Goal: Task Accomplishment & Management: Manage account settings

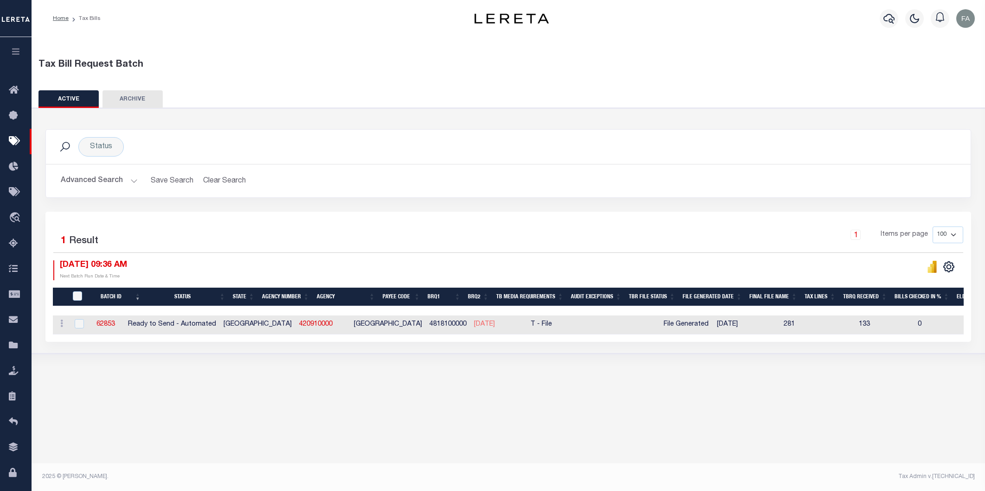
select select
click at [113, 173] on button "Advanced Search" at bounding box center [99, 181] width 77 height 18
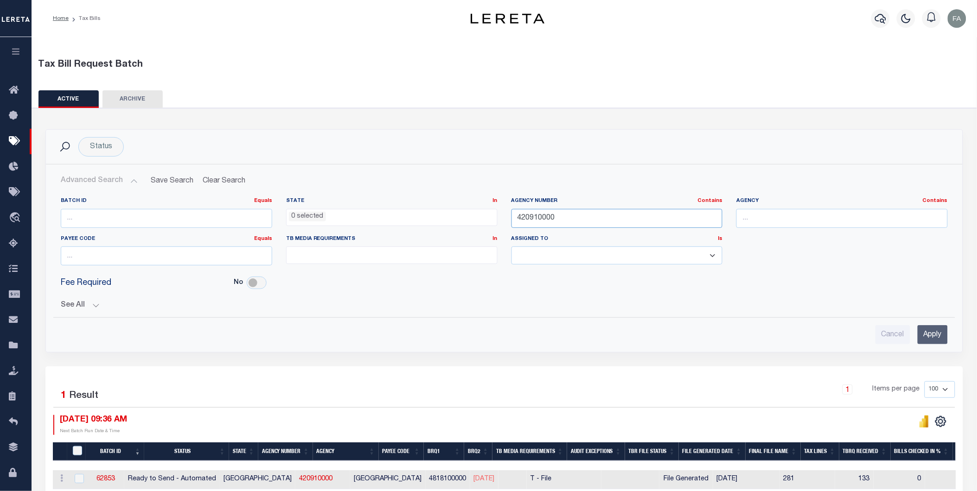
click at [548, 216] on input "420910000" at bounding box center [616, 218] width 211 height 19
paste input "23057"
type input "230570000"
click at [923, 332] on input "Apply" at bounding box center [932, 334] width 30 height 19
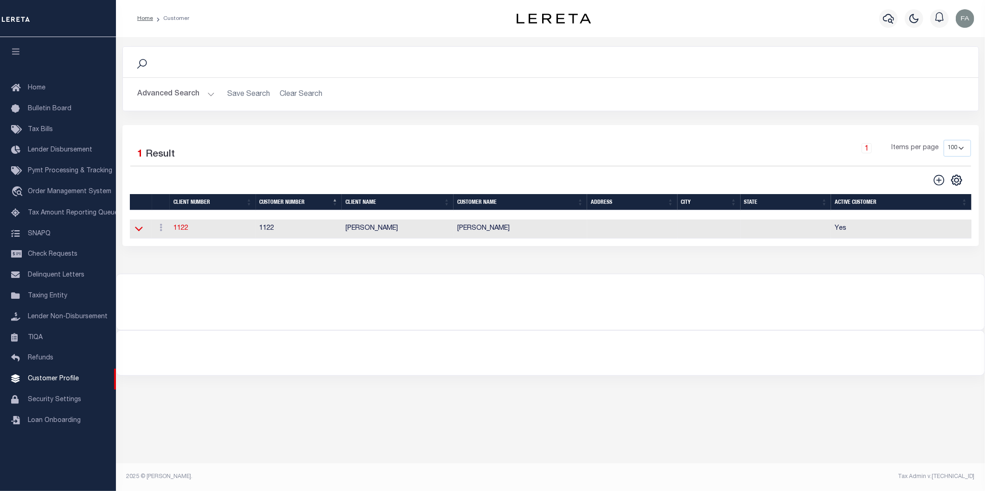
click at [135, 229] on icon at bounding box center [139, 229] width 8 height 5
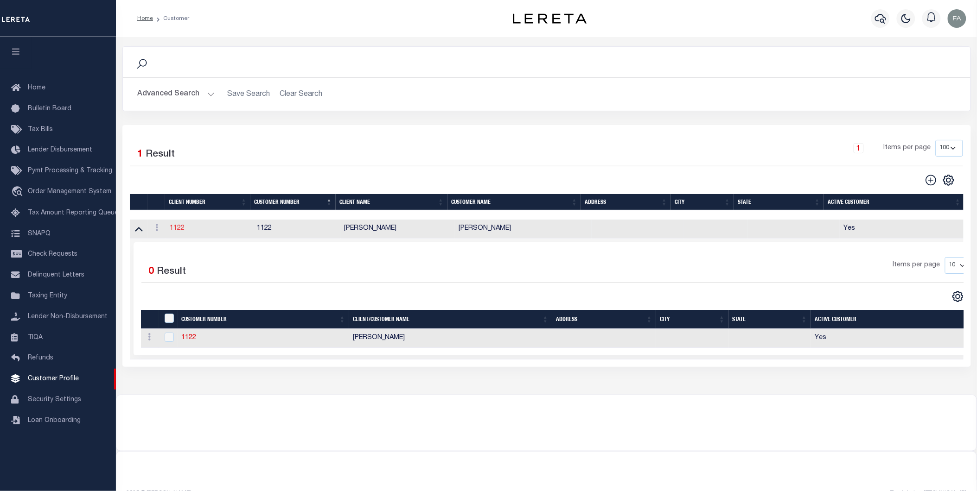
click at [178, 225] on link "1122" at bounding box center [177, 228] width 15 height 6
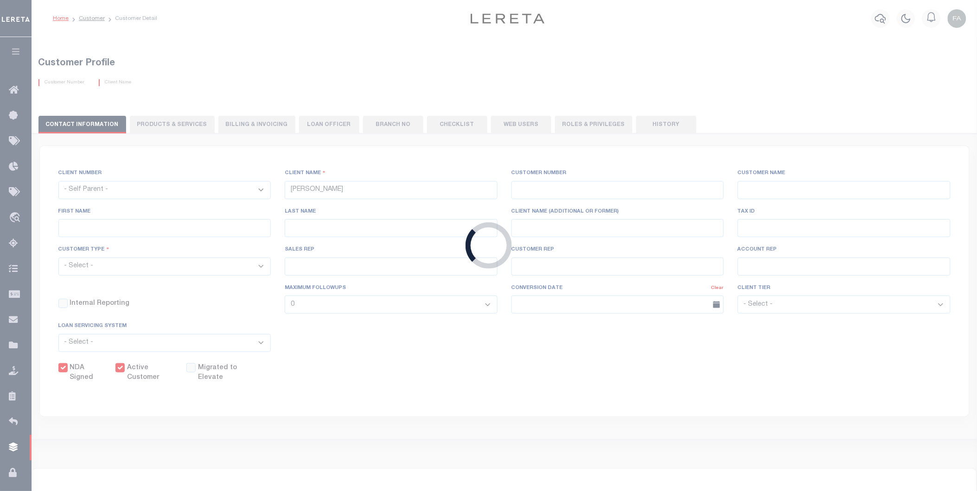
select select
type input "[PERSON_NAME]"
type input "1122"
type input "Fausto QA"
type input "Cabrera QA"
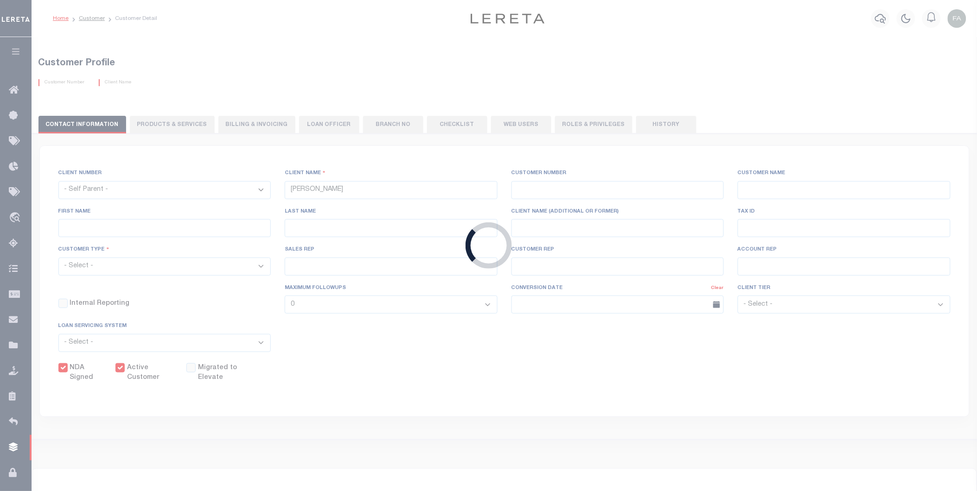
select select "Residential"
type input "Jhon Smith Cabrera"
type input "Abinader Smith Cabrera"
type input "[DATE]"
select select "Tier 3"
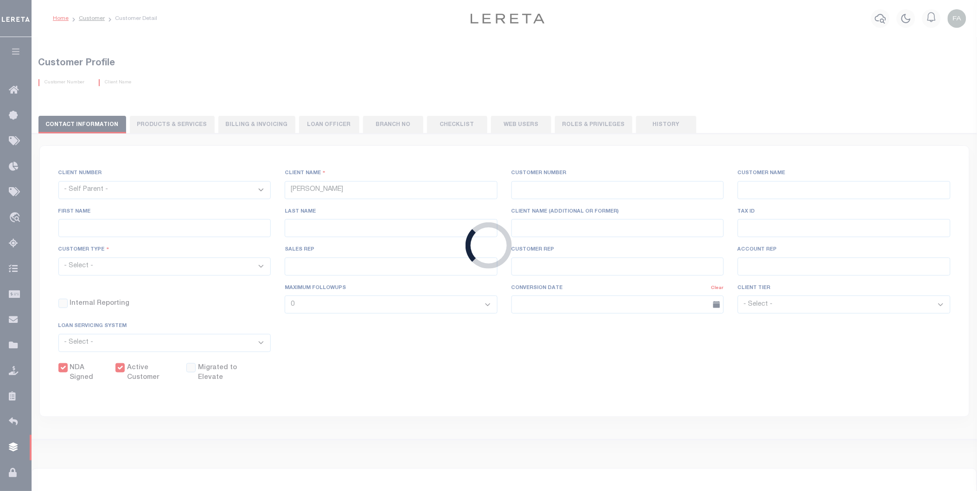
select select "FIC"
checkbox input "true"
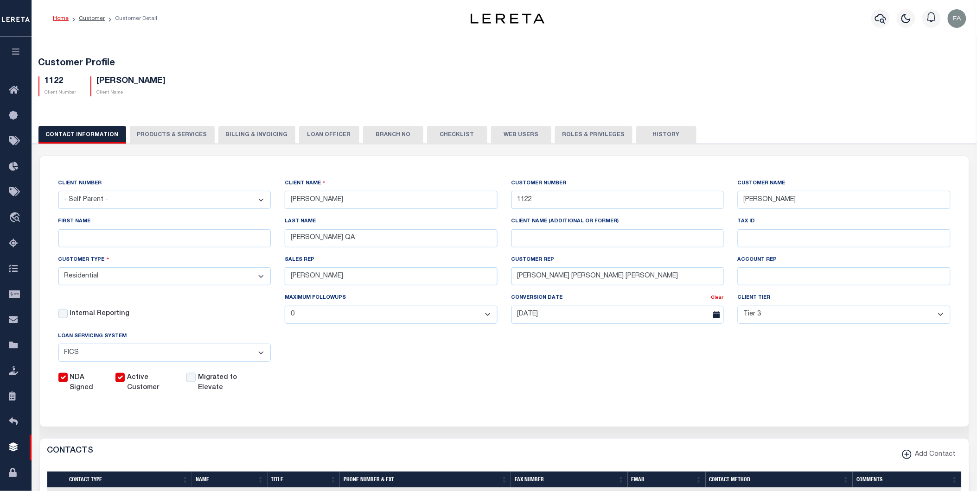
click at [258, 134] on button "Billing & Invoicing" at bounding box center [256, 135] width 77 height 18
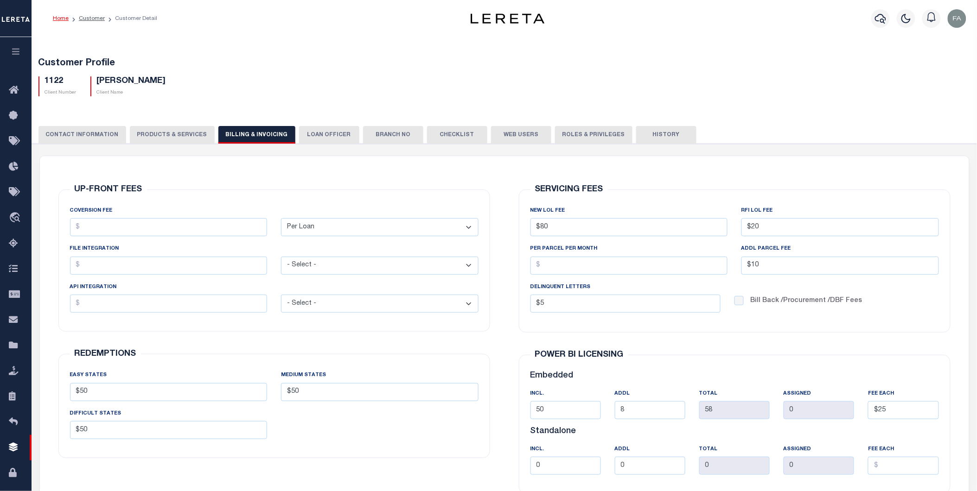
click at [161, 138] on button "PRODUCTS & SERVICES" at bounding box center [172, 135] width 85 height 18
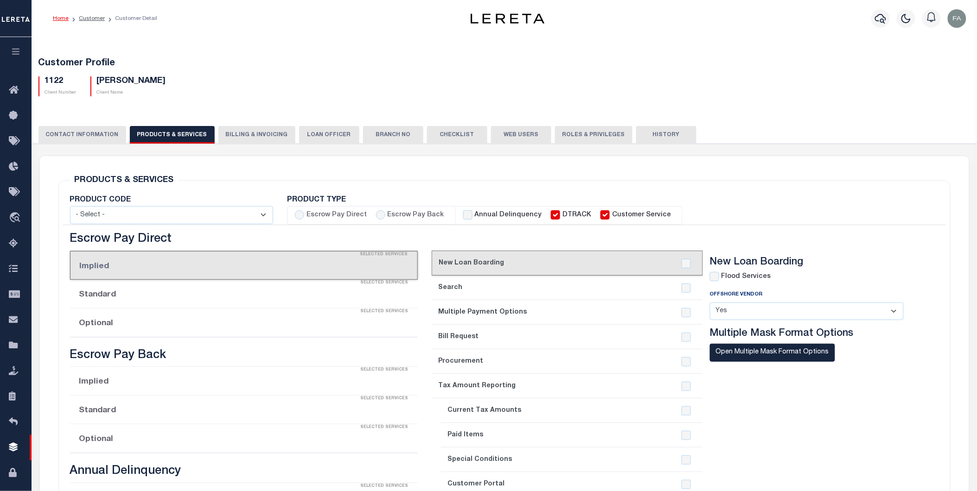
select select "STX"
radio input "true"
checkbox input "true"
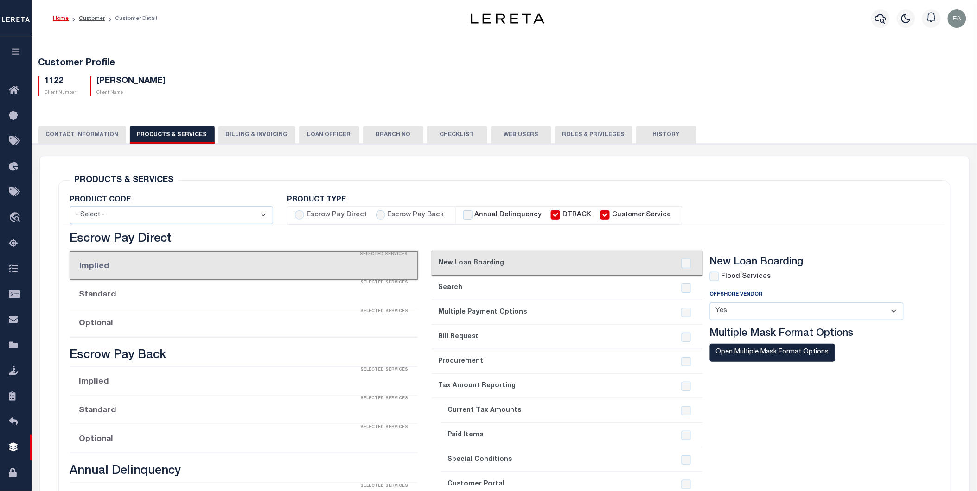
checkbox input "true"
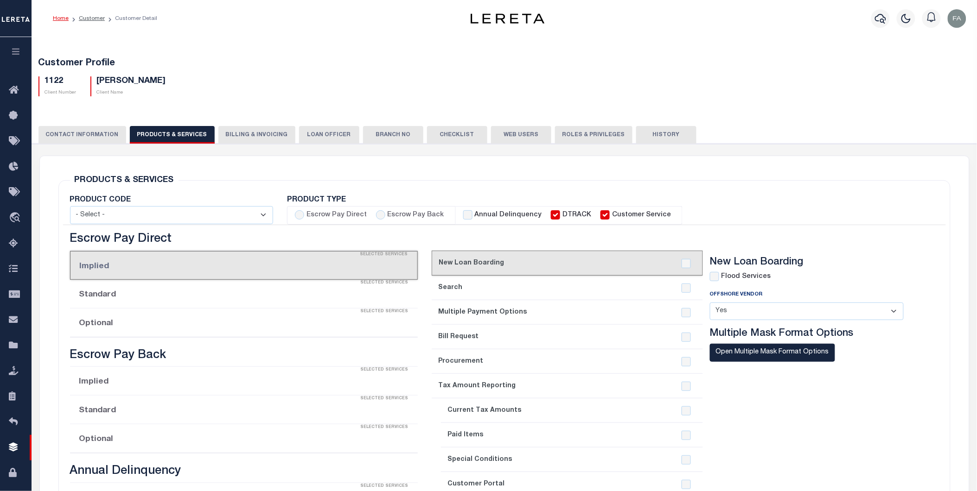
checkbox input "true"
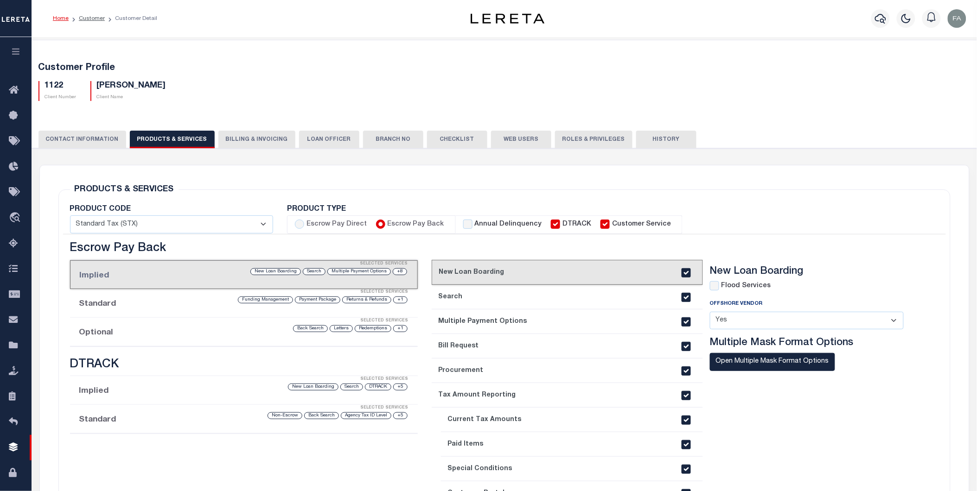
click at [657, 139] on button "History" at bounding box center [666, 140] width 60 height 18
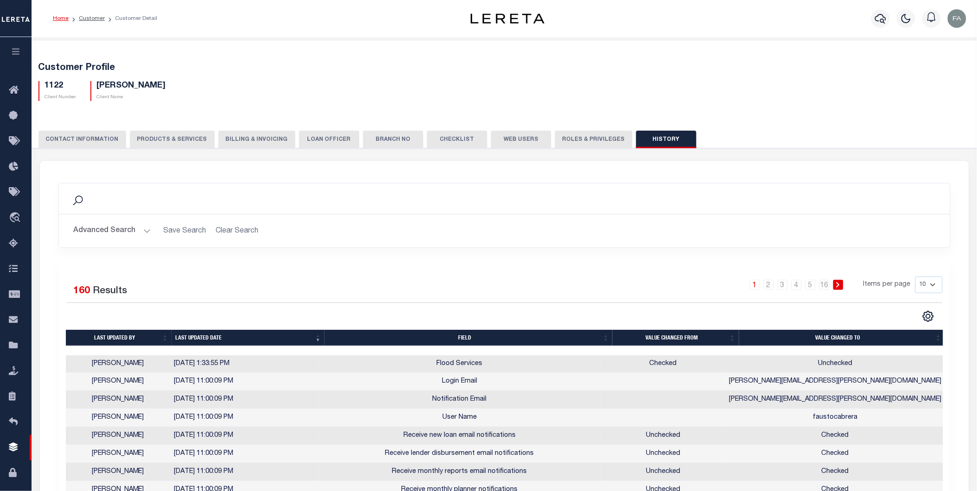
click at [89, 148] on button "CONTACT INFORMATION" at bounding box center [82, 140] width 88 height 18
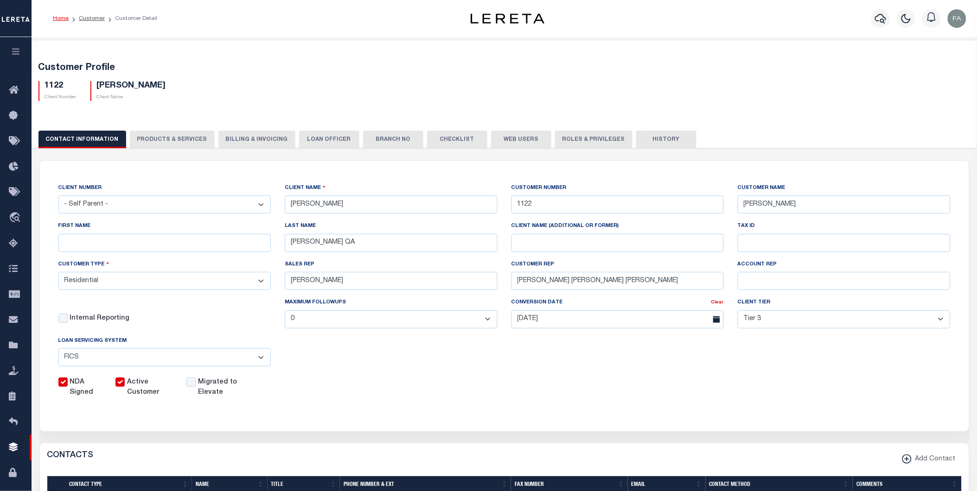
click at [174, 201] on select "- Self Parent - 091901 10001 1011 1012 1013 1014 1016 1017 1018 101814 101862 1…" at bounding box center [164, 205] width 213 height 18
click at [181, 185] on div "CLIENT NUMBER - Self Parent - 091901 10001 1011 1012 1013 1014 1016 1017 1018 1…" at bounding box center [164, 198] width 213 height 31
click at [15, 131] on link "Tax Bills" at bounding box center [16, 141] width 32 height 25
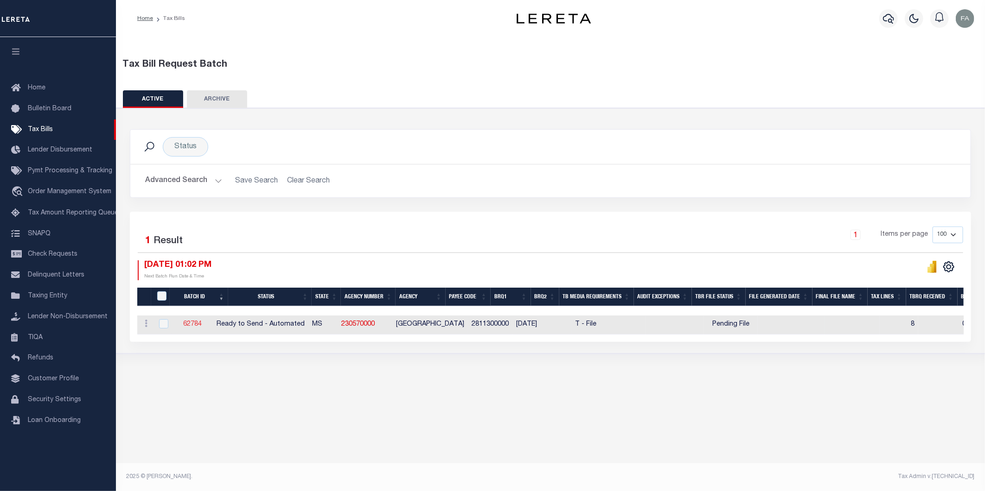
click at [194, 323] on link "62784" at bounding box center [192, 324] width 19 height 6
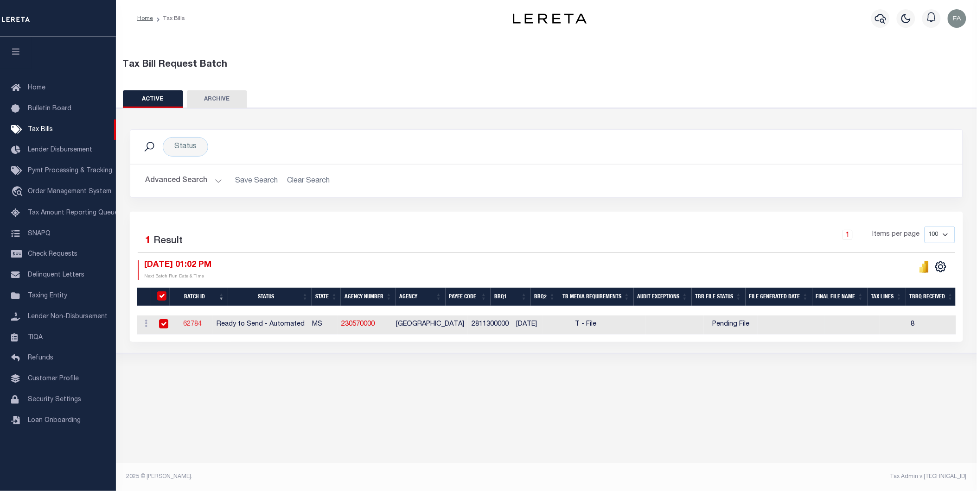
select select "RTA"
type input "No"
type input "Yes"
select select "27"
select select "22"
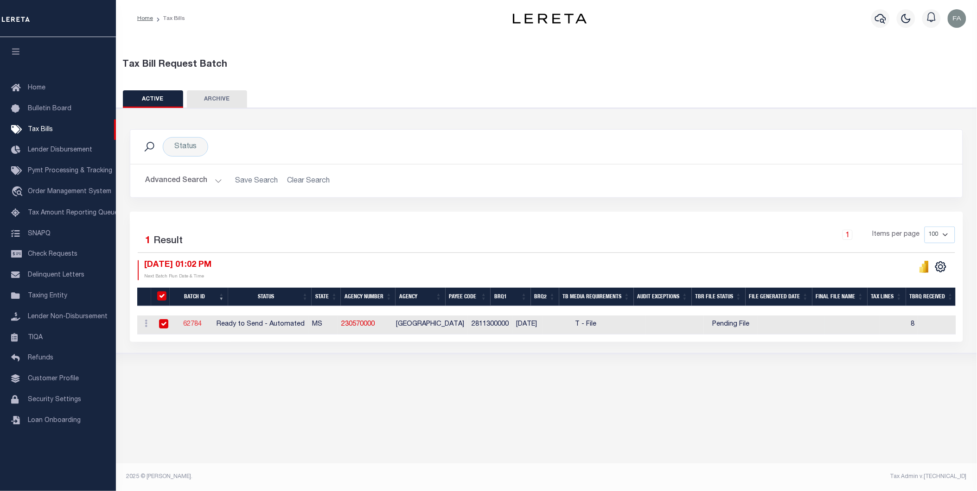
select select "1"
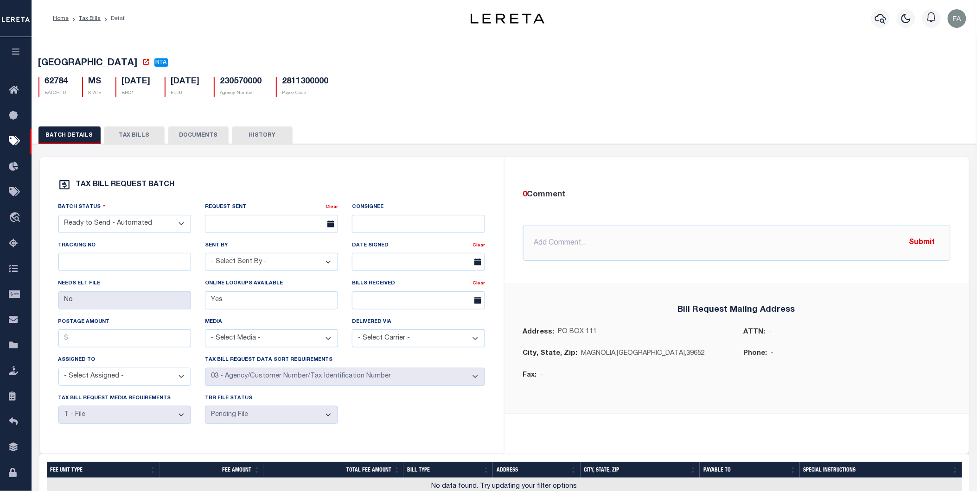
click at [138, 130] on button "TAX BILLS" at bounding box center [134, 136] width 60 height 18
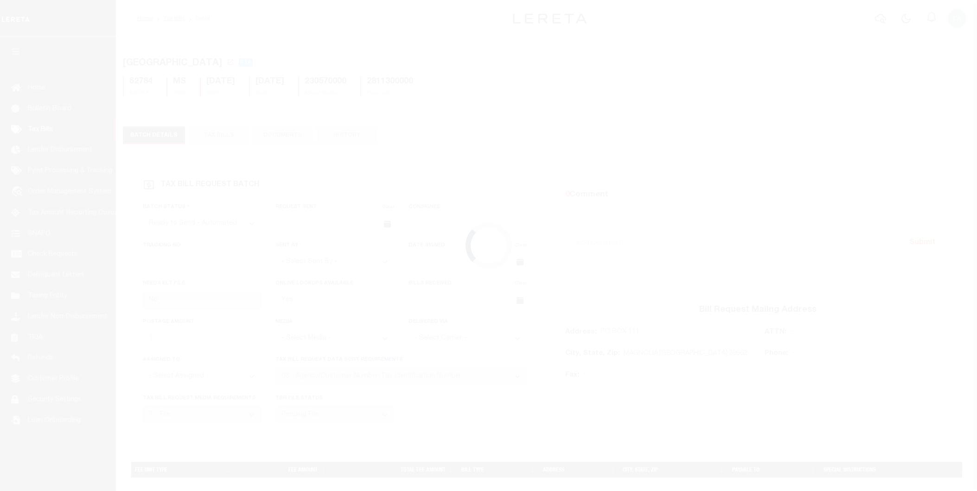
select select "RTA"
select select "27"
select select "22"
select select "1"
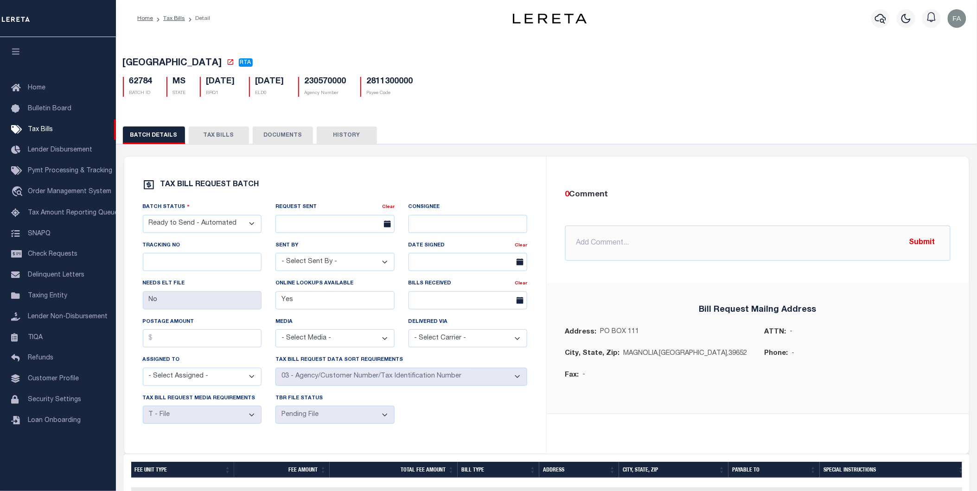
click at [211, 144] on button "TAX BILLS" at bounding box center [219, 136] width 60 height 18
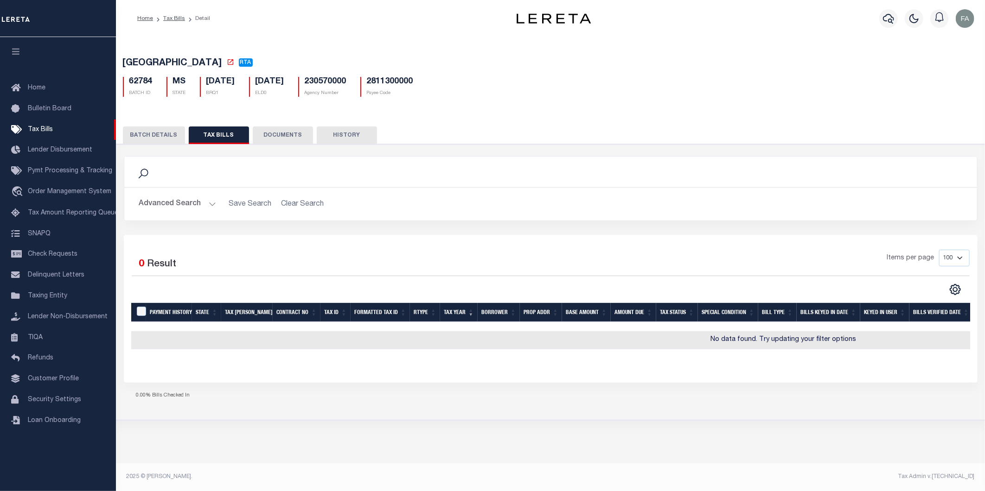
click at [357, 178] on div "Search" at bounding box center [551, 172] width 838 height 16
click at [456, 142] on div "BATCH DETAILS TAX BILLS DOCUMENTS HISTORY" at bounding box center [550, 135] width 855 height 17
click at [170, 20] on link "Tax Bills" at bounding box center [174, 19] width 22 height 6
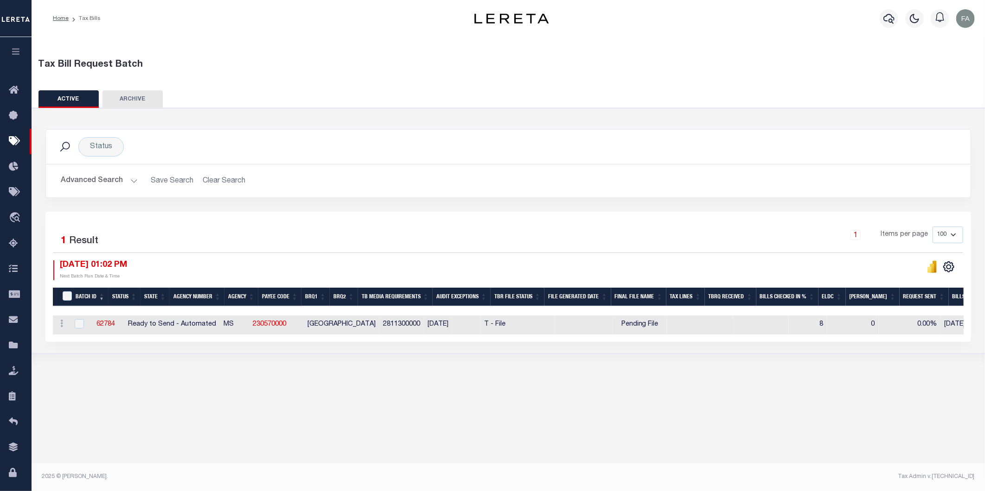
click at [118, 180] on button "Advanced Search" at bounding box center [99, 181] width 77 height 18
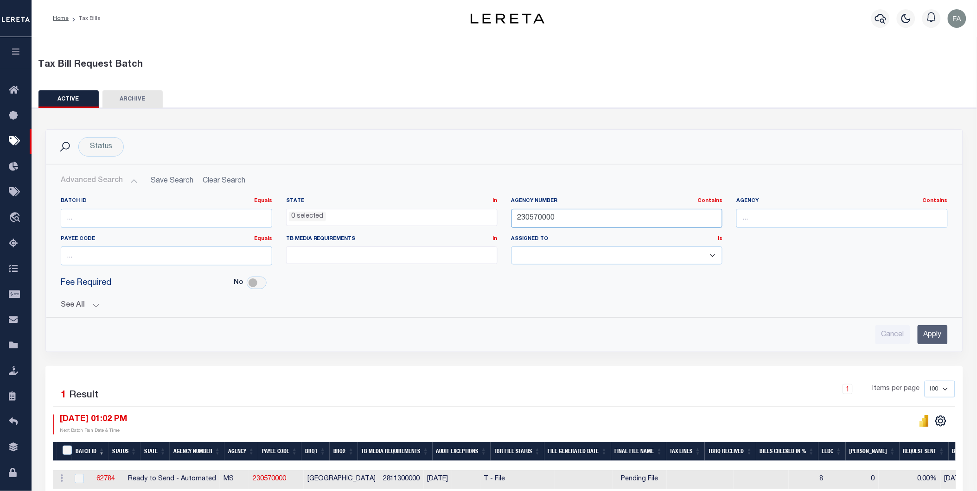
click at [598, 223] on input "230570000" at bounding box center [616, 218] width 211 height 19
paste input "34049"
type input "340490000"
click at [932, 342] on input "Apply" at bounding box center [932, 334] width 30 height 19
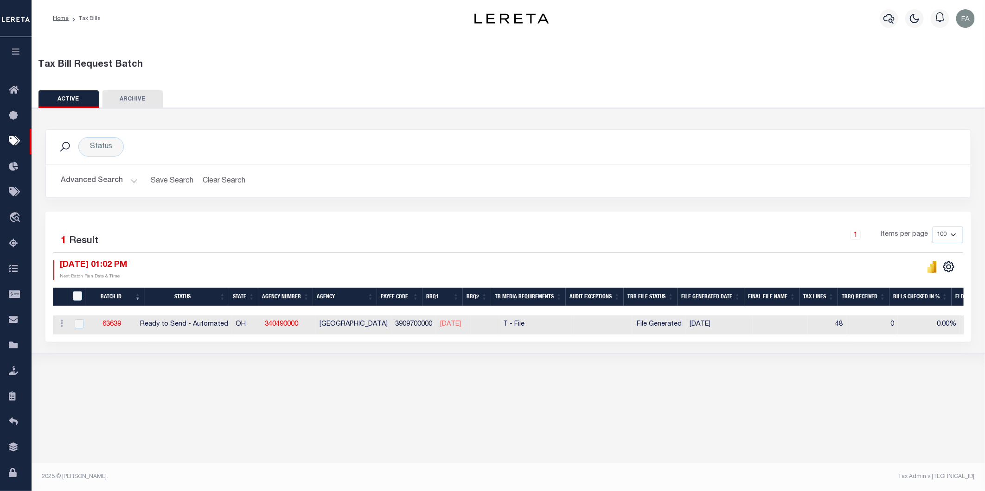
click at [82, 100] on button "ACTIVE" at bounding box center [68, 99] width 60 height 18
click at [86, 20] on li "Tax Bills" at bounding box center [85, 18] width 32 height 8
click at [109, 180] on button "Advanced Search" at bounding box center [99, 181] width 77 height 18
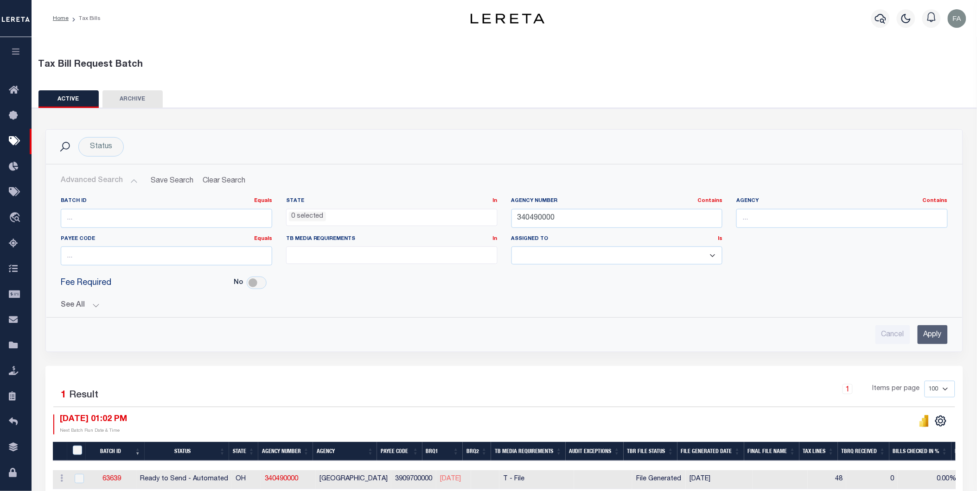
click at [600, 204] on label "Agency Number Contains Contains Is" at bounding box center [616, 201] width 211 height 8
click at [596, 215] on input "340490000" at bounding box center [616, 218] width 211 height 19
click at [95, 316] on div "Batch ID Equals Equals Is Not Equal To Is Greater Than Is Less Than State In In…" at bounding box center [504, 267] width 902 height 154
click at [90, 312] on div "Batch ID Equals Equals Is Not Equal To Is Greater Than Is Less Than State In In…" at bounding box center [504, 267] width 902 height 154
click at [85, 308] on button "See All" at bounding box center [504, 305] width 887 height 9
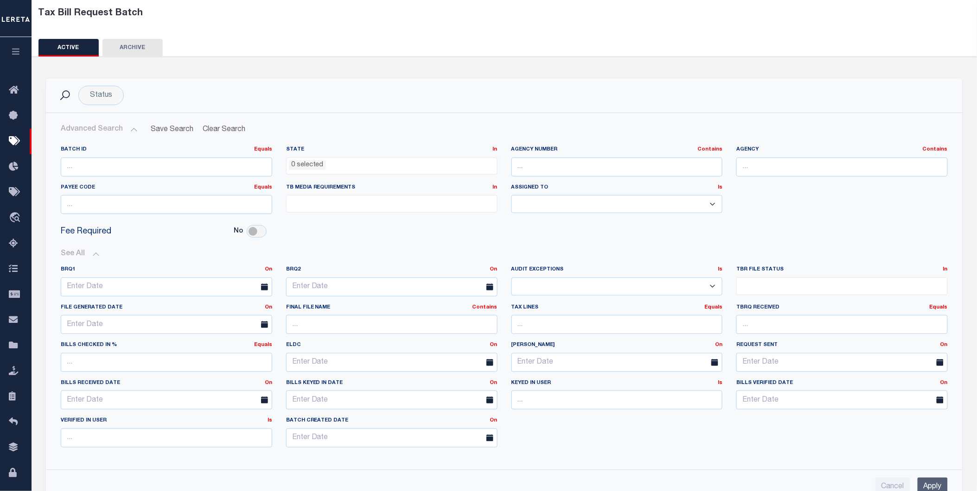
scroll to position [103, 0]
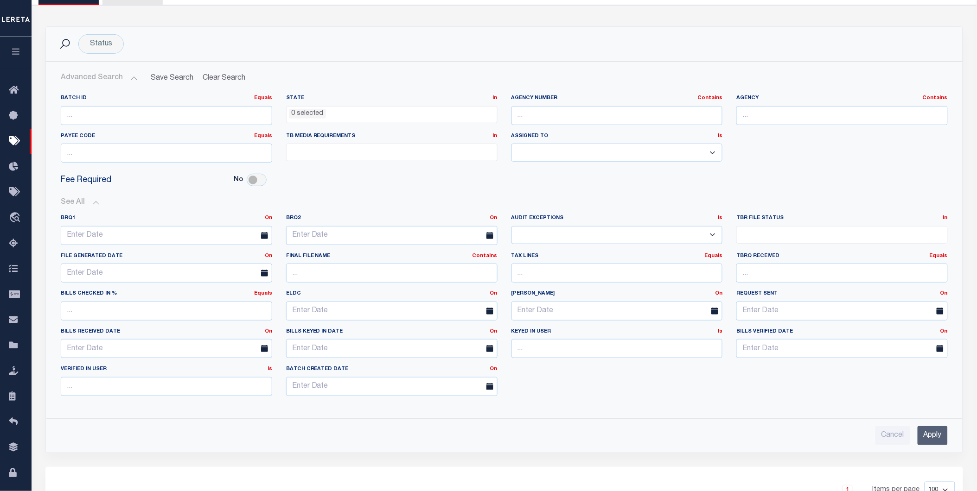
click at [765, 230] on input "search" at bounding box center [774, 234] width 70 height 10
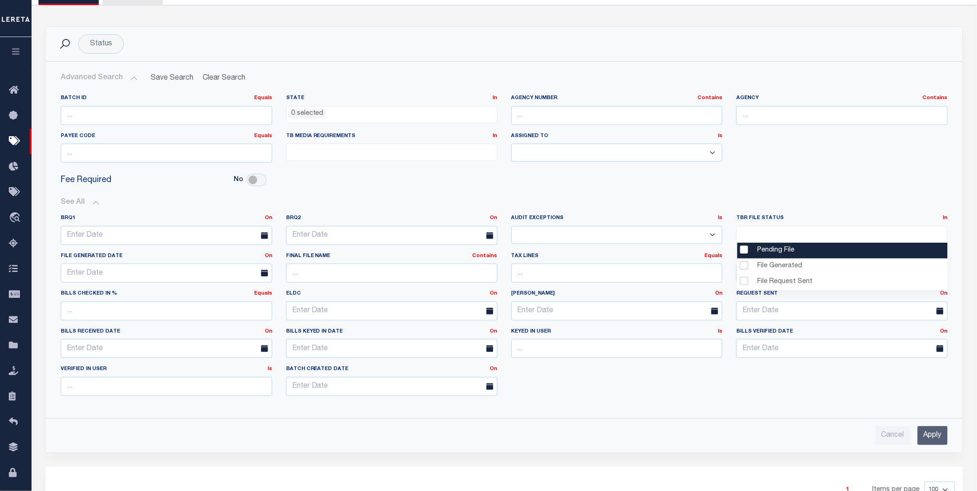
click at [767, 251] on li "Pending File" at bounding box center [842, 251] width 210 height 16
select select "1"
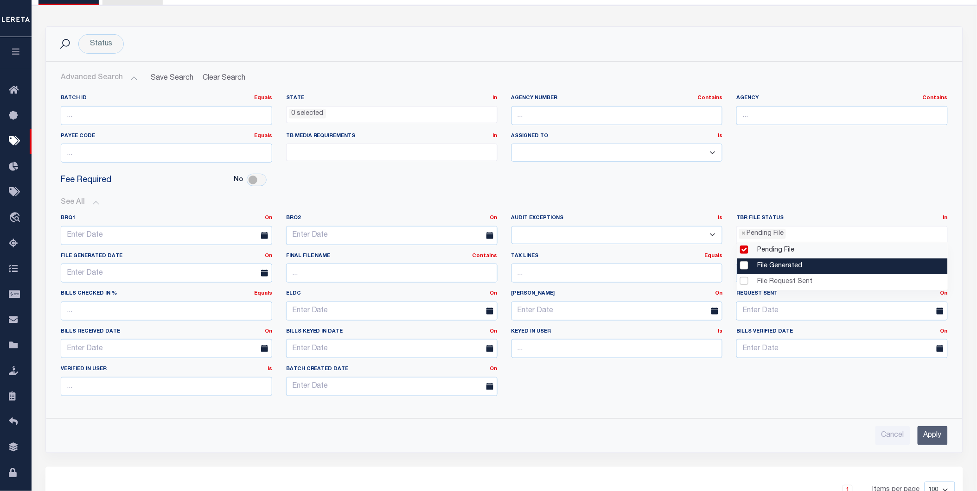
drag, startPoint x: 763, startPoint y: 299, endPoint x: 744, endPoint y: 353, distance: 56.8
click at [751, 331] on body "Home Tax Bills" at bounding box center [488, 267] width 977 height 741
click at [751, 392] on div "BRQ1 On On After Before Between BRQ2 On On After Before Between Is Is Contains …" at bounding box center [504, 309] width 901 height 189
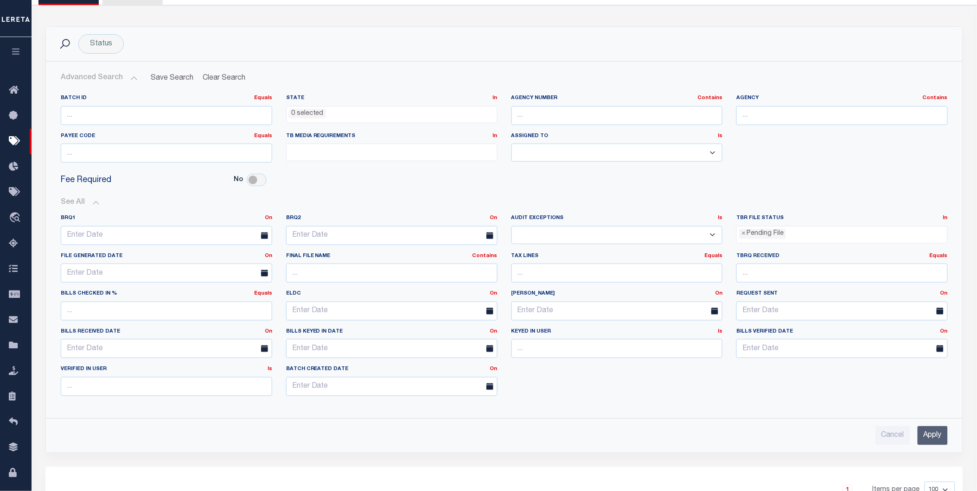
click at [933, 432] on input "Apply" at bounding box center [932, 435] width 30 height 19
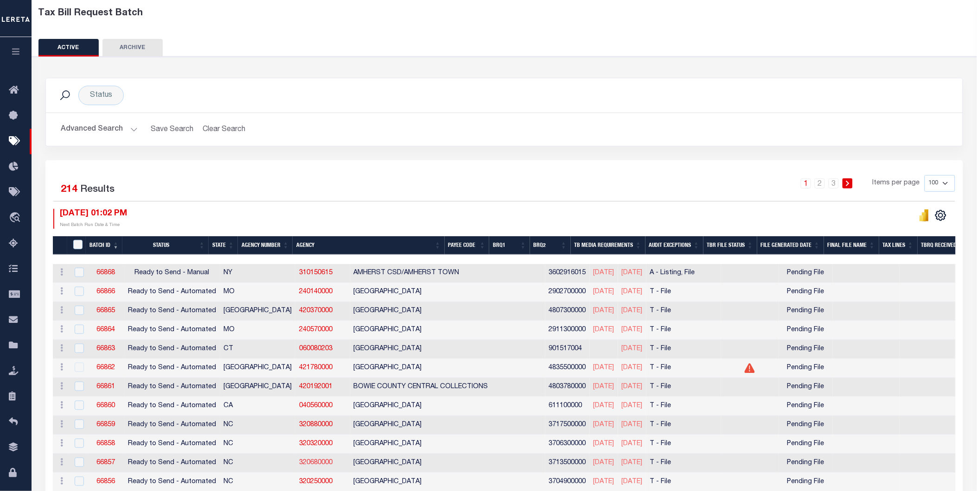
scroll to position [0, 0]
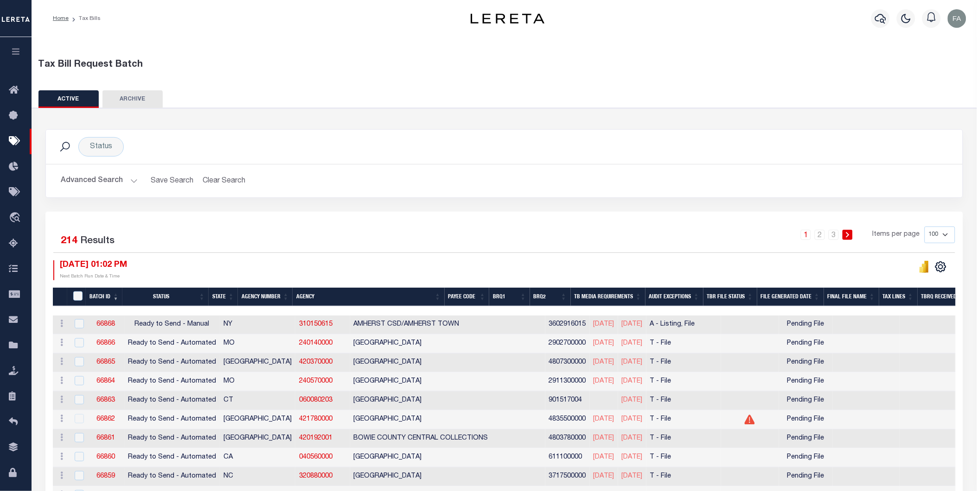
click at [117, 186] on button "Advanced Search" at bounding box center [99, 181] width 77 height 18
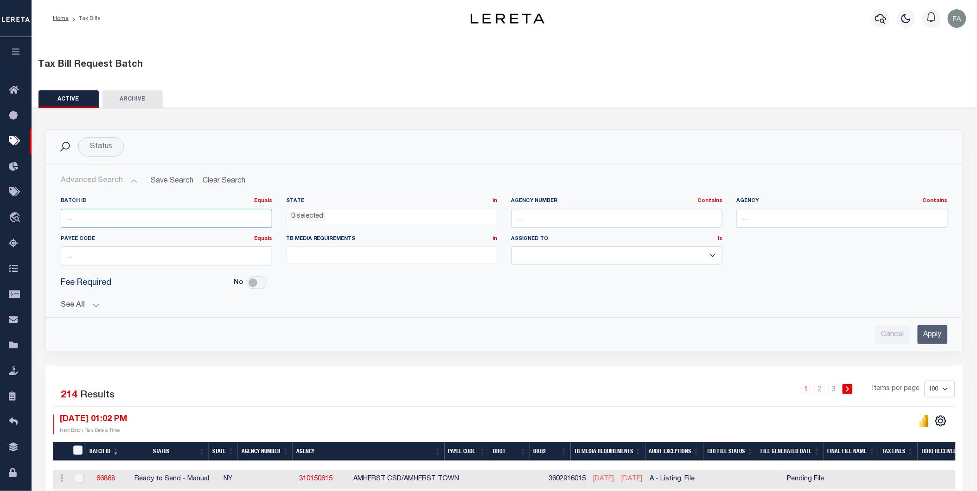
click at [187, 226] on input "number" at bounding box center [166, 218] width 211 height 19
click at [454, 306] on button "See All" at bounding box center [504, 305] width 887 height 9
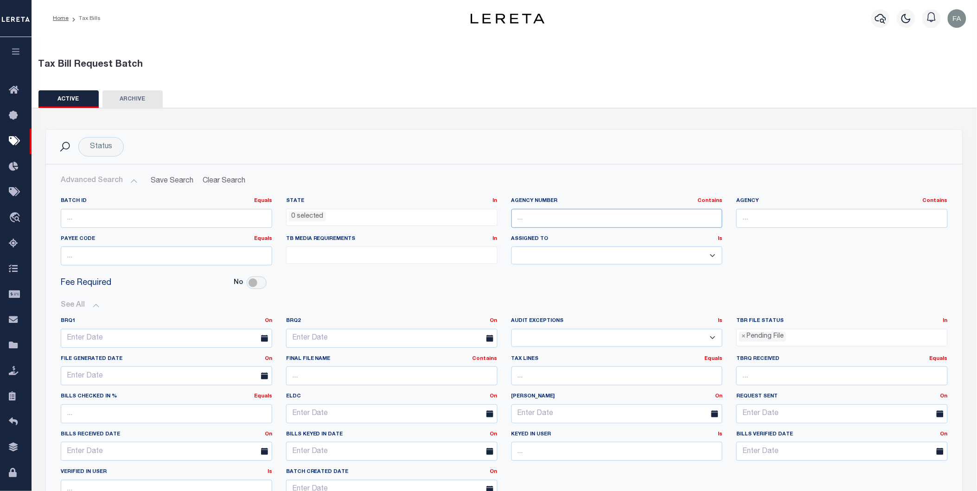
click at [632, 219] on input "text" at bounding box center [616, 218] width 211 height 19
paste input "39652"
type input "39652"
paste input "340490000"
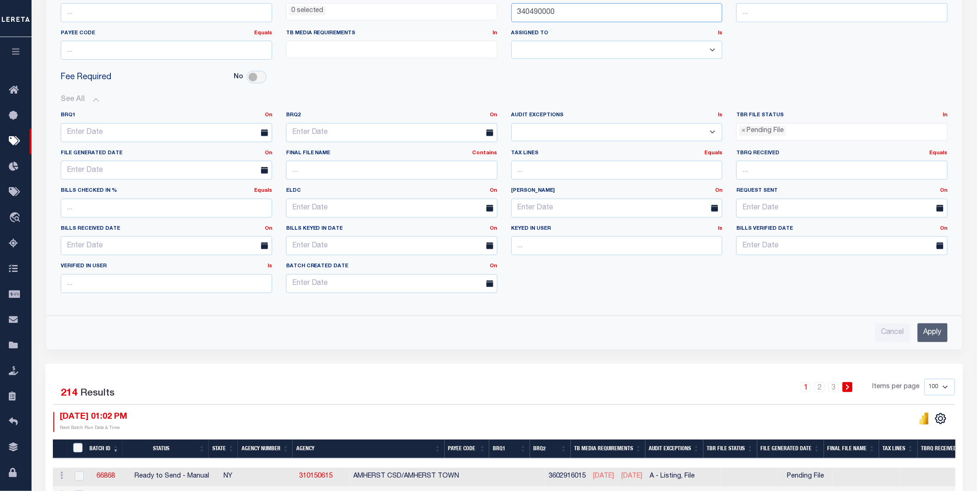
scroll to position [257, 0]
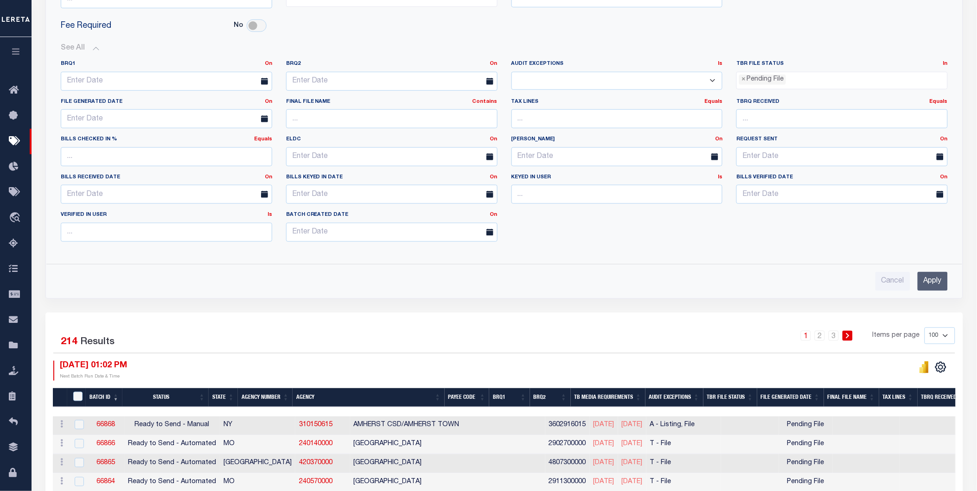
type input "340490000"
click at [925, 277] on input "Apply" at bounding box center [932, 281] width 30 height 19
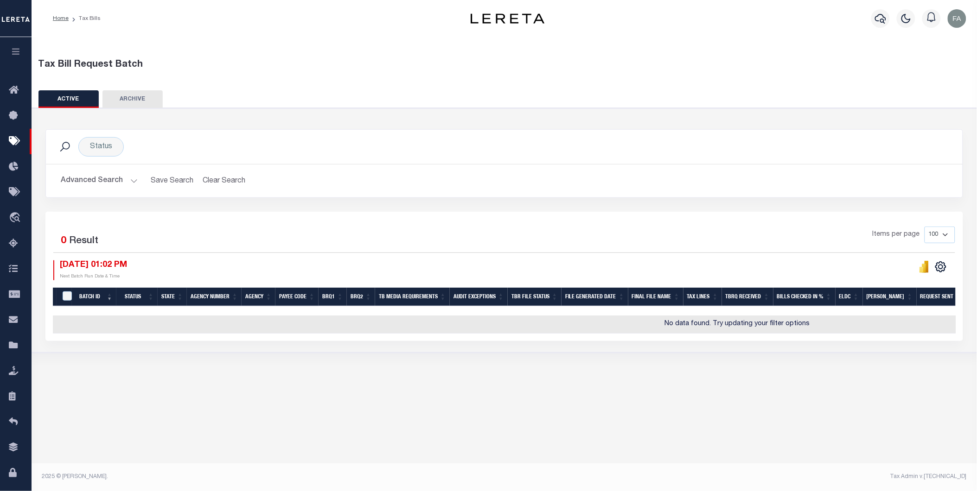
scroll to position [0, 0]
click at [83, 181] on button "Advanced Search" at bounding box center [99, 181] width 77 height 18
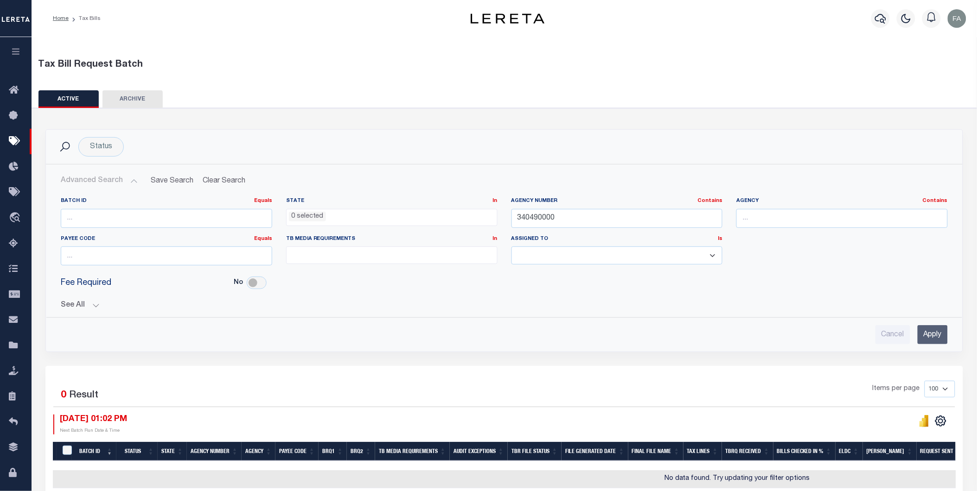
click at [88, 309] on button "See All" at bounding box center [504, 305] width 887 height 9
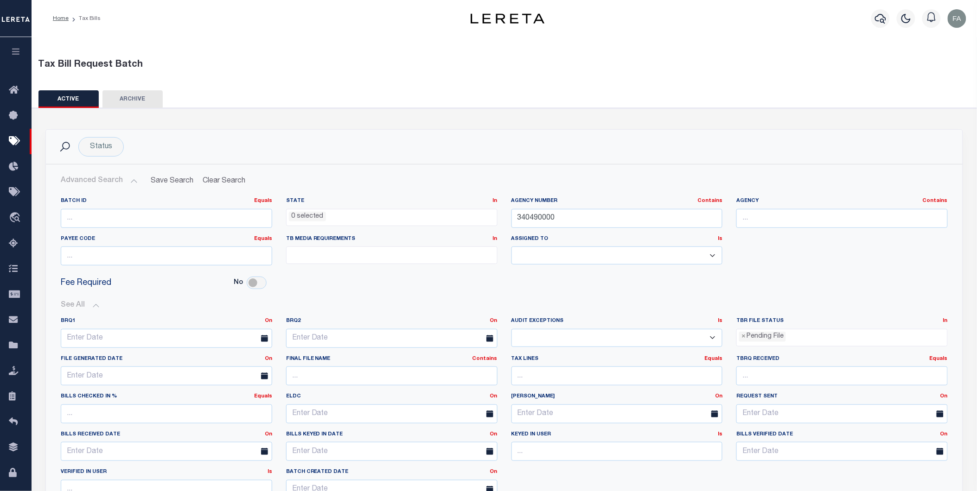
click at [838, 343] on span "× Pending File" at bounding box center [841, 338] width 211 height 18
click at [744, 340] on span "×" at bounding box center [743, 337] width 4 height 10
select select
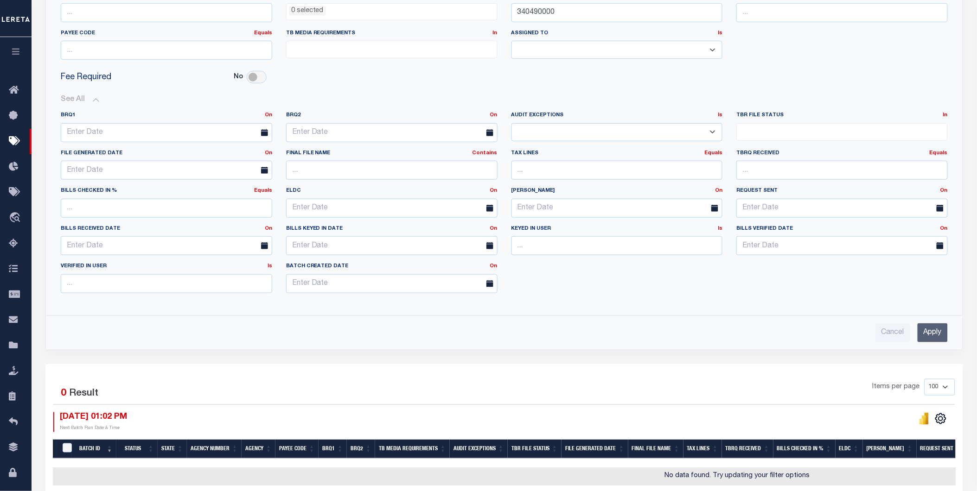
click at [929, 331] on input "Apply" at bounding box center [932, 333] width 30 height 19
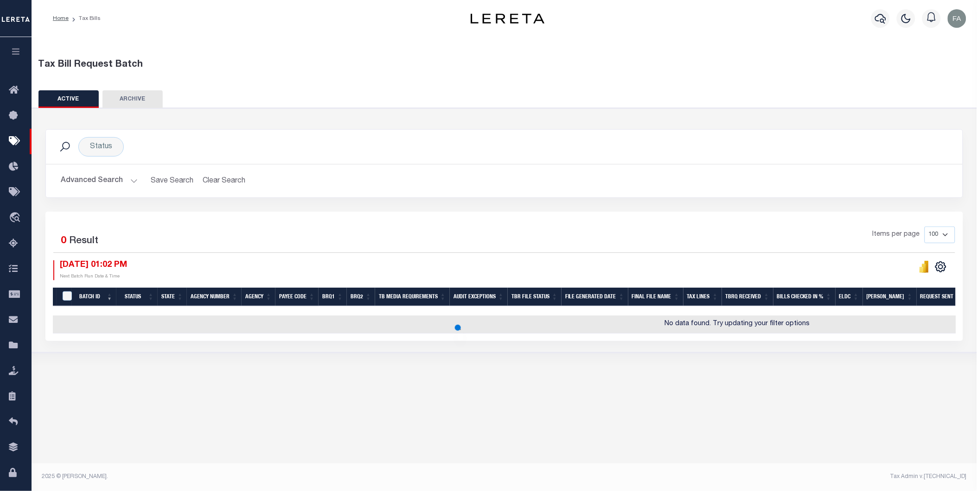
scroll to position [0, 0]
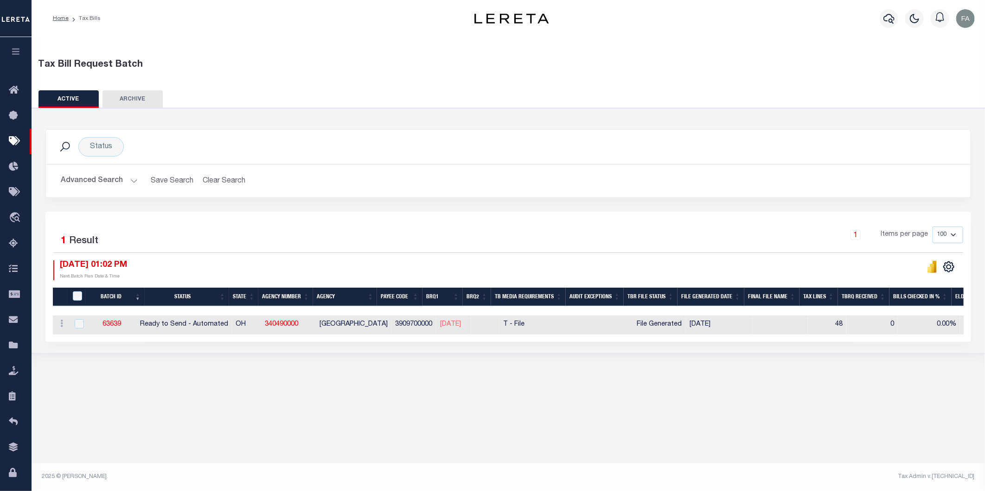
click at [102, 171] on div "Advanced Search Save Search Clear Search TaxBillBatches_dynamictable_____Defaul…" at bounding box center [508, 181] width 924 height 33
click at [103, 174] on button "Advanced Search" at bounding box center [99, 181] width 77 height 18
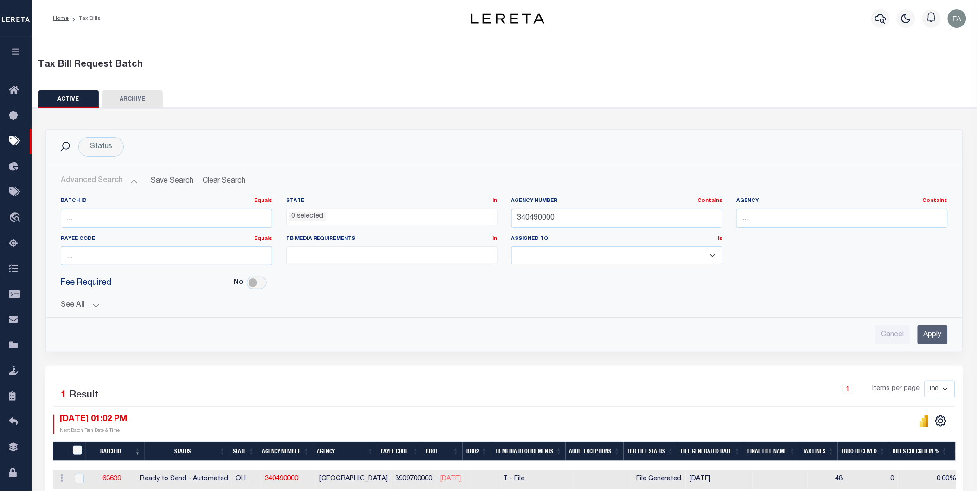
click at [573, 197] on label "Agency Number Contains Contains Is" at bounding box center [616, 201] width 211 height 8
click at [586, 222] on input "340490000" at bounding box center [616, 218] width 211 height 19
paste input "281130"
type input "2811300000"
click at [934, 341] on input "Apply" at bounding box center [932, 334] width 30 height 19
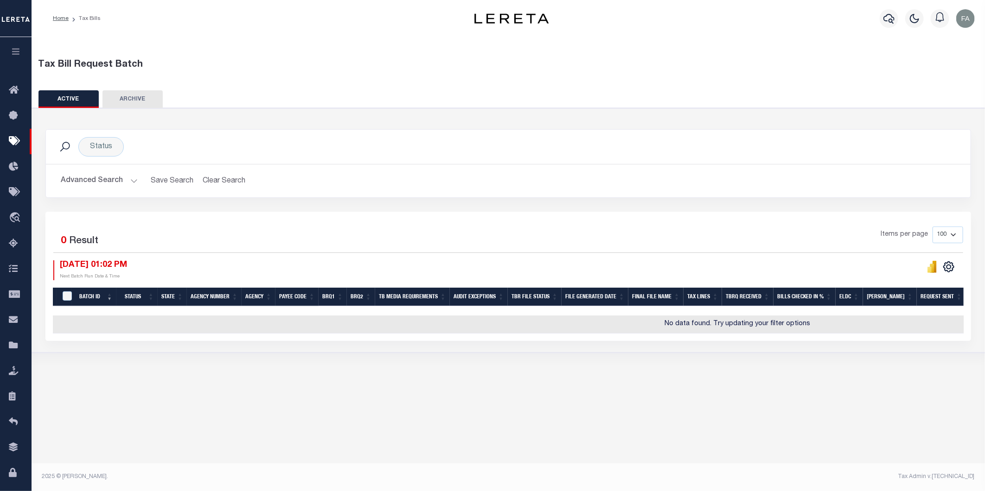
click at [94, 189] on button "Advanced Search" at bounding box center [99, 181] width 77 height 18
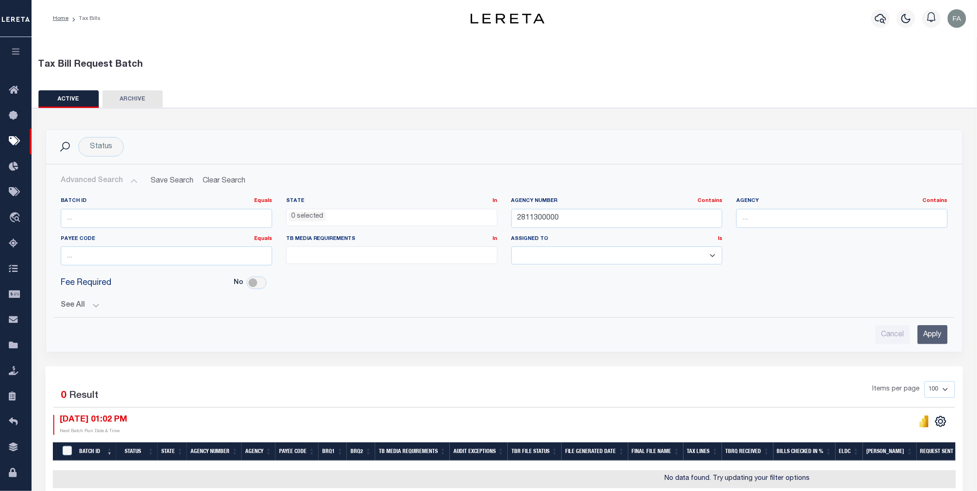
scroll to position [48, 0]
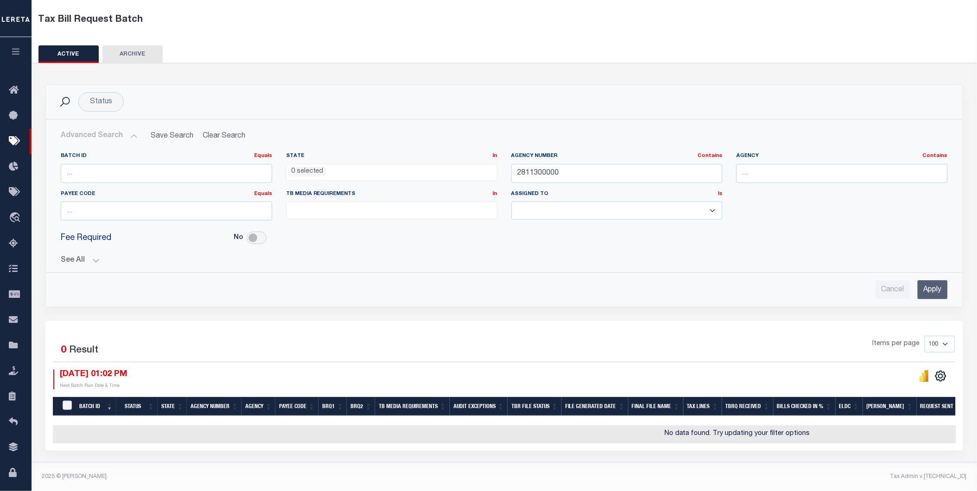
click at [89, 256] on button "See All" at bounding box center [504, 260] width 887 height 9
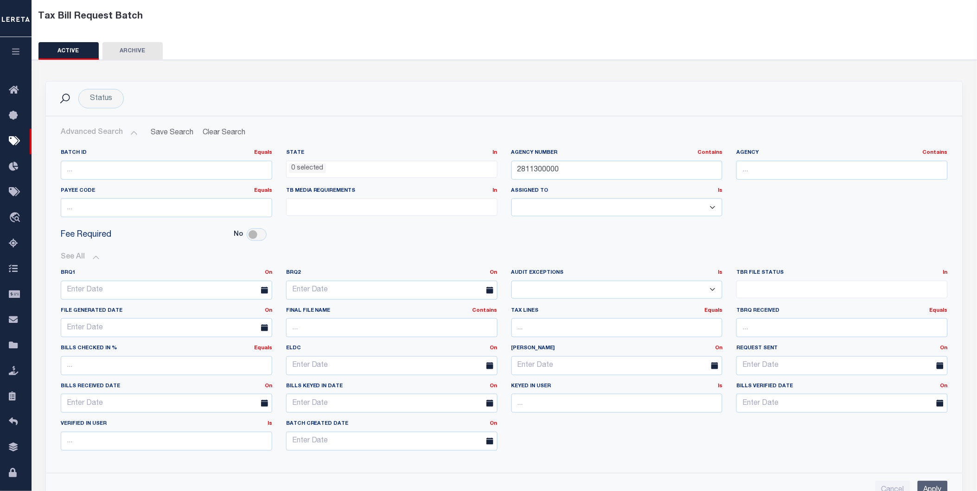
scroll to position [100, 0]
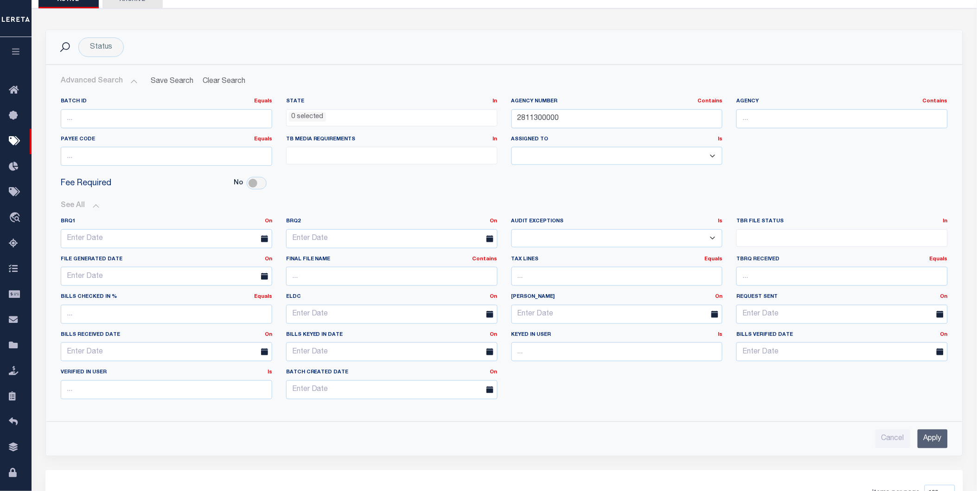
click at [932, 445] on input "Apply" at bounding box center [932, 439] width 30 height 19
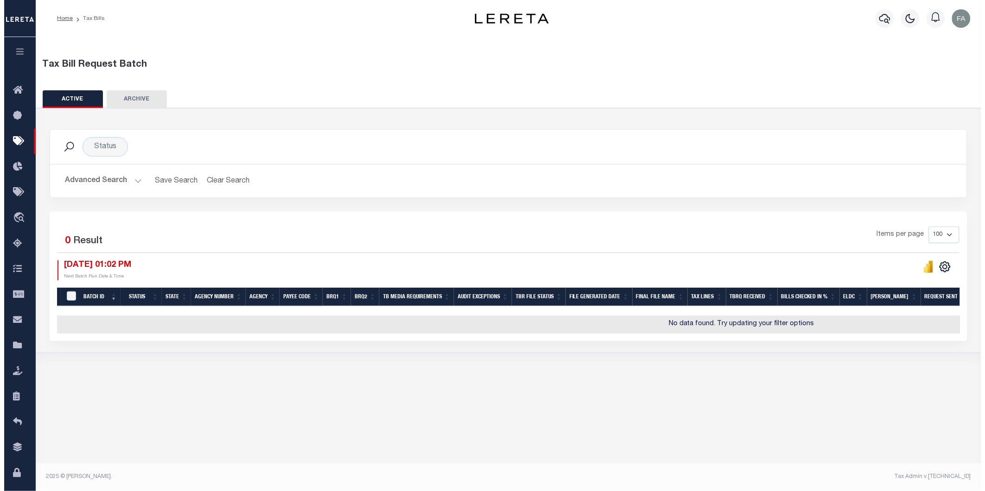
scroll to position [0, 0]
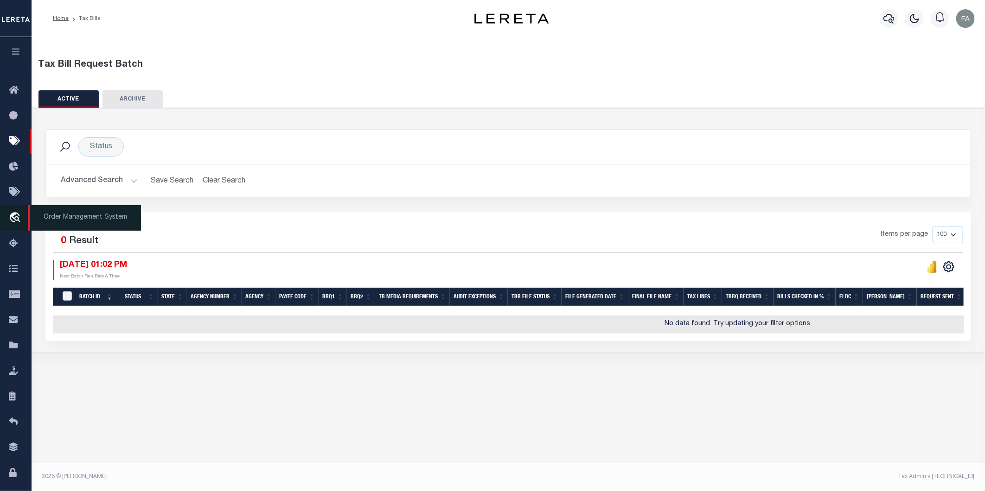
click at [14, 212] on icon "travel_explore" at bounding box center [16, 218] width 15 height 12
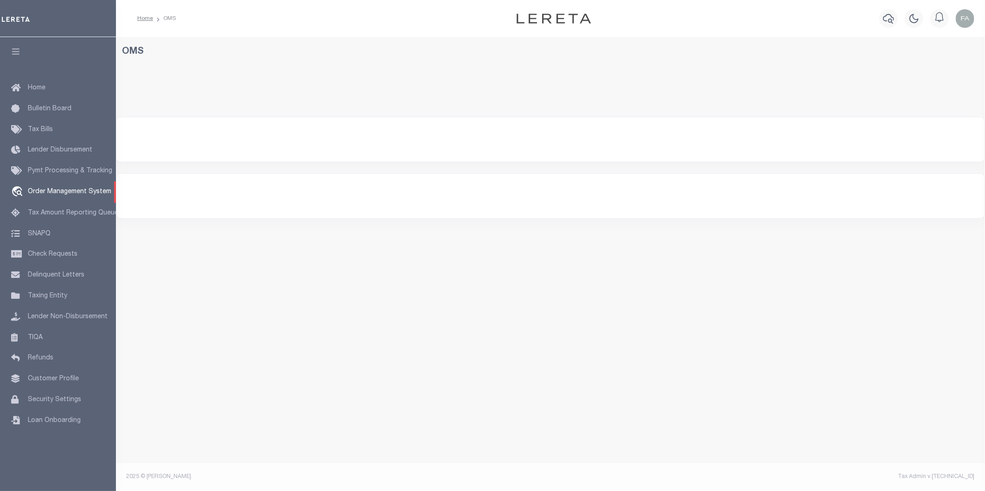
select select "200"
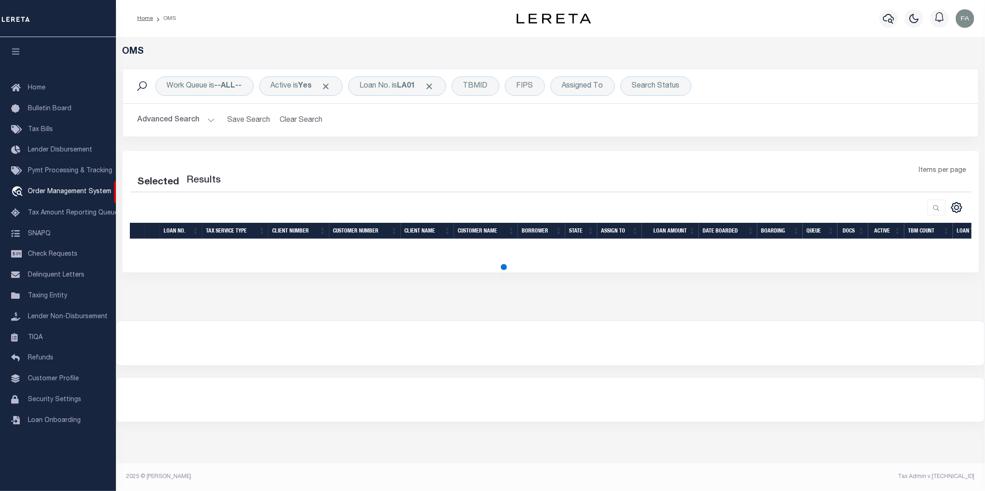
select select "200"
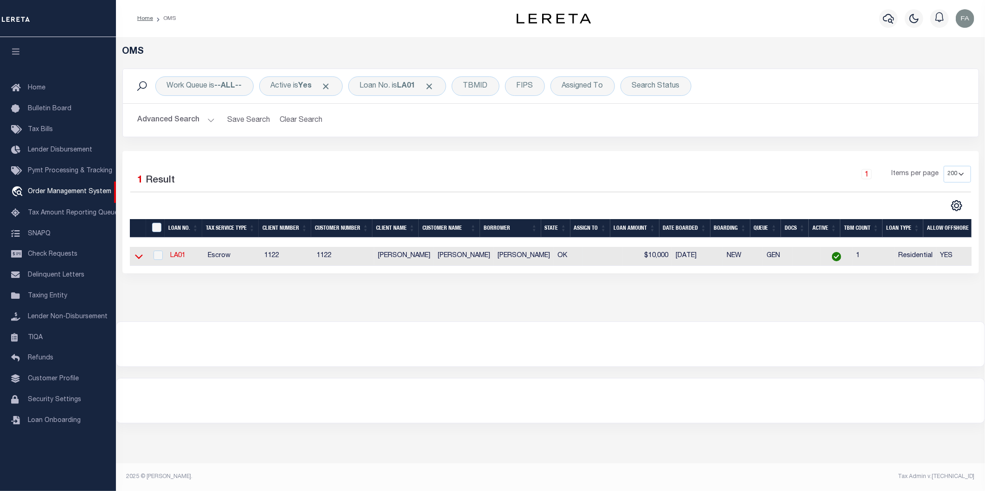
click at [137, 257] on icon at bounding box center [139, 257] width 8 height 10
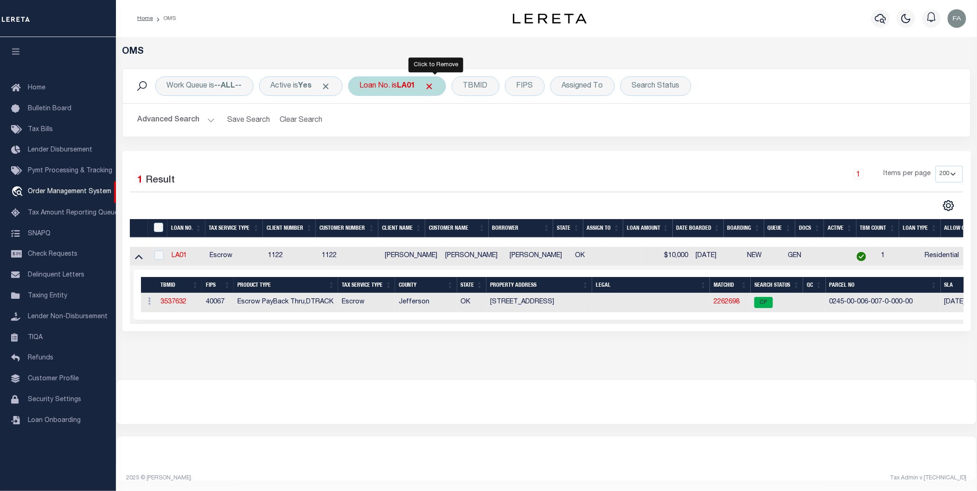
click at [434, 88] on span "Click to Remove" at bounding box center [430, 87] width 10 height 10
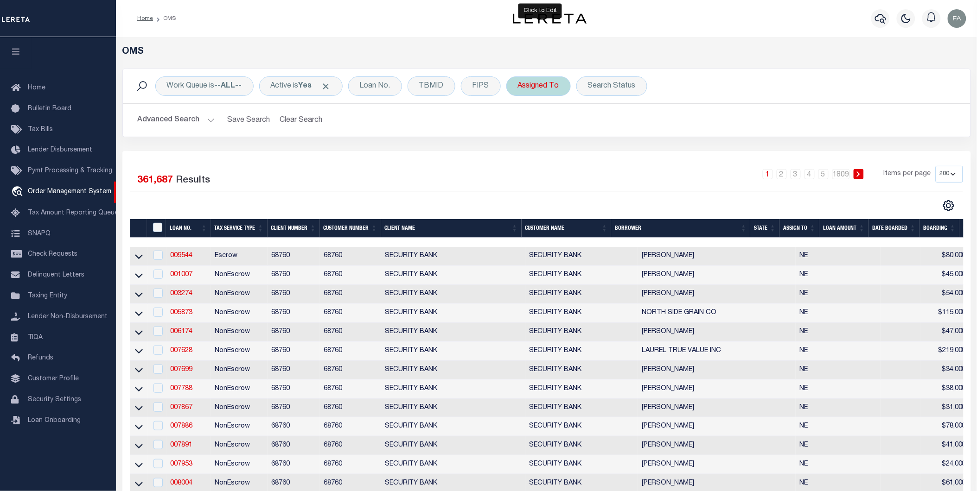
click at [541, 93] on div "Assigned To" at bounding box center [538, 85] width 64 height 19
click at [561, 127] on select "--Unassigned-- [PERSON_NAME] [PERSON_NAME] [PERSON_NAME] [PERSON_NAME] [PERSON_…" at bounding box center [586, 132] width 136 height 18
select select "[PERSON_NAME]"
click at [519, 123] on select "--Unassigned-- [PERSON_NAME] [PERSON_NAME] [PERSON_NAME] [PERSON_NAME] [PERSON_…" at bounding box center [586, 132] width 136 height 18
click at [644, 149] on input "Apply" at bounding box center [640, 151] width 27 height 15
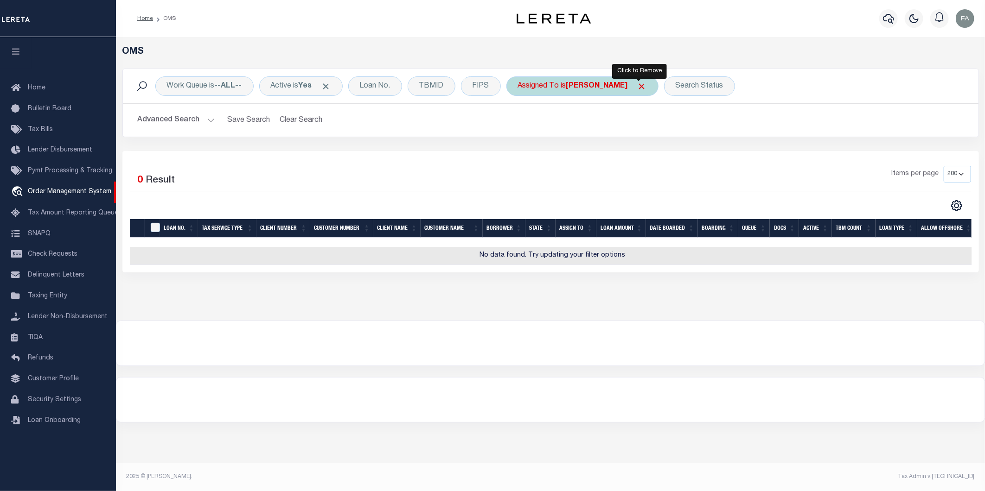
click at [633, 88] on div "Assigned To is [PERSON_NAME]" at bounding box center [582, 85] width 152 height 19
select select "[PERSON_NAME]"
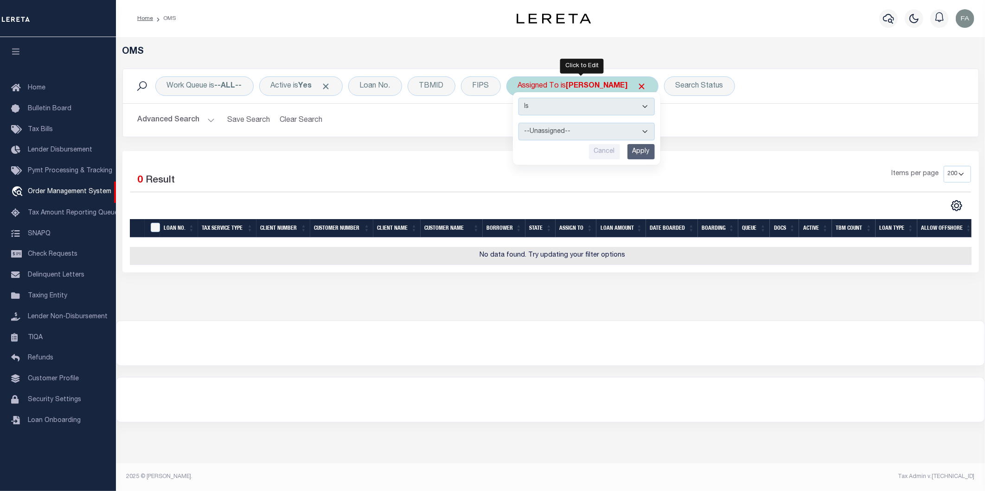
click at [636, 92] on div "Is Contains --Unassigned-- [PERSON_NAME] [PERSON_NAME] [PERSON_NAME] [PERSON_NA…" at bounding box center [586, 129] width 148 height 74
click at [638, 86] on span "Click to Remove" at bounding box center [642, 87] width 10 height 10
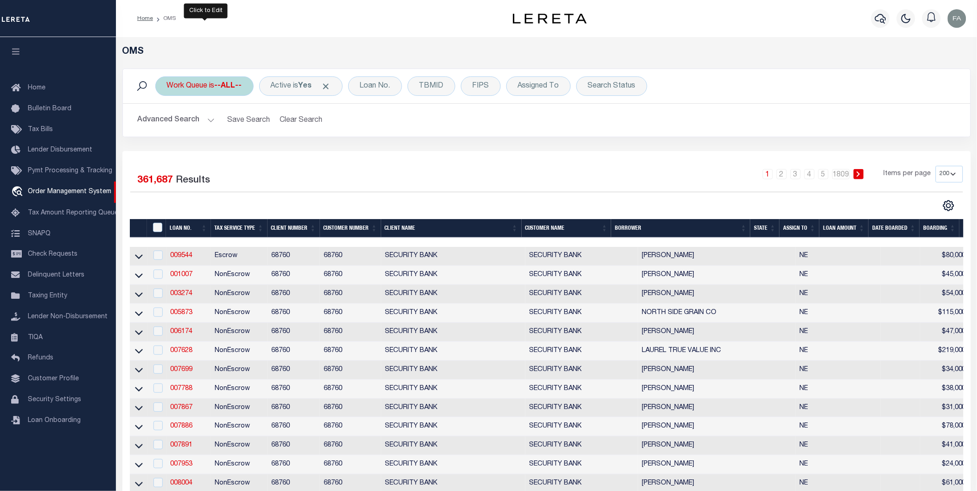
click at [234, 83] on b "--ALL--" at bounding box center [228, 86] width 27 height 7
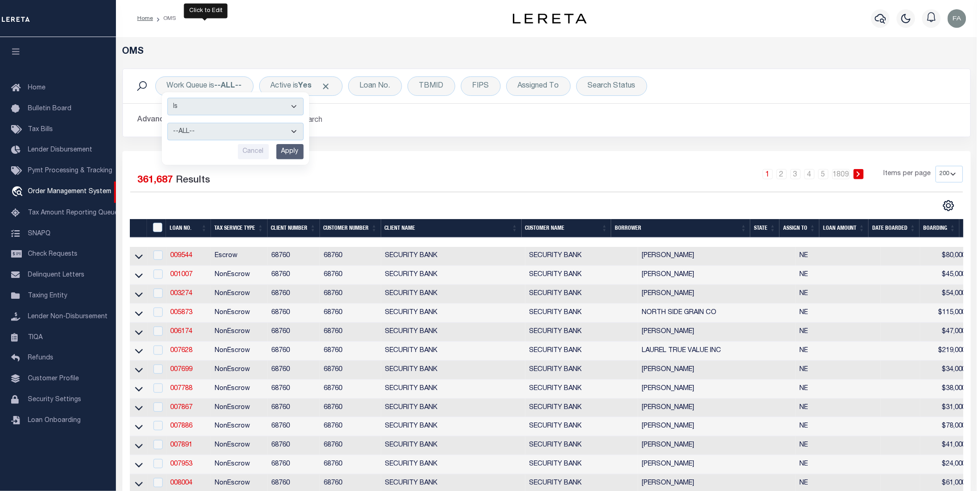
click at [442, 118] on h2 "Advanced Search Save Search Clear Search tblSearchTopScreen_dynamictable_____De…" at bounding box center [546, 120] width 833 height 18
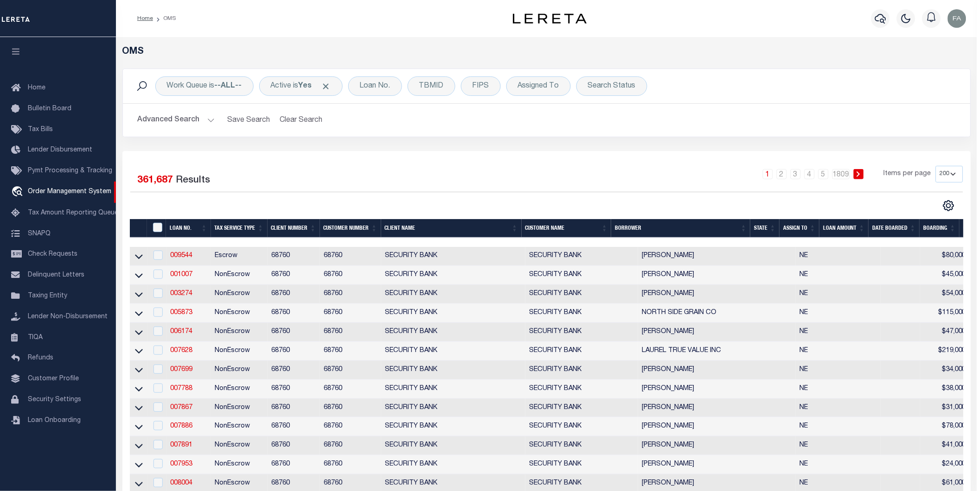
click at [206, 126] on button "Advanced Search" at bounding box center [176, 120] width 77 height 18
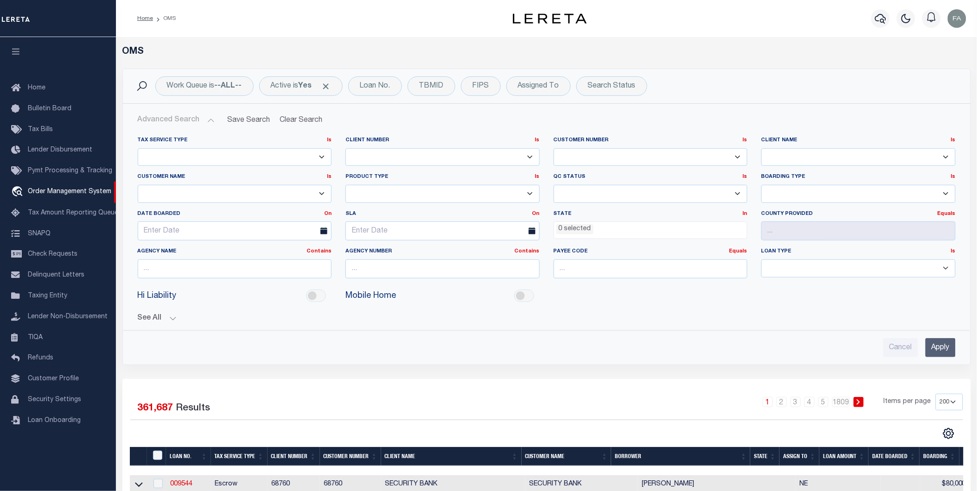
click at [412, 160] on select "091901 10001 1011 1012 1013 1014 101814 1019 1042 1049 1052 1053 1055 1058 1061…" at bounding box center [442, 157] width 194 height 18
select select "1065"
click at [207, 189] on select "78796 AB ABGGL ABL Accumatch - Refunds ACM CGS IV-B-B LN LLC ACM CGS IV-B-B RE …" at bounding box center [235, 194] width 194 height 18
select select "[PERSON_NAME]"
click at [138, 185] on select "78796 AB ABGGL ABL Accumatch - Refunds ACM CGS IV-B-B LN LLC ACM CGS IV-B-B RE …" at bounding box center [235, 194] width 194 height 18
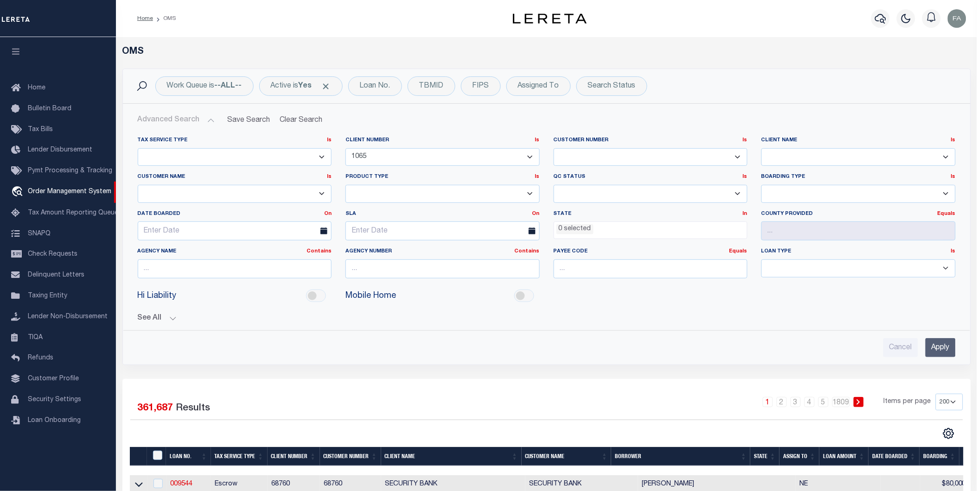
click at [937, 354] on input "Apply" at bounding box center [940, 347] width 30 height 19
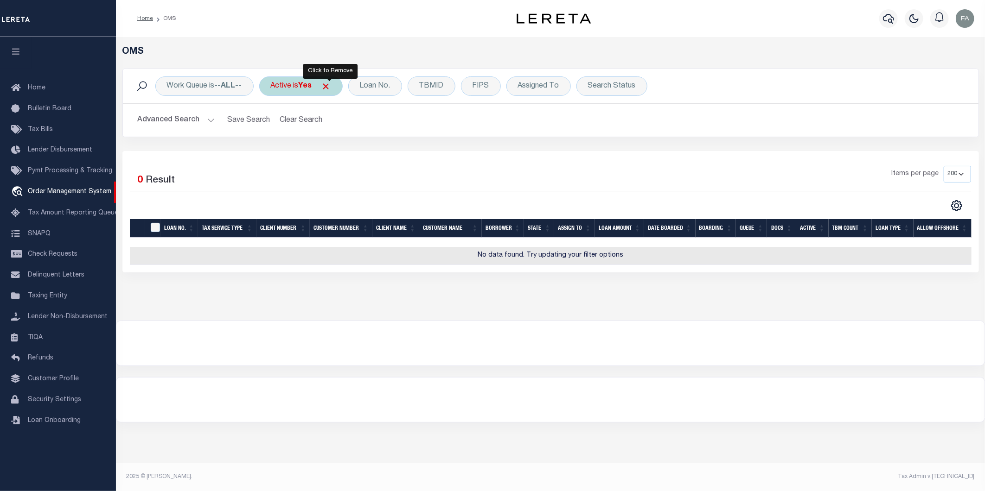
click at [331, 87] on span "Click to Remove" at bounding box center [326, 87] width 10 height 10
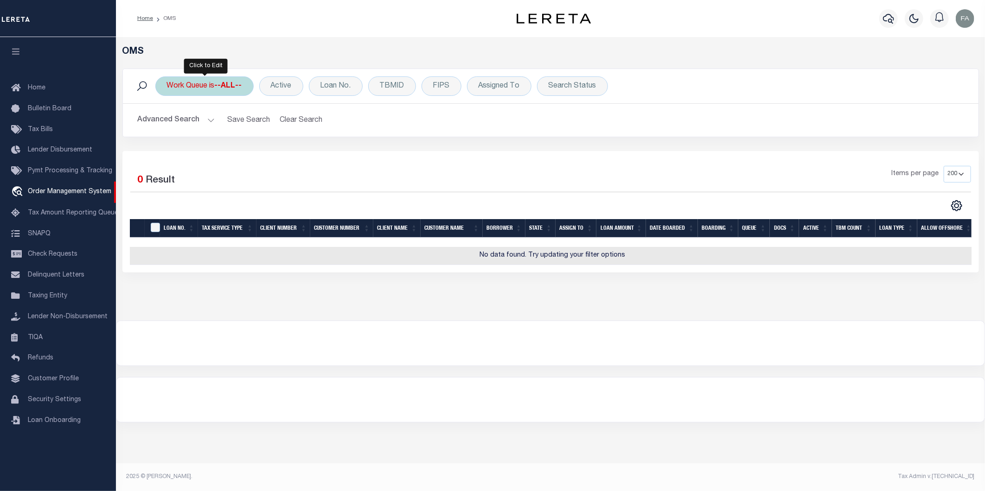
click at [232, 83] on b "--ALL--" at bounding box center [228, 86] width 27 height 7
click at [247, 130] on select "--ALL-- factRSystems General ThoughtFocus" at bounding box center [235, 132] width 136 height 18
click at [233, 119] on div "Is Contains --ALL-- factRSystems General ThoughtFocus Cancel Apply" at bounding box center [235, 128] width 147 height 73
click at [233, 104] on select "Is Contains" at bounding box center [235, 107] width 136 height 18
drag, startPoint x: 237, startPoint y: 104, endPoint x: 256, endPoint y: 113, distance: 21.4
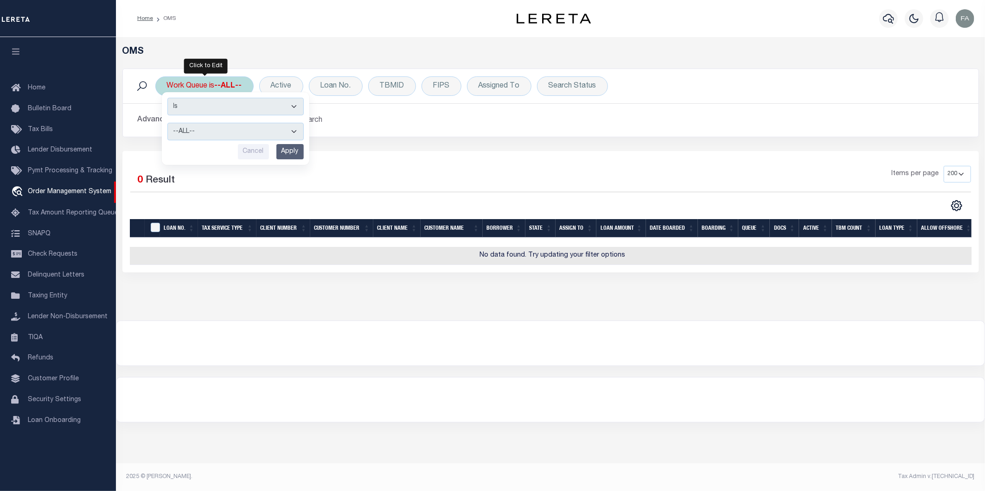
click at [237, 104] on select "Is Contains" at bounding box center [235, 107] width 136 height 18
click at [430, 136] on div "Advanced Search Save Search Clear Search tblSearchTopScreen_dynamictable_____De…" at bounding box center [550, 120] width 855 height 33
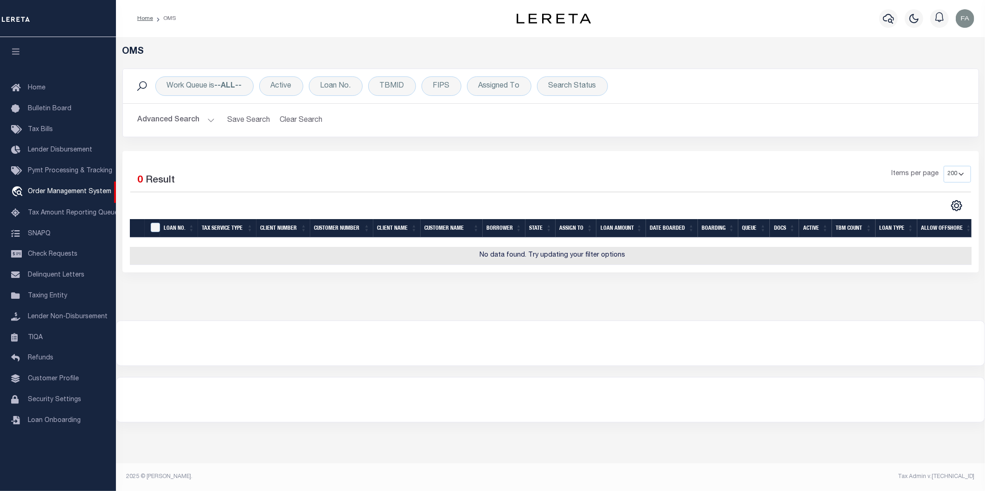
click at [178, 122] on button "Advanced Search" at bounding box center [176, 120] width 77 height 18
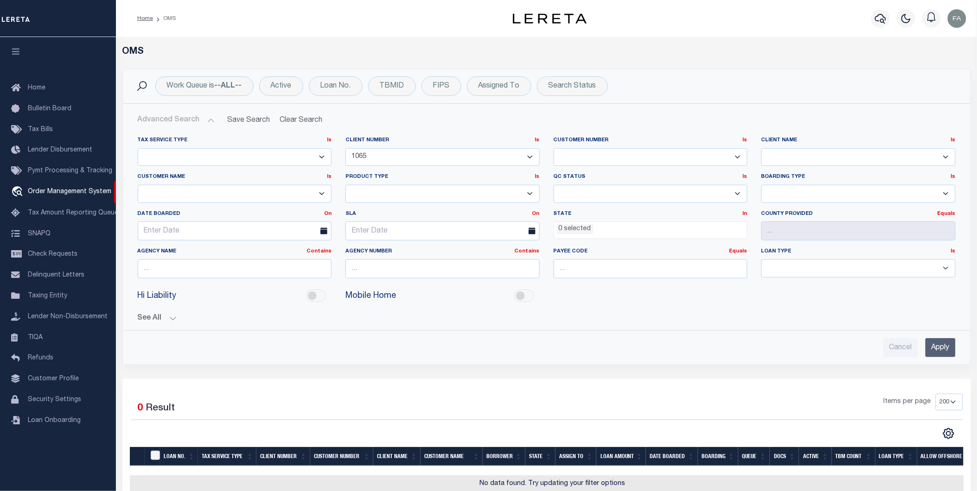
click at [168, 322] on button "See All" at bounding box center [547, 318] width 818 height 9
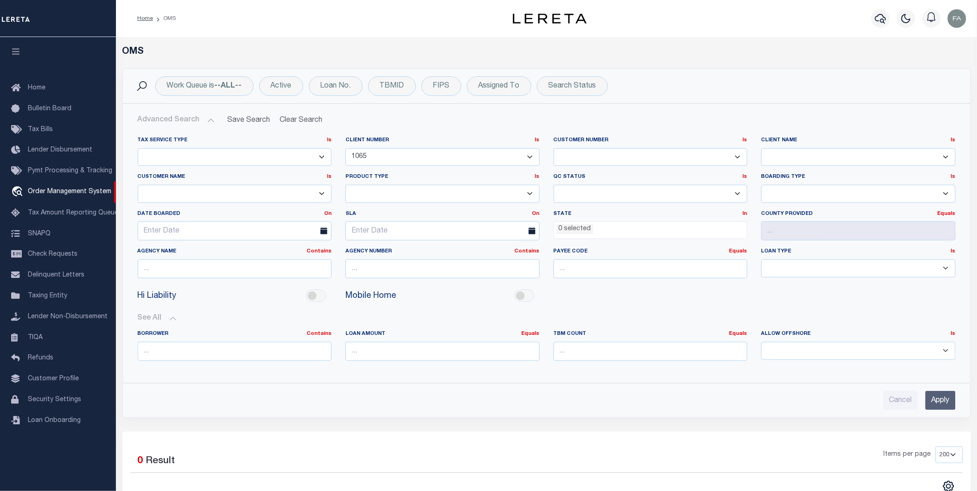
click at [363, 159] on select "091901 10001 1011 1012 1013 1014 101814 1019 1042 1049 1052 1053 1055 1058 1061…" at bounding box center [442, 157] width 194 height 18
select select
click at [345, 148] on select "091901 10001 1011 1012 1013 1014 101814 1019 1042 1049 1052 1053 1055 1058 1061…" at bounding box center [442, 157] width 194 height 18
click at [941, 405] on input "Apply" at bounding box center [940, 400] width 30 height 19
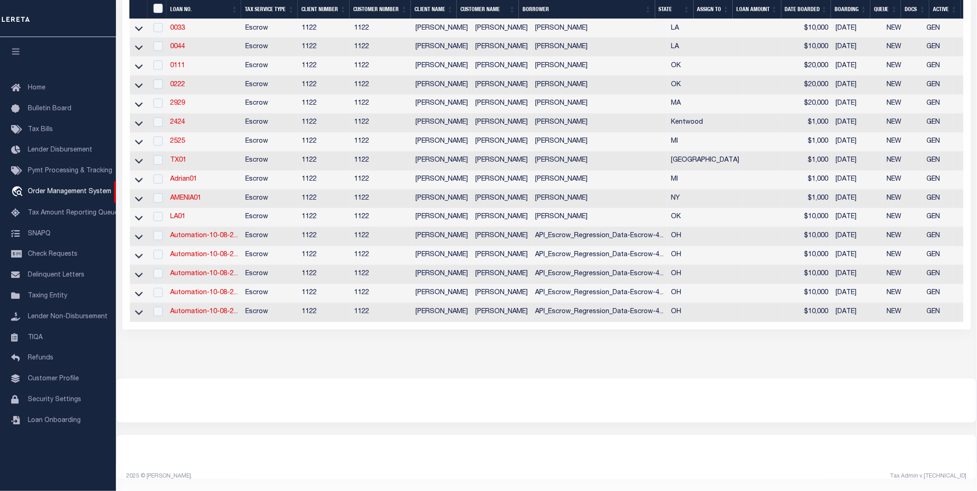
scroll to position [503, 0]
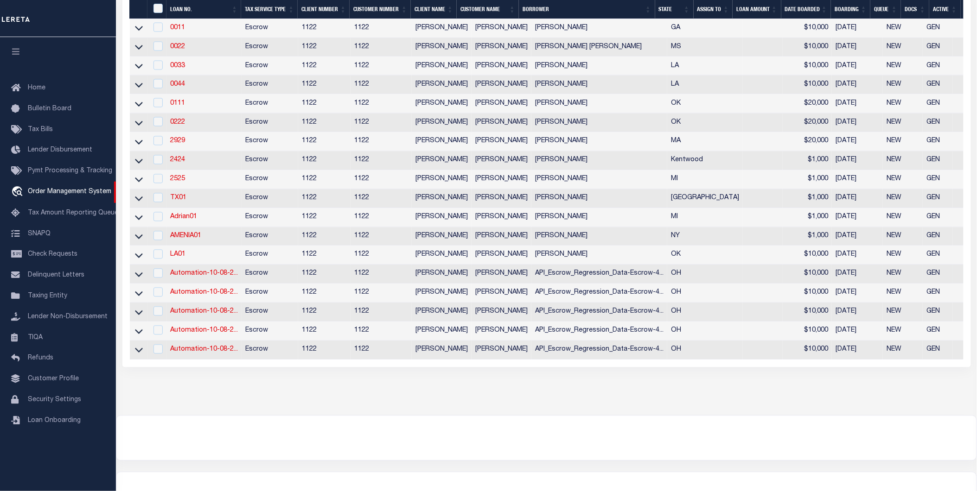
click at [135, 277] on icon at bounding box center [139, 275] width 8 height 5
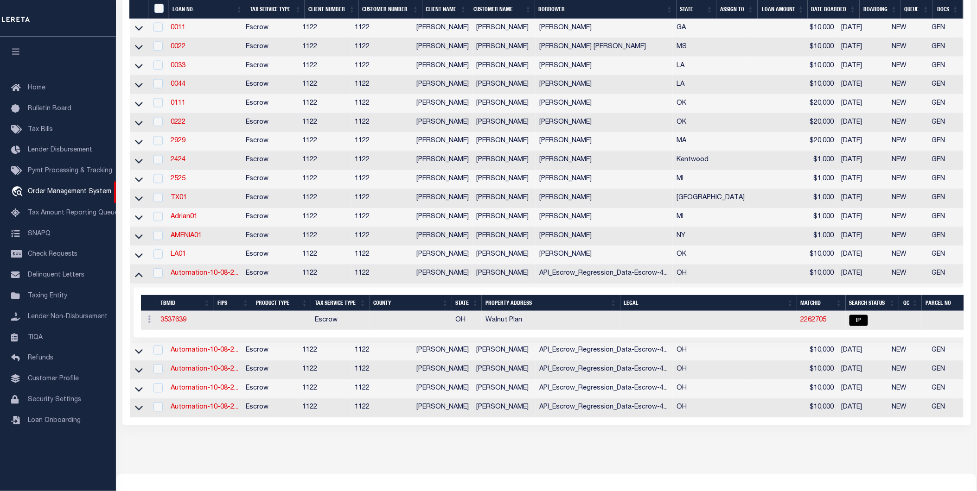
click at [138, 361] on td at bounding box center [139, 351] width 18 height 19
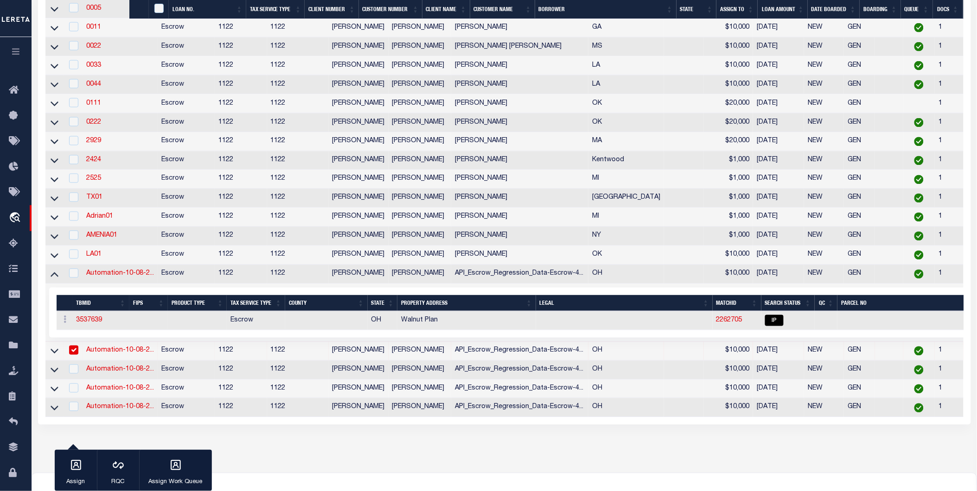
click at [136, 354] on link "Automation-10-08-2..." at bounding box center [120, 351] width 68 height 6
checkbox input "false"
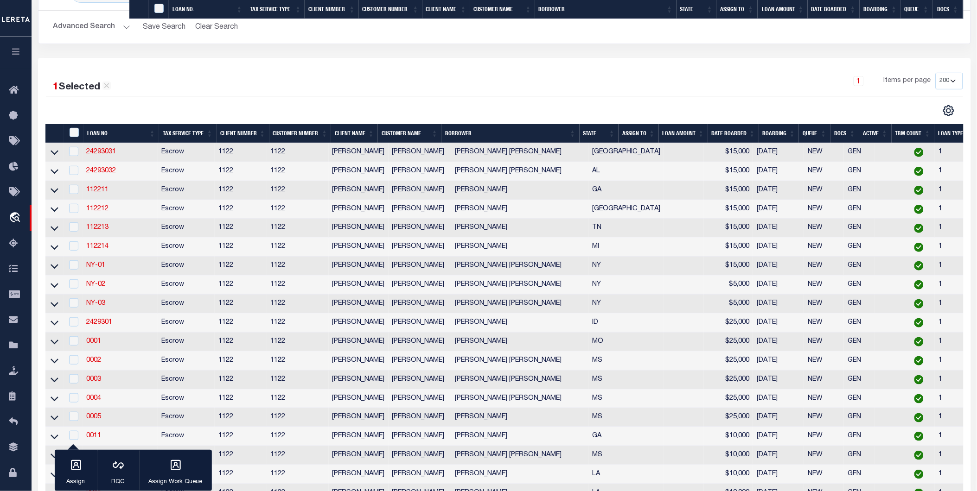
type input "Automation-10-08-25T16:38:50-2"
type input "API_Escrow_Regression_Data-Escrow-43140"
select select
type input "Lyndhurst Plan"
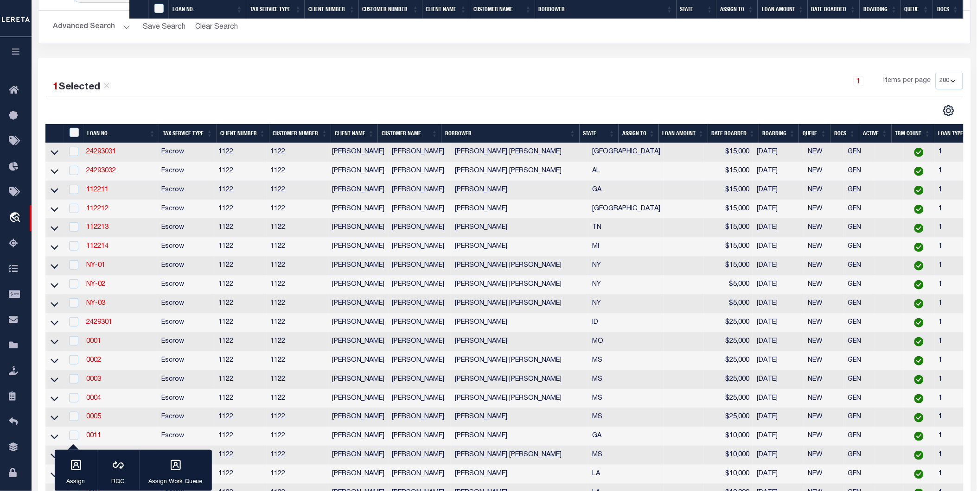
type input "London OH 43140"
type input "10/07/2025"
select select "10"
select select "Escrow"
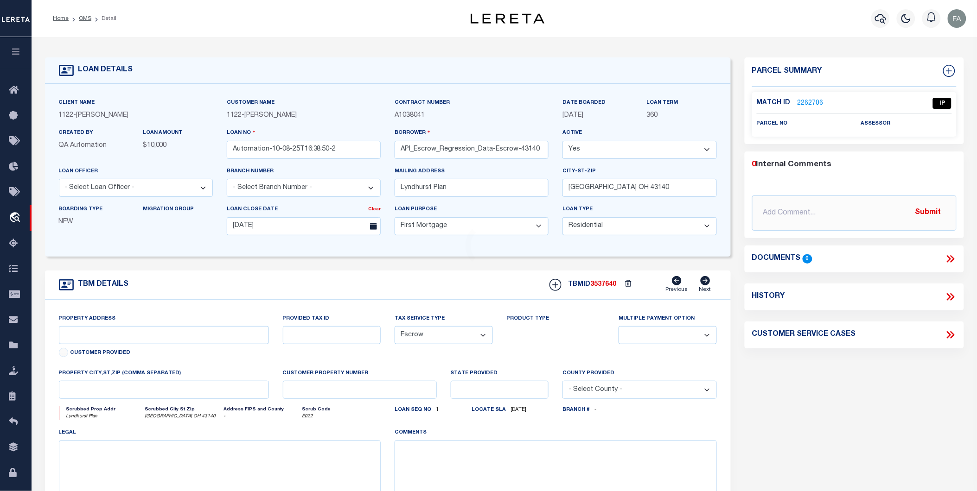
type input "Lyndhurst Plan"
select select
type input "London OH 43140"
type input "OH"
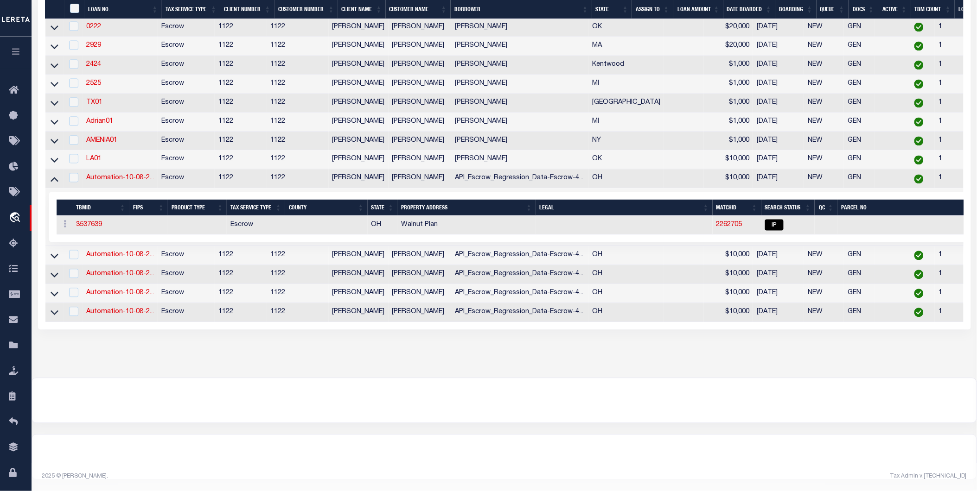
scroll to position [594, 0]
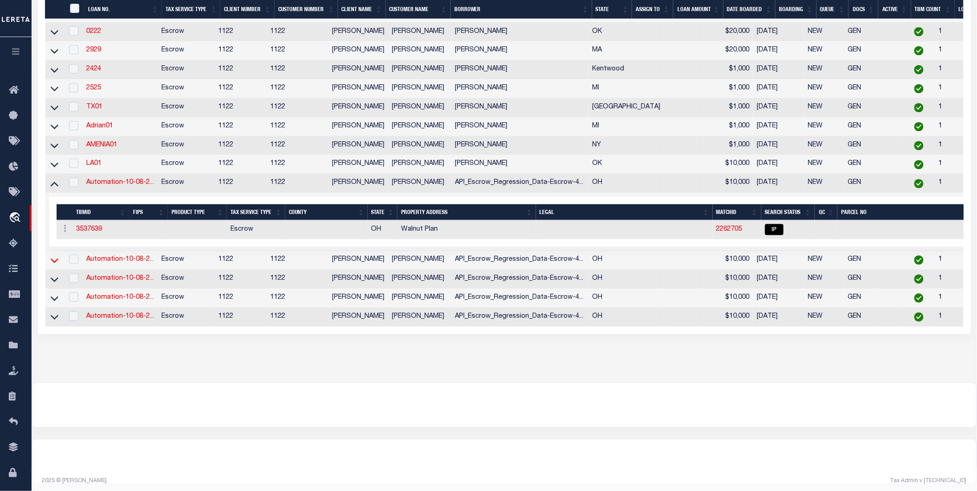
click at [51, 266] on icon at bounding box center [55, 261] width 8 height 10
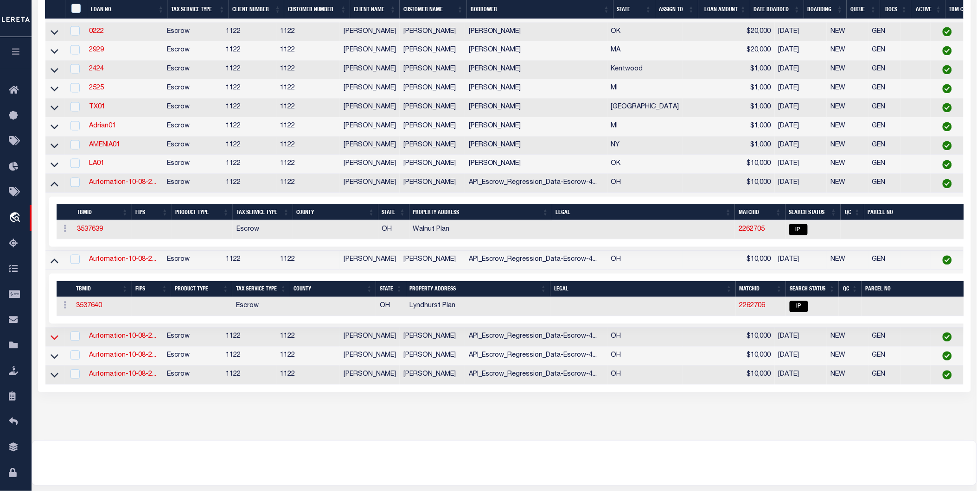
click at [52, 343] on icon at bounding box center [55, 338] width 8 height 10
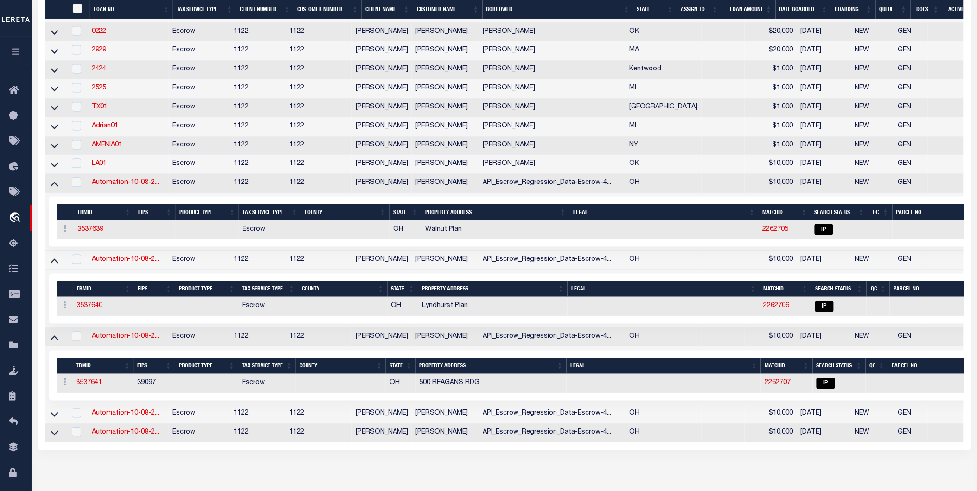
scroll to position [646, 0]
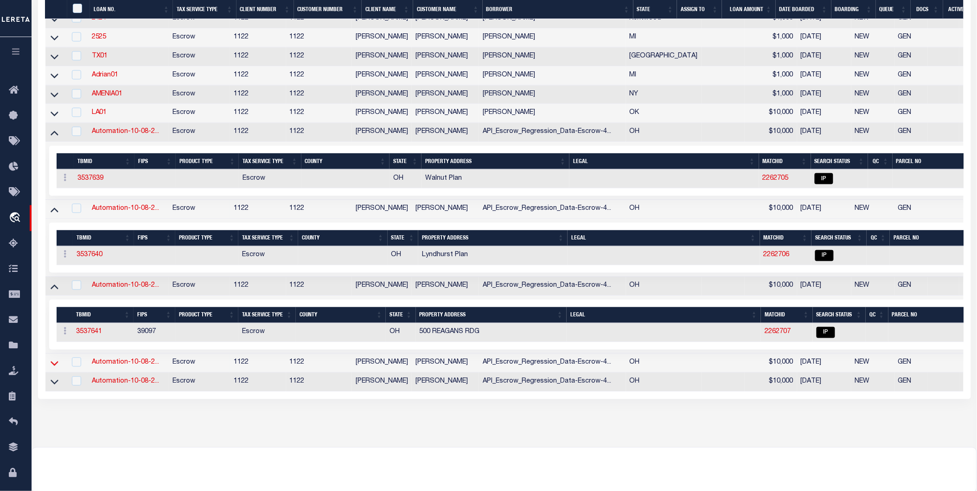
click at [52, 368] on icon at bounding box center [55, 363] width 8 height 10
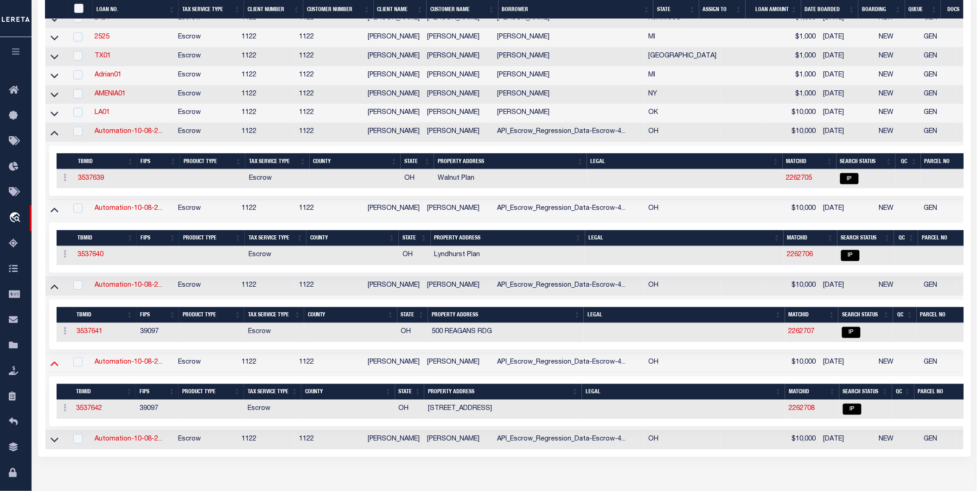
scroll to position [697, 0]
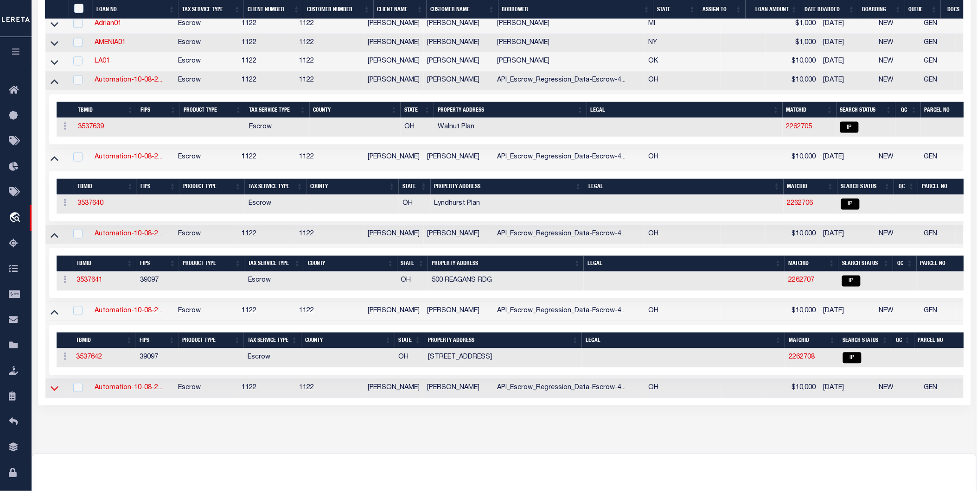
click at [57, 393] on icon at bounding box center [55, 388] width 8 height 10
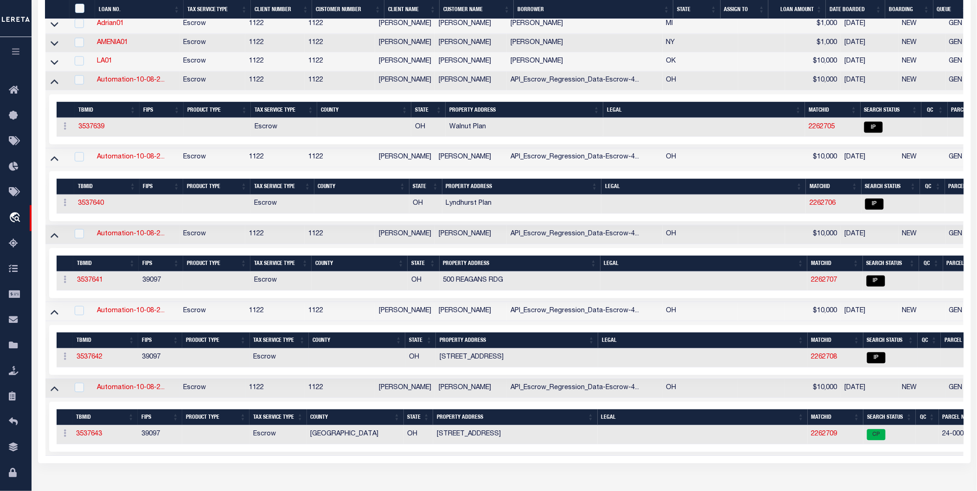
scroll to position [800, 0]
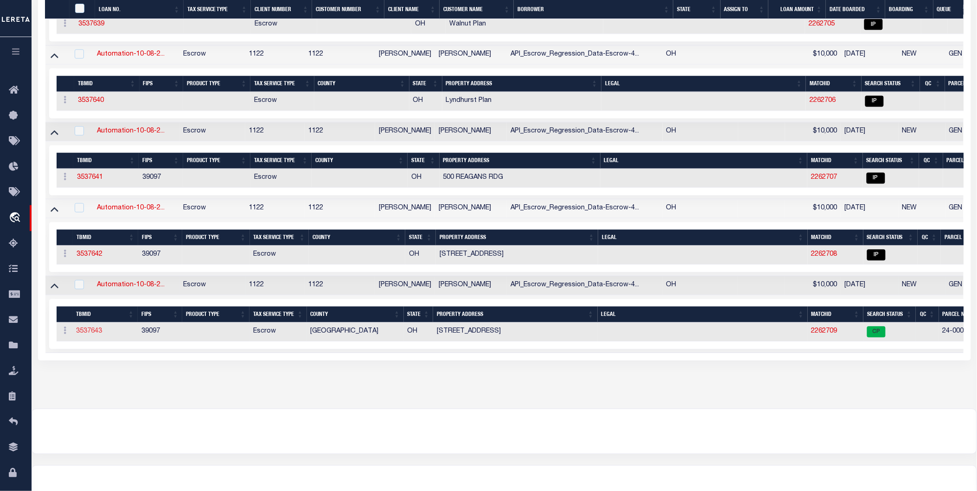
click at [95, 335] on link "3537643" at bounding box center [89, 331] width 26 height 6
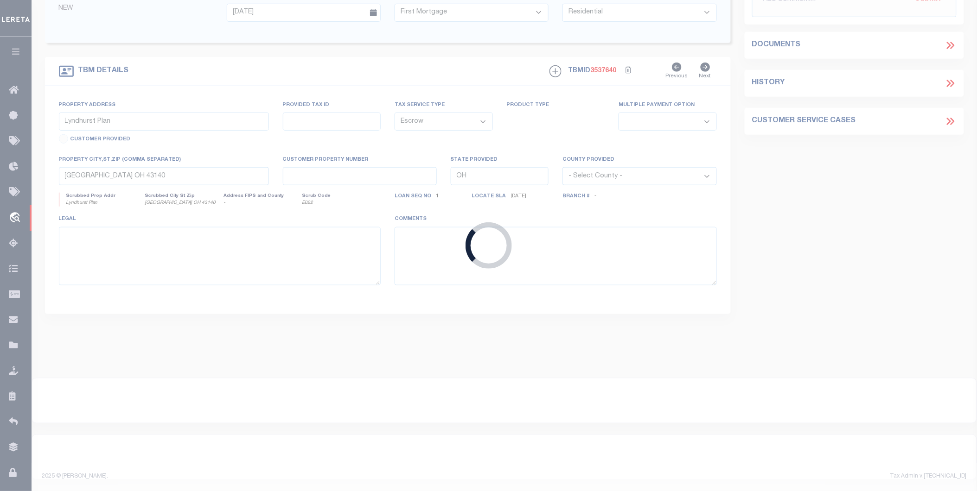
type input "Automation-10-08-25T16:39:16-5"
type input "3211 OLD COLUMBUS RD"
type input "LONDON OH 43140-9641"
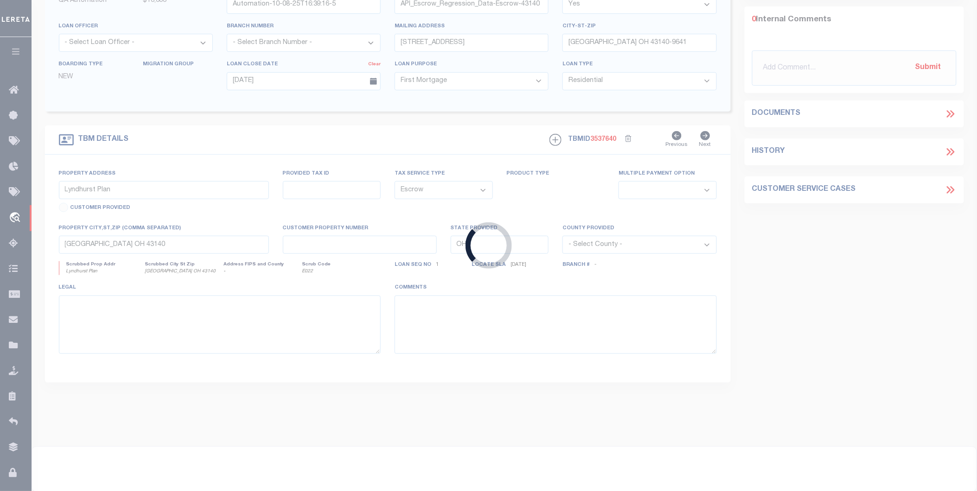
type input "3211 Old Columbus Rd"
select select
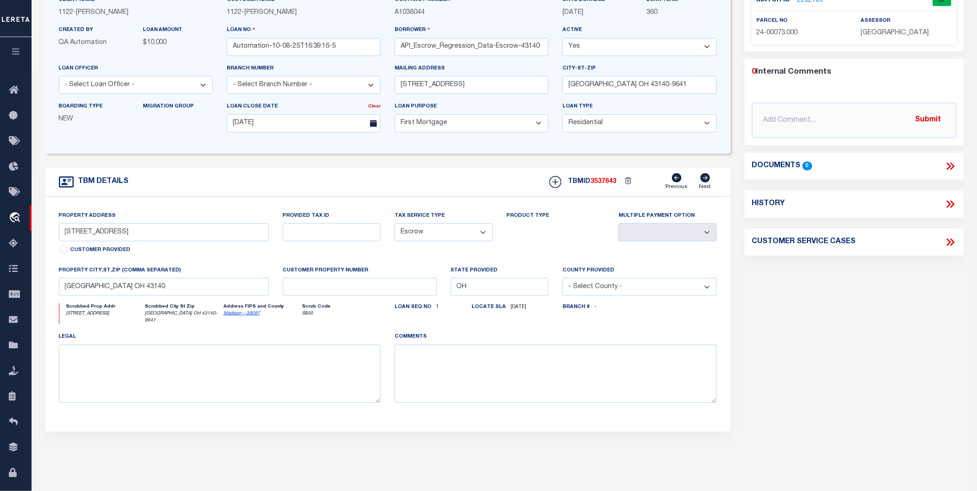
scroll to position [51, 0]
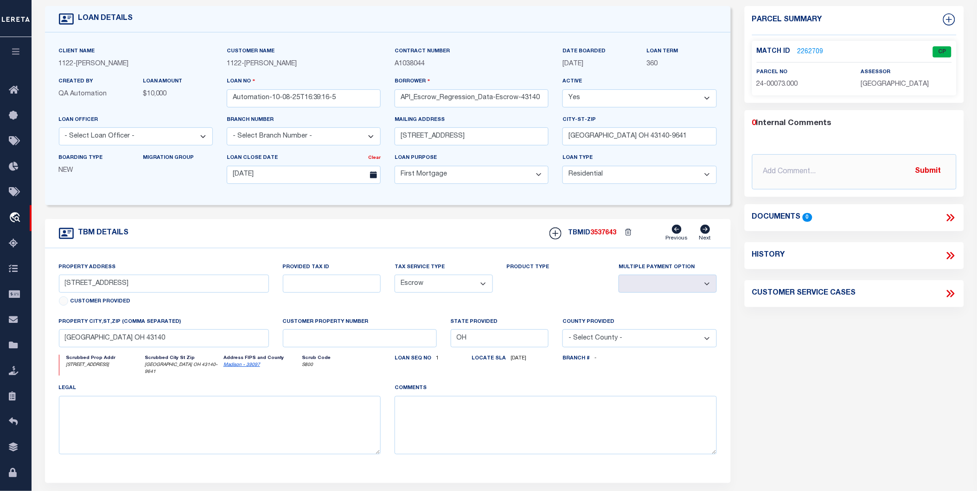
click at [822, 53] on div "Match ID 2262709" at bounding box center [802, 52] width 91 height 10
click at [813, 54] on link "2262709" at bounding box center [810, 52] width 26 height 10
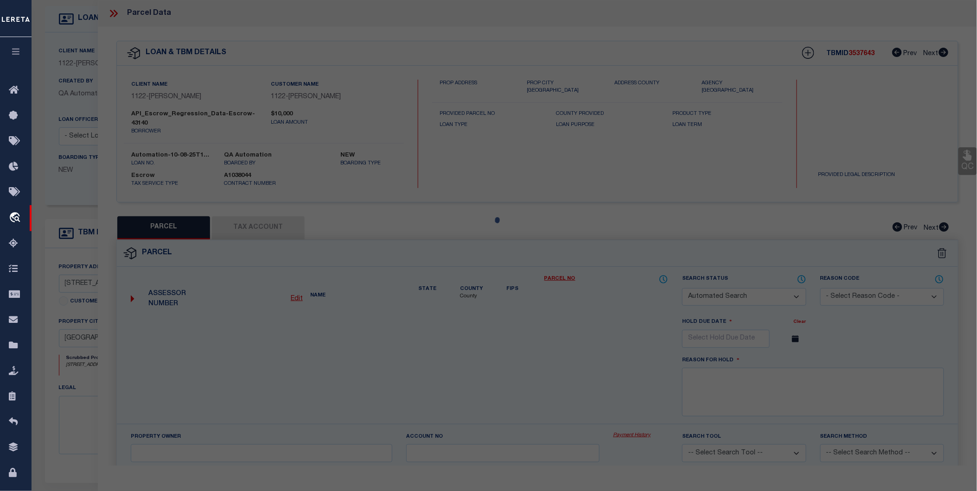
checkbox input "false"
select select "CP"
type input "COX,JULIUS R"
select select "ATL"
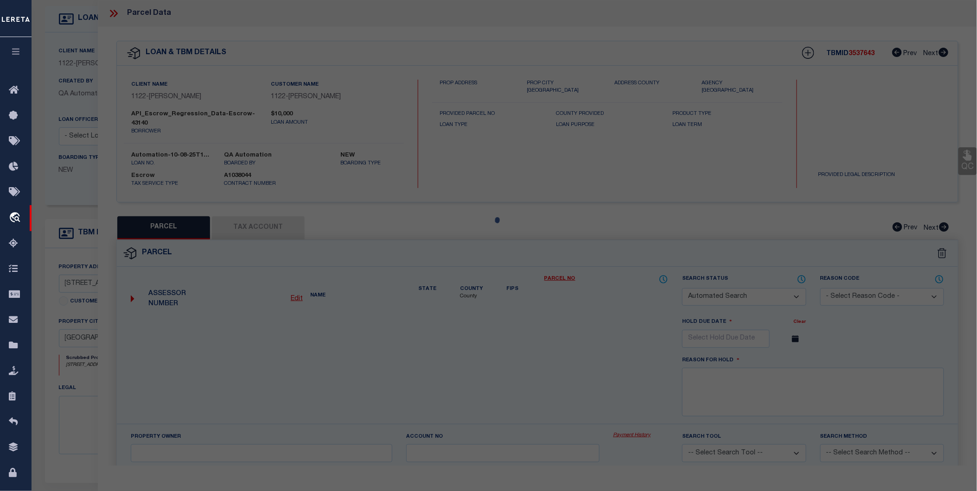
select select "ADD"
type input "3211 OLD COLUMBUS RD"
checkbox input "false"
type input "LONDON, OH 43140"
type textarea ".75A 3715"
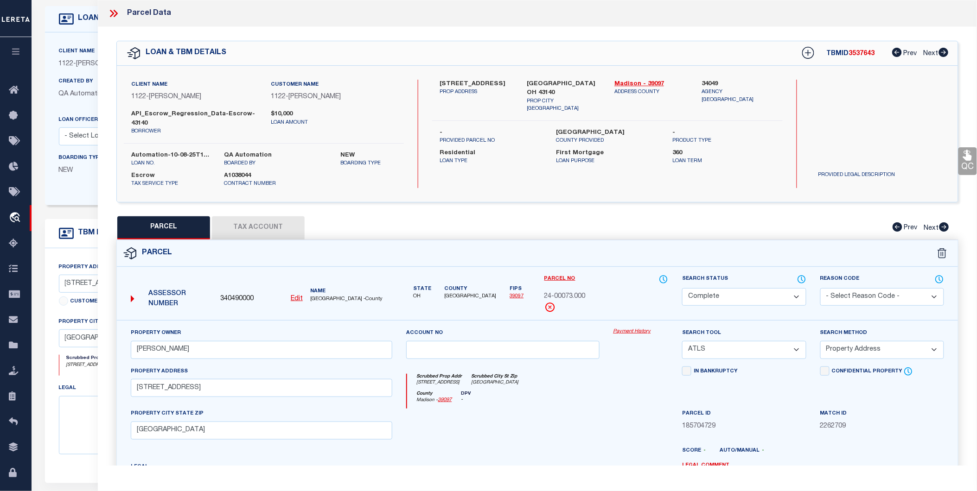
click at [242, 299] on span "340490000" at bounding box center [236, 299] width 33 height 10
drag, startPoint x: 242, startPoint y: 299, endPoint x: 252, endPoint y: 299, distance: 10.2
click at [242, 299] on span "340490000" at bounding box center [236, 299] width 33 height 10
copy span "340490000"
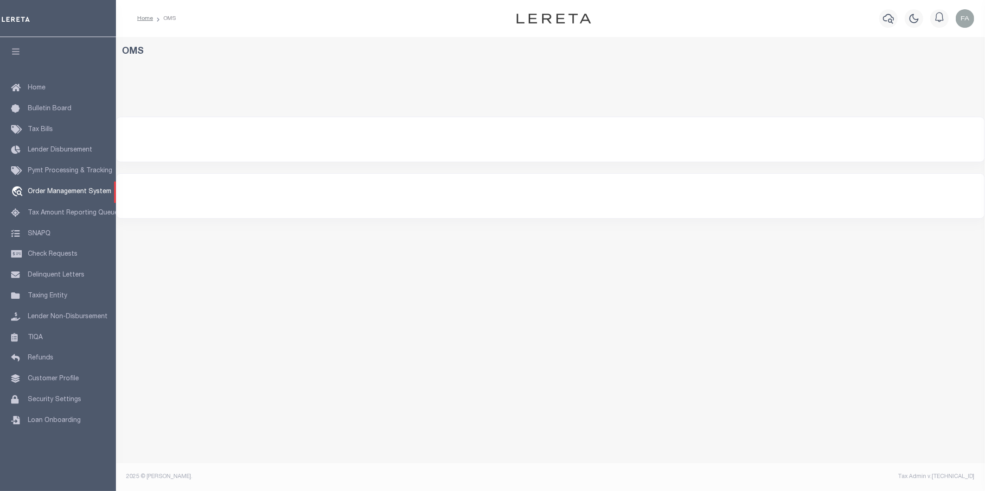
select select "200"
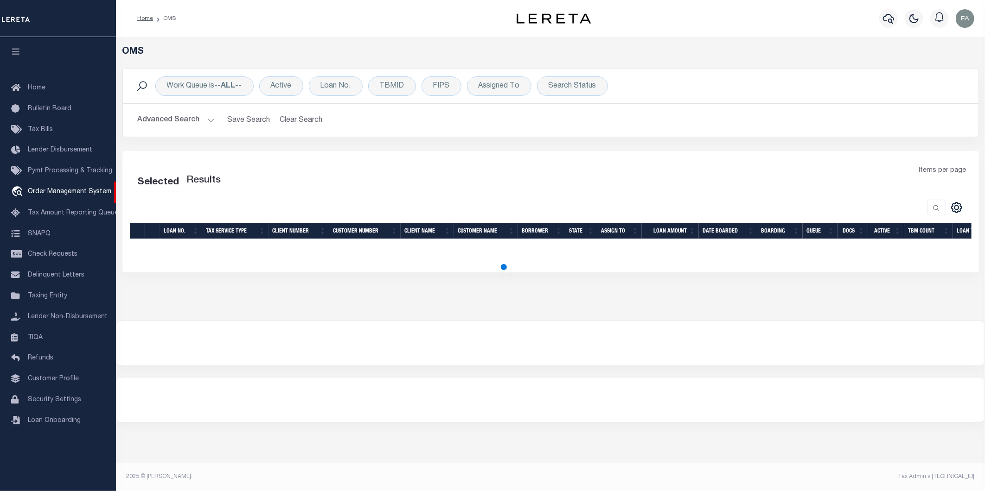
select select "200"
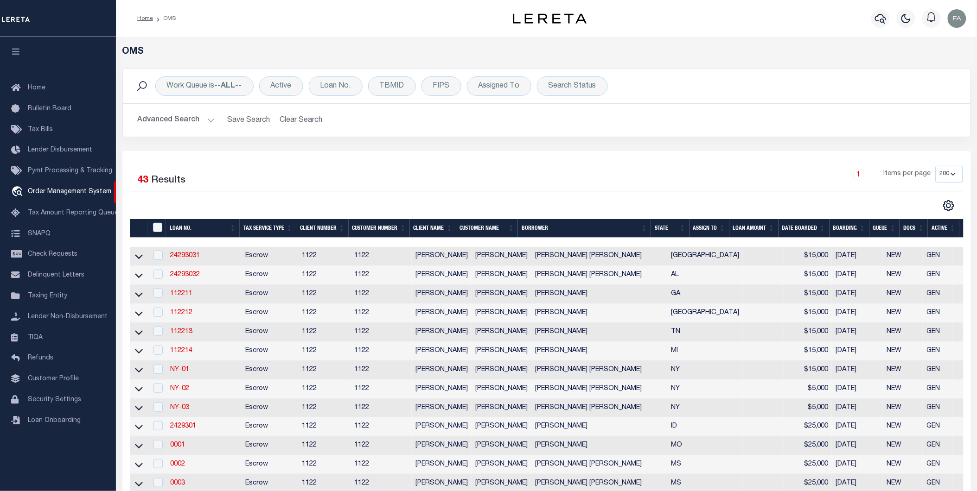
click at [195, 122] on button "Advanced Search" at bounding box center [176, 120] width 77 height 18
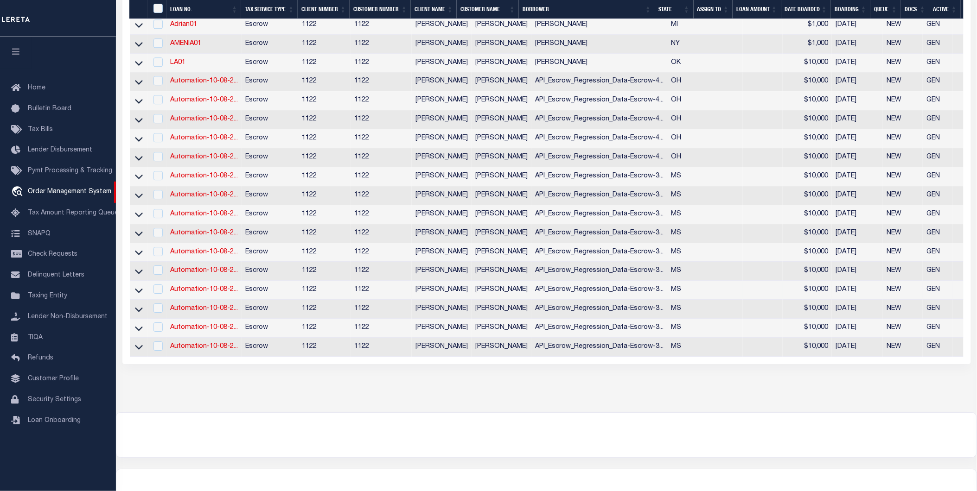
scroll to position [873, 0]
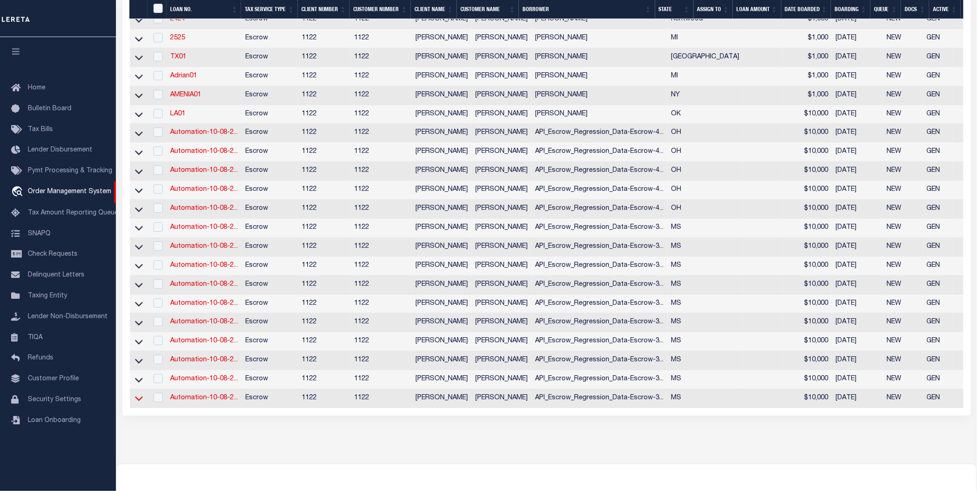
click at [135, 403] on icon at bounding box center [139, 399] width 8 height 10
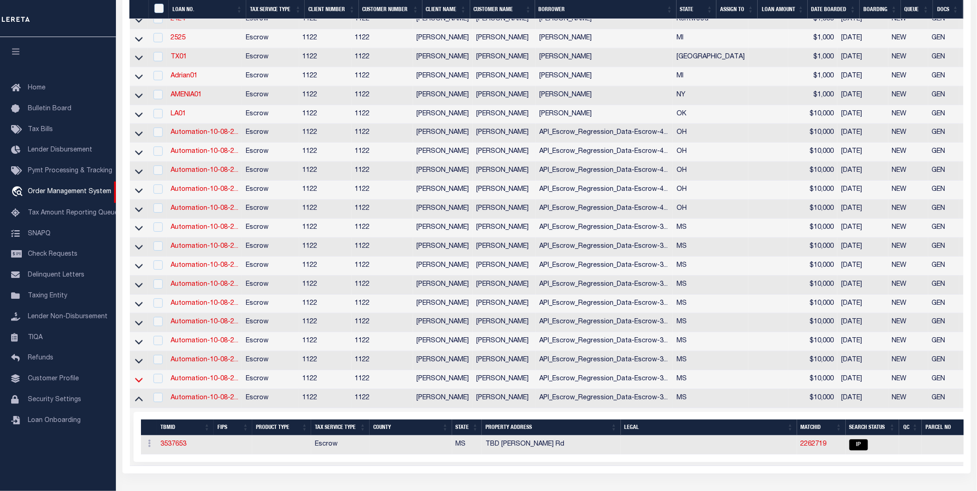
click at [139, 385] on icon at bounding box center [139, 380] width 8 height 10
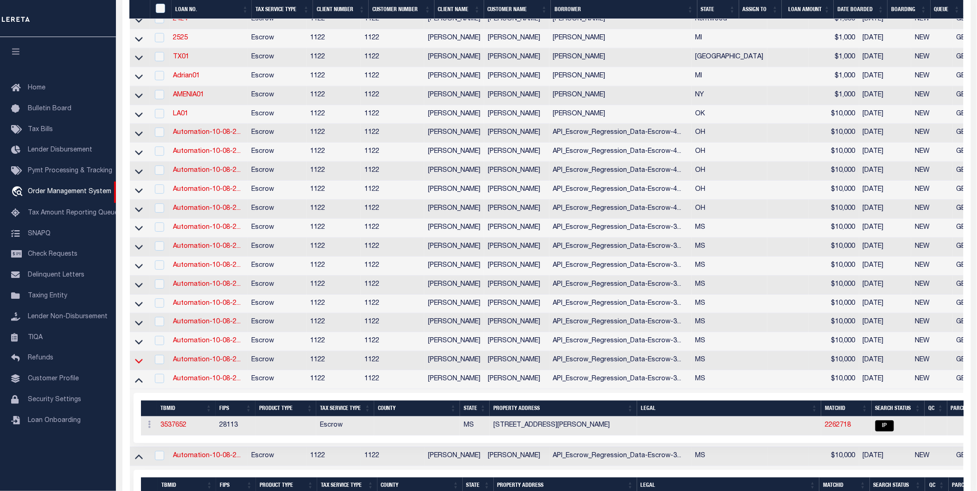
click at [140, 363] on icon at bounding box center [139, 361] width 8 height 5
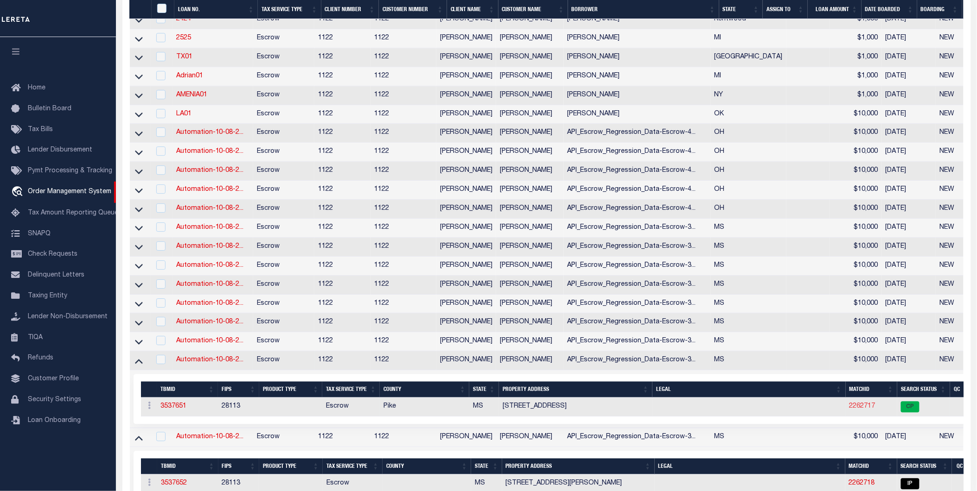
click at [856, 410] on link "2262717" at bounding box center [862, 406] width 26 height 6
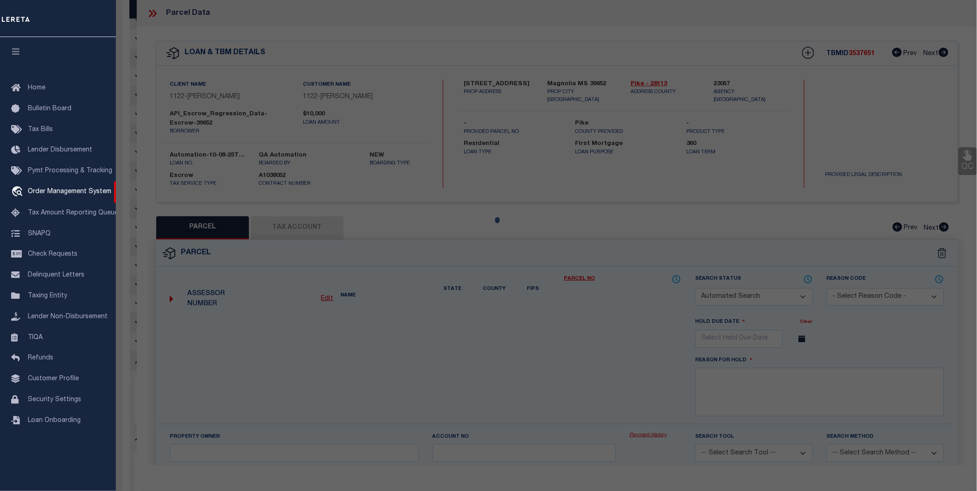
checkbox input "false"
select select "CP"
type input "OTT,RUTH LOUISE"
select select "ATL"
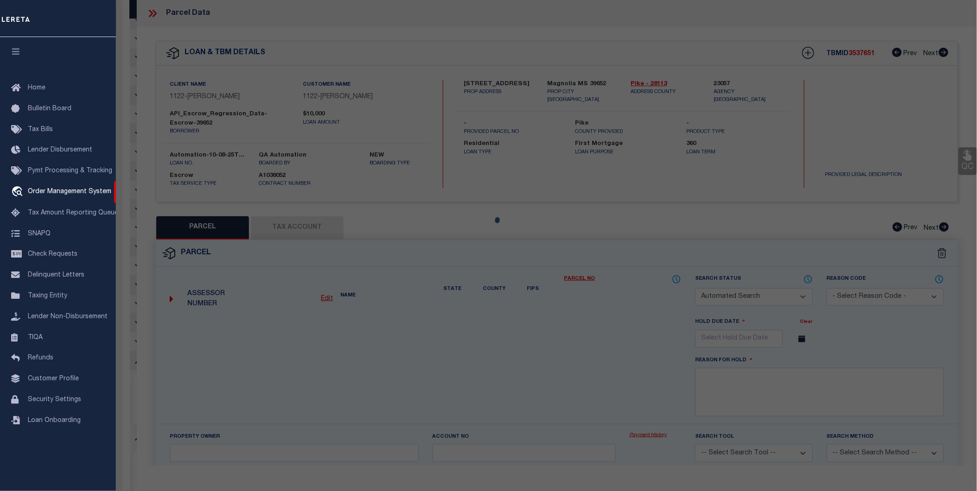
select select "ADD"
type input "4193 MUDDY SPRINGS RD"
checkbox input "false"
type input "MAGNOLIA, MS 39652"
type textarea "PT IN SW1/4 SE1/4 SE1/4 LY W OF I55 ZN:X-28113C0115C RR 2 BOX 12"
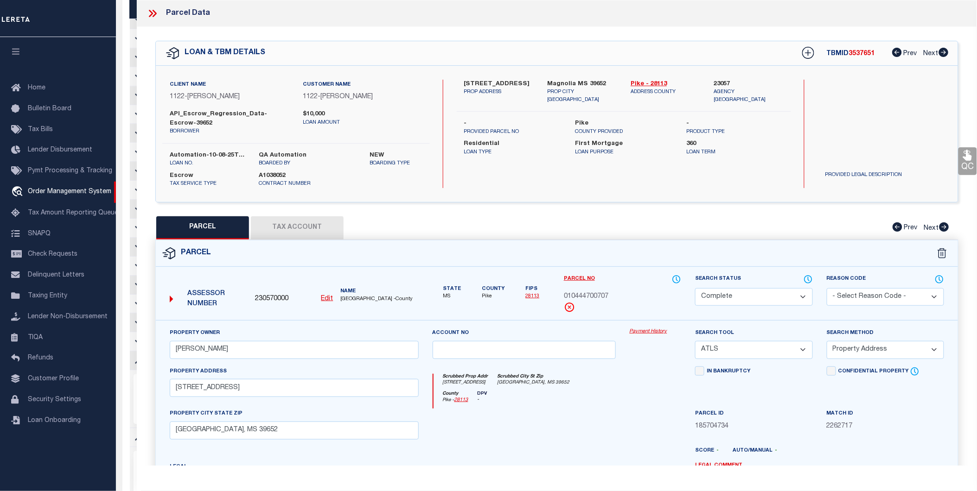
click at [263, 299] on span "230570000" at bounding box center [271, 299] width 33 height 10
copy span "230570000"
click at [153, 12] on icon at bounding box center [152, 13] width 12 height 12
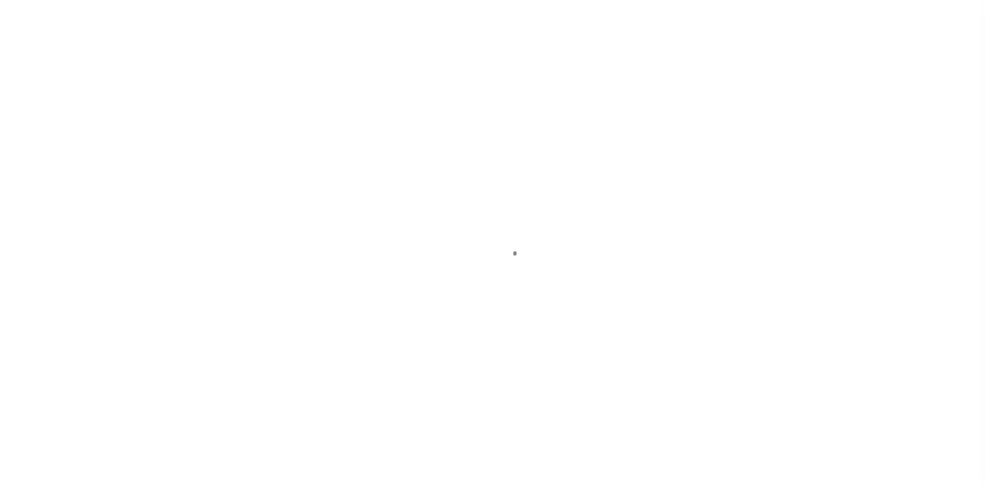
select select
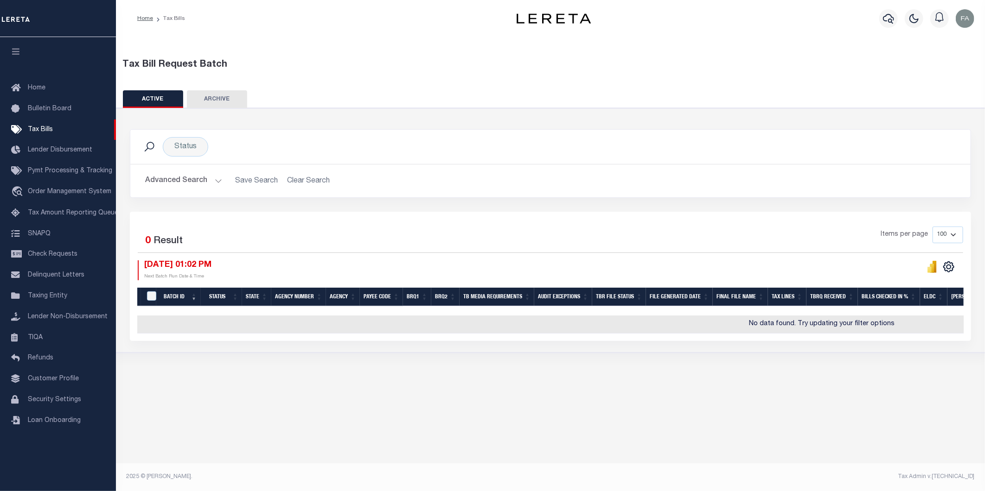
click at [195, 175] on button "Advanced Search" at bounding box center [183, 181] width 77 height 18
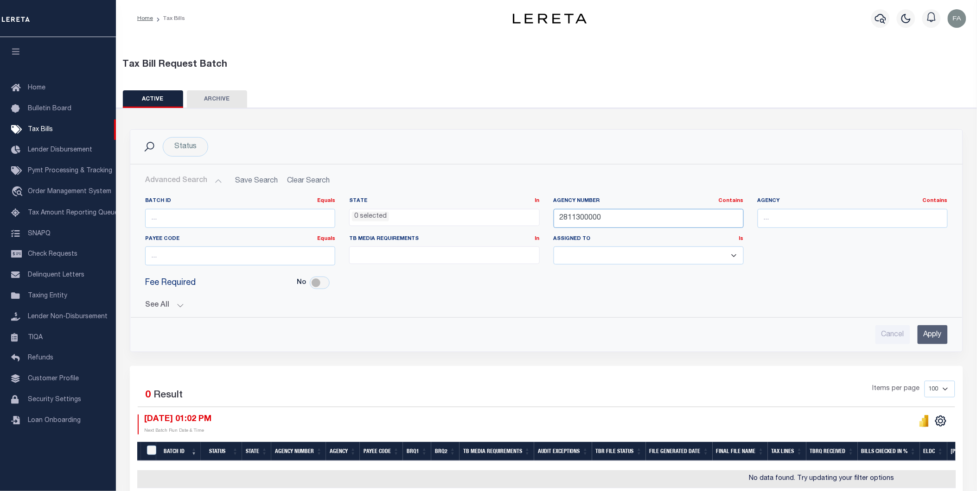
click at [572, 215] on input "2811300000" at bounding box center [649, 218] width 190 height 19
paste input "3057"
type input "230570000"
click at [937, 337] on input "Apply" at bounding box center [932, 334] width 30 height 19
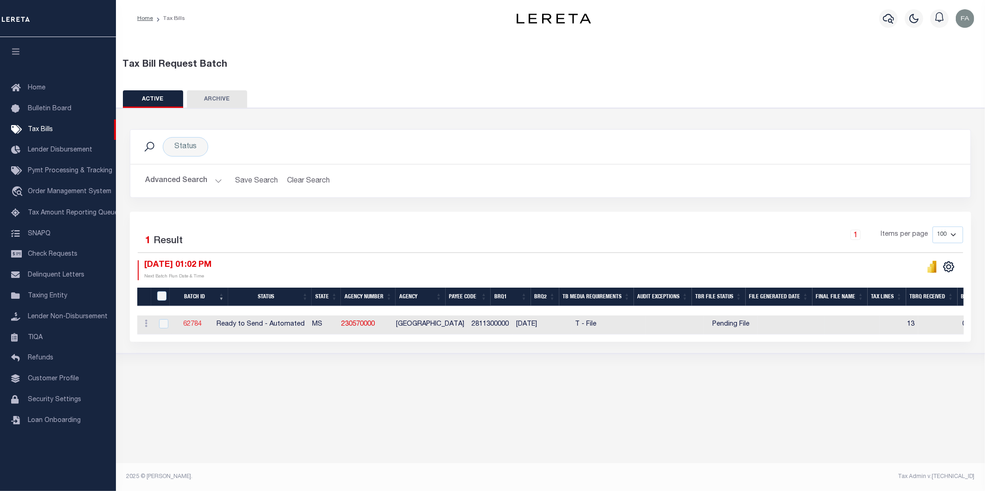
click at [202, 323] on link "62784" at bounding box center [192, 324] width 19 height 6
select select "RTA"
type input "No"
type input "Yes"
select select "27"
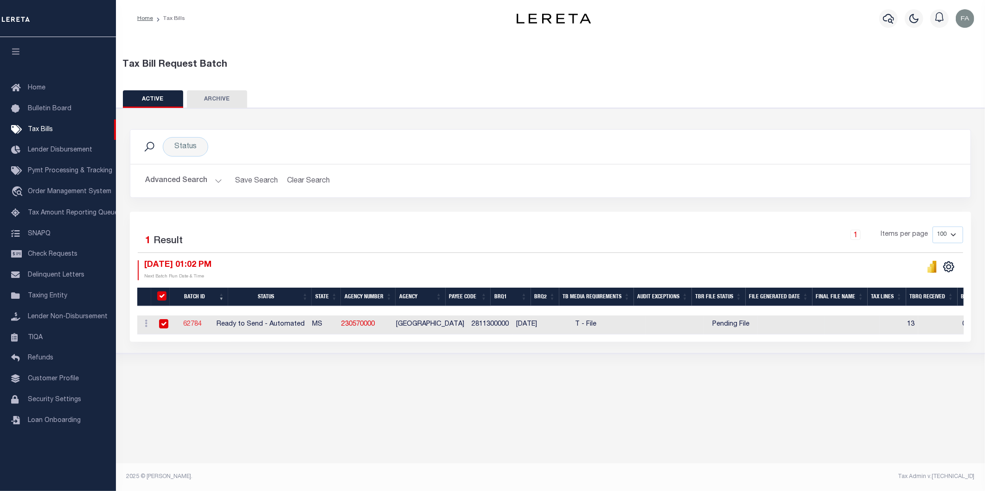
select select "22"
select select "1"
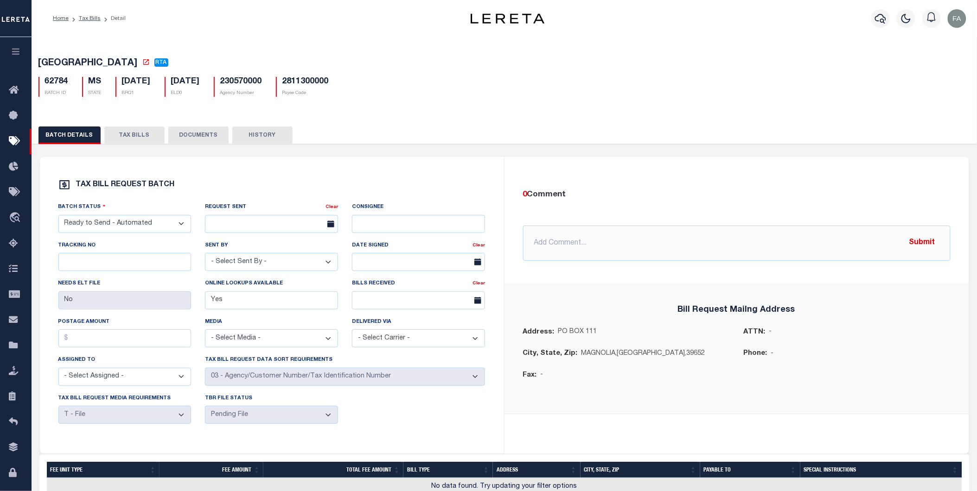
click at [132, 139] on button "TAX BILLS" at bounding box center [134, 136] width 60 height 18
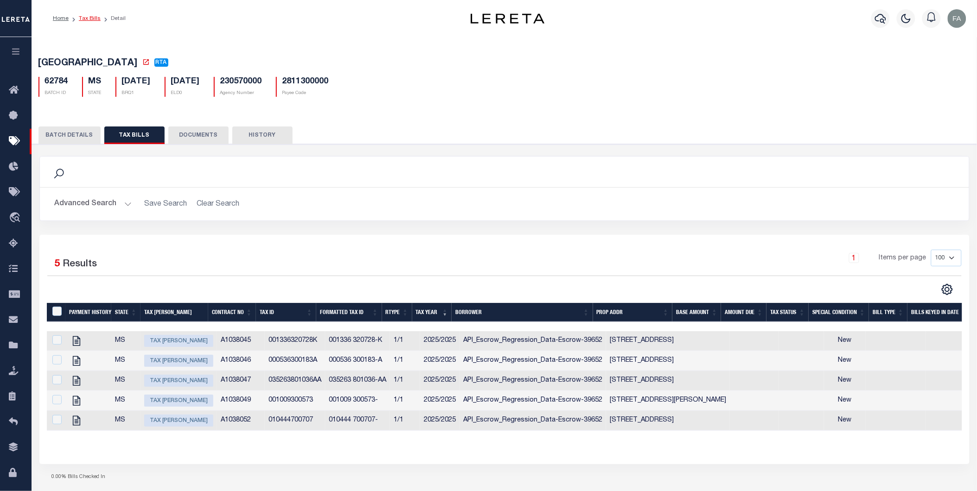
click at [90, 19] on link "Tax Bills" at bounding box center [90, 19] width 22 height 6
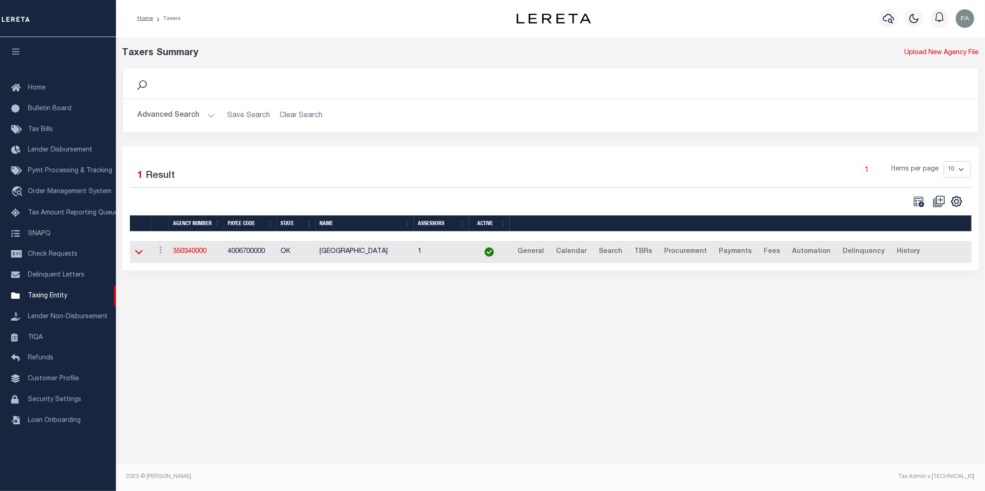
click at [140, 254] on icon at bounding box center [139, 252] width 8 height 10
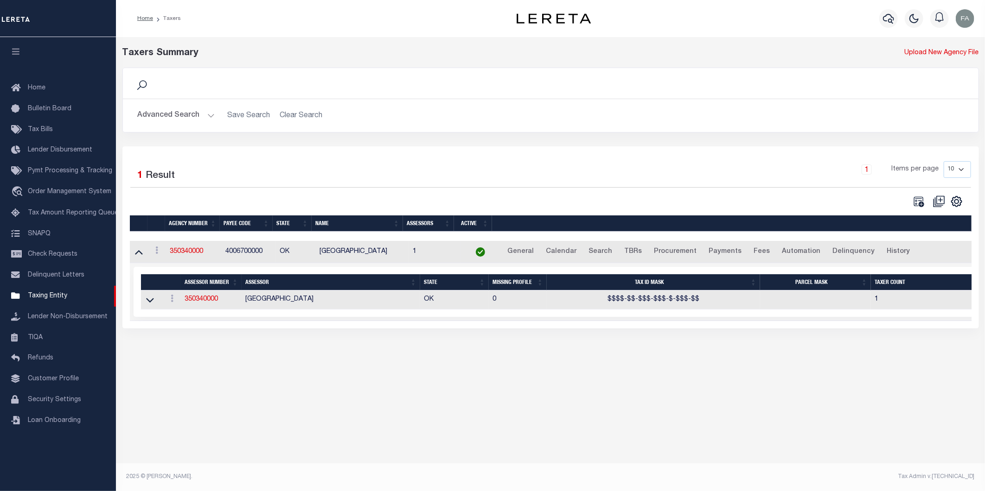
click at [167, 117] on button "Advanced Search" at bounding box center [176, 116] width 77 height 18
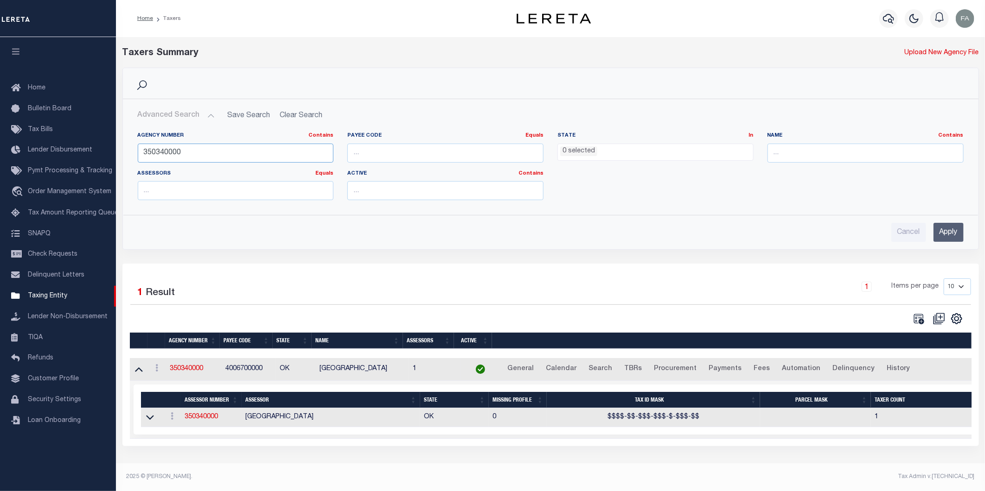
click at [269, 152] on input "350340000" at bounding box center [236, 153] width 196 height 19
paste input "23057"
type input "230570000"
click at [947, 234] on input "Apply" at bounding box center [948, 232] width 30 height 19
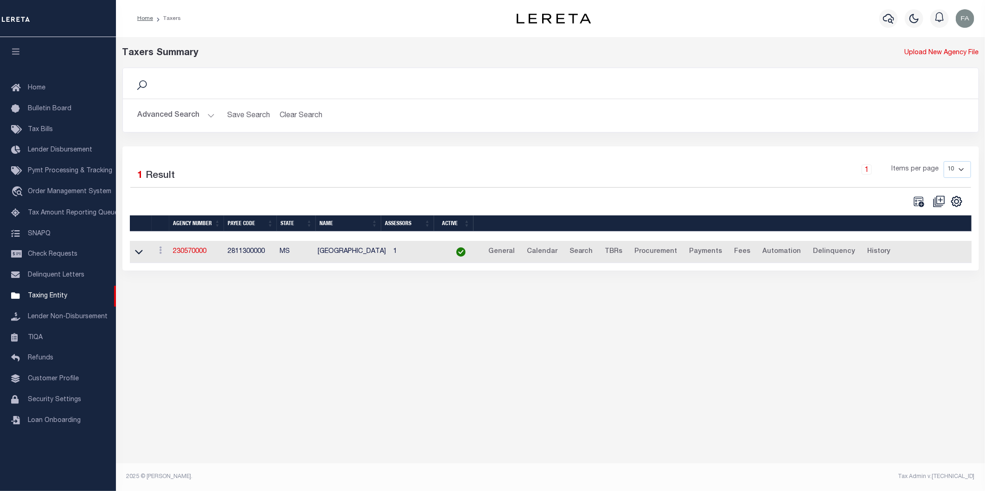
click at [170, 255] on td "230570000" at bounding box center [196, 252] width 55 height 23
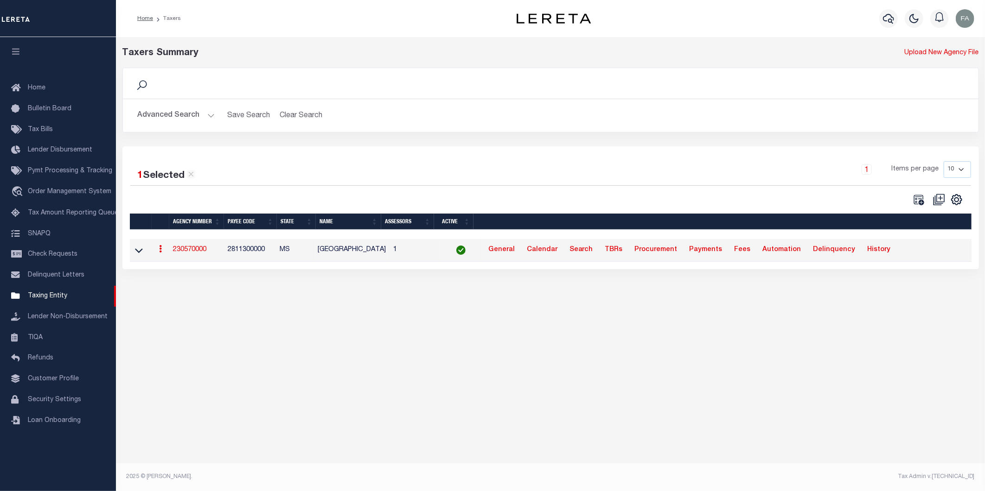
click at [189, 256] on td "230570000" at bounding box center [196, 250] width 55 height 23
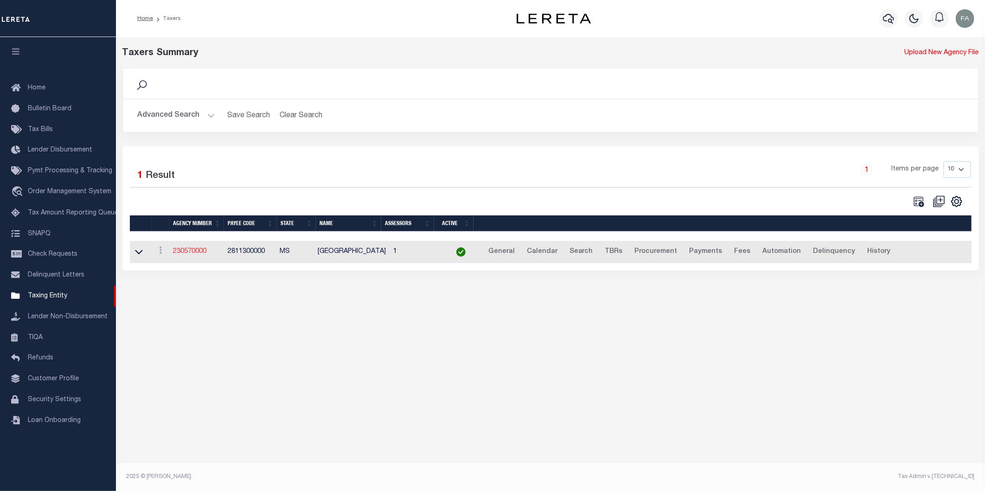
click at [196, 253] on link "230570000" at bounding box center [189, 251] width 33 height 6
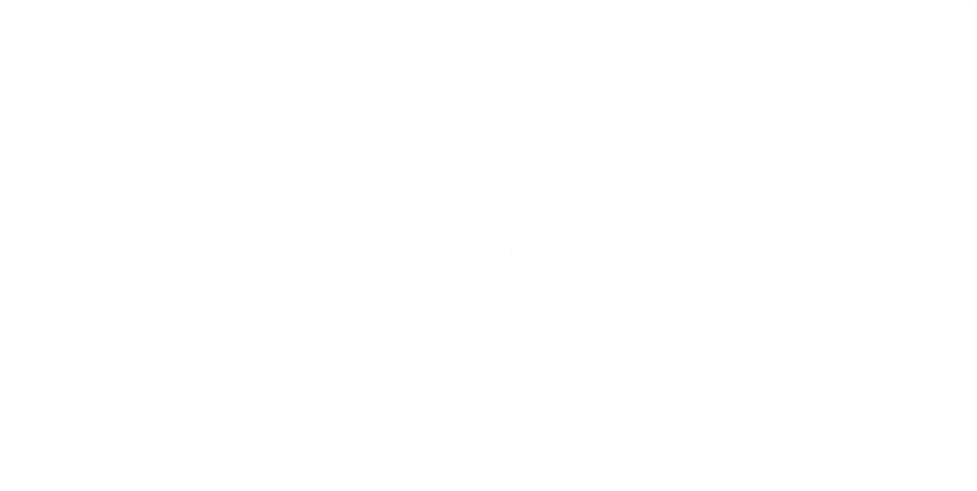
select select
checkbox input "false"
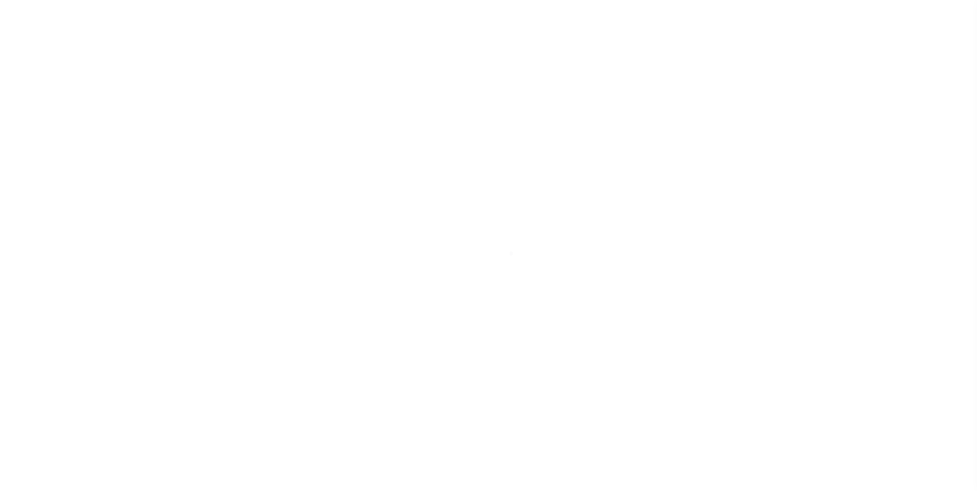
checkbox input "false"
type input "2811300000"
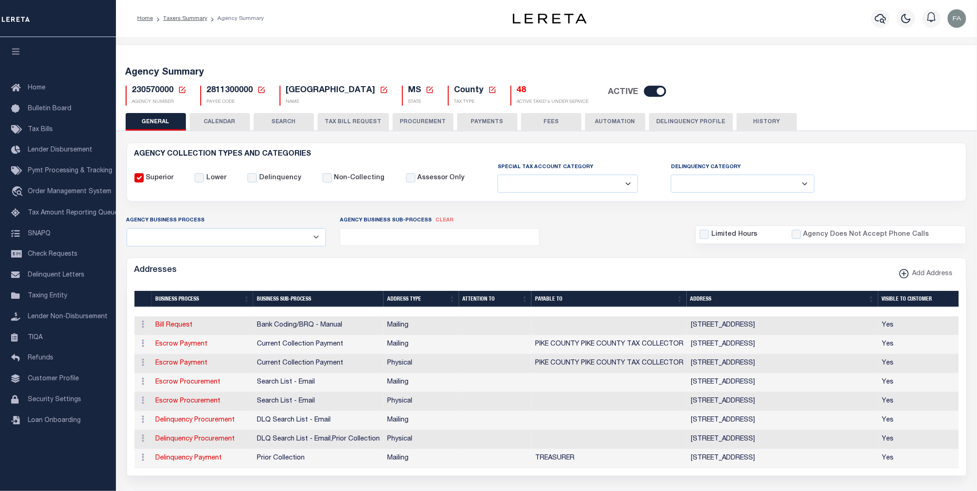
click at [230, 123] on button "CALENDAR" at bounding box center [220, 122] width 60 height 18
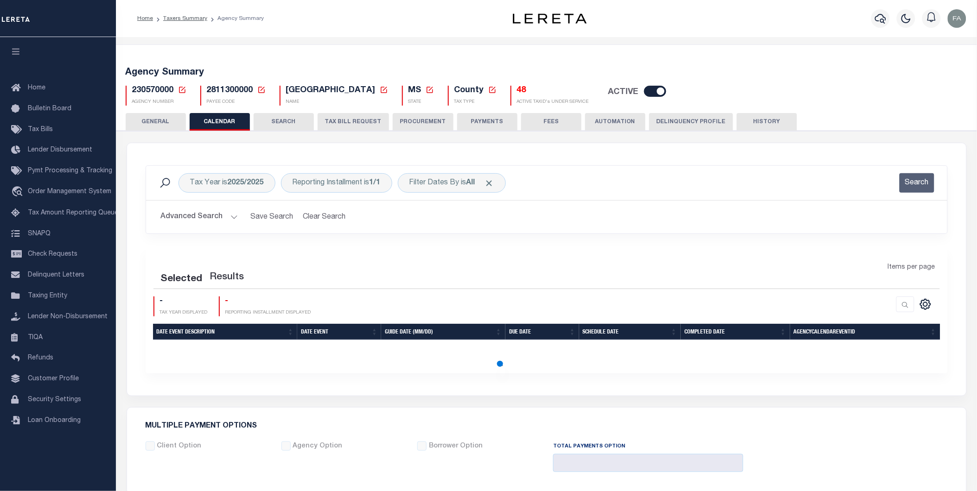
checkbox input "false"
type input "1"
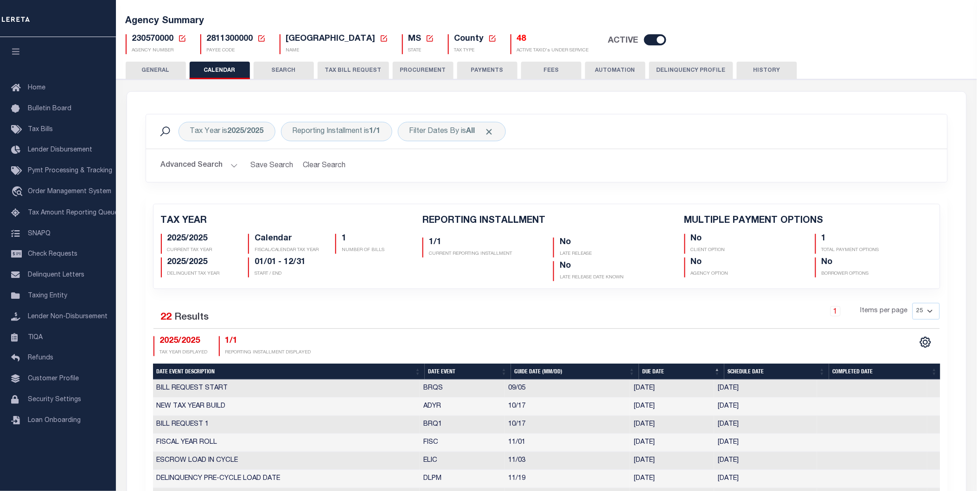
scroll to position [103, 0]
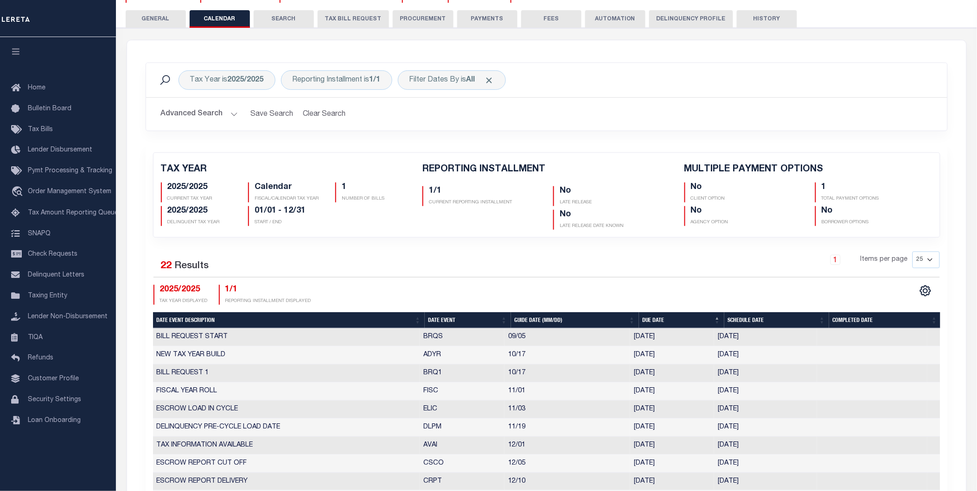
click at [343, 24] on button "TAX BILL REQUEST" at bounding box center [353, 19] width 71 height 18
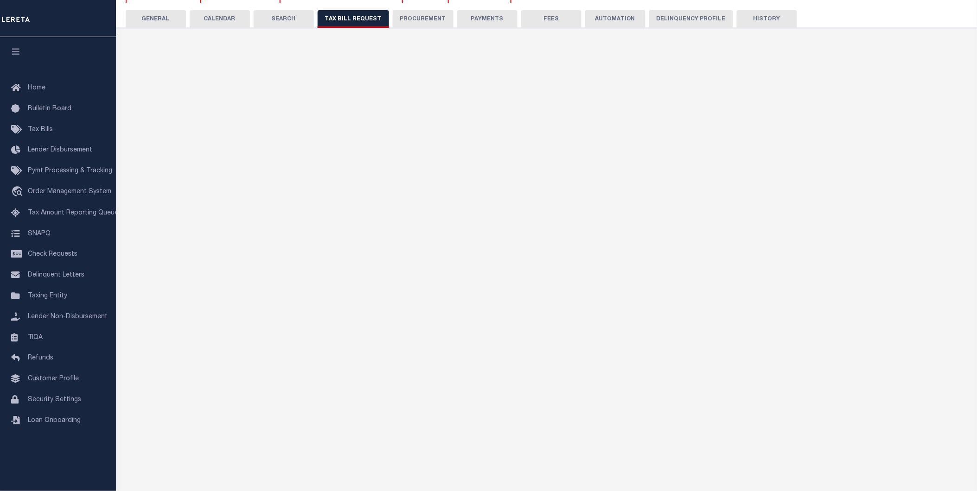
select select "27"
checkbox input "false"
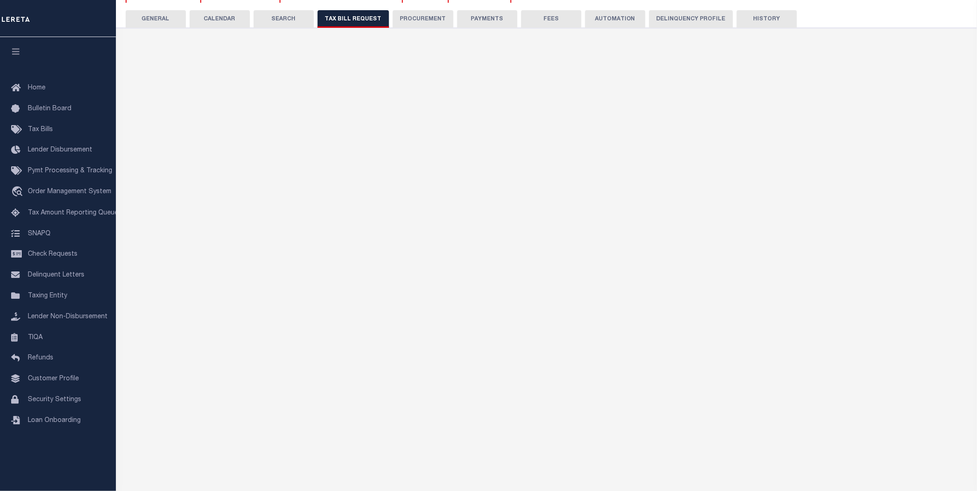
select select "22"
select select "true"
select select "13"
type input "5230"
select select
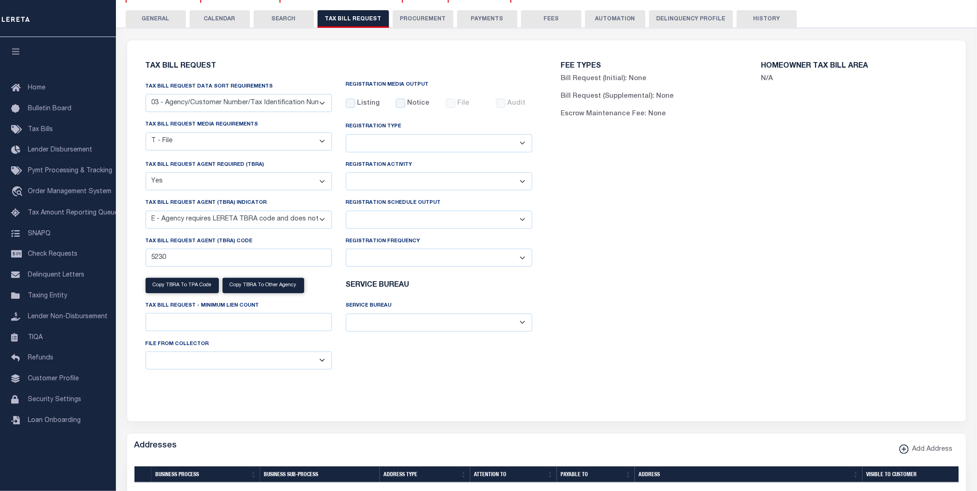
click at [359, 109] on div "Listing" at bounding box center [364, 108] width 50 height 18
click at [352, 109] on div "Listing" at bounding box center [364, 108] width 50 height 18
click at [346, 101] on input "Listing" at bounding box center [350, 103] width 9 height 9
checkbox input "true"
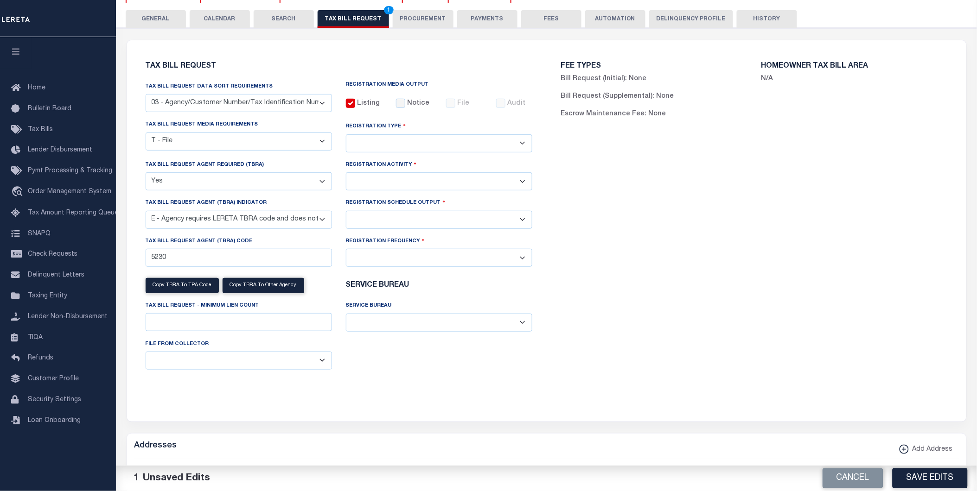
click at [401, 184] on select "Installment Yearly" at bounding box center [439, 181] width 186 height 18
click at [404, 150] on select "Adds and Deletes Adds Only Deletes Only" at bounding box center [439, 143] width 186 height 18
select select "2"
click at [346, 135] on select "Adds and Deletes Adds Only Deletes Only" at bounding box center [439, 143] width 186 height 18
click at [401, 178] on select "Installment Yearly" at bounding box center [439, 181] width 186 height 18
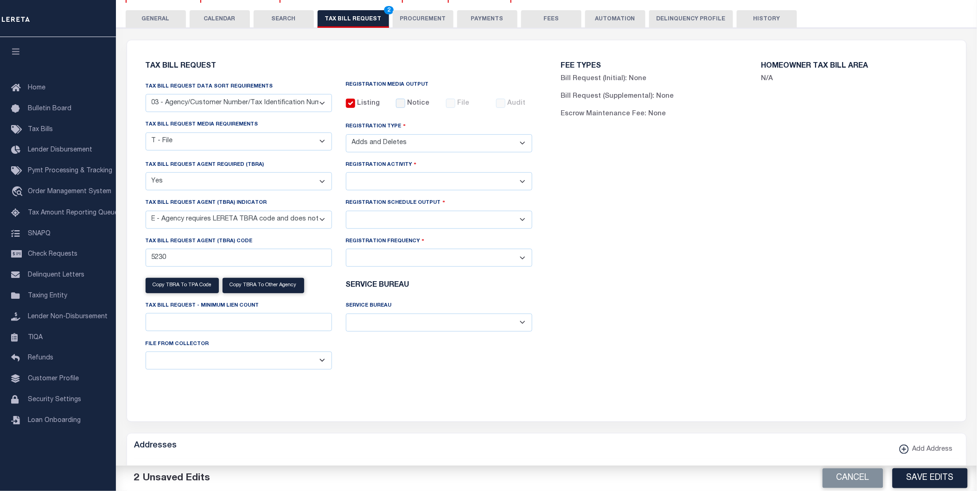
select select "2"
click at [346, 174] on select "Installment Yearly" at bounding box center [439, 181] width 186 height 18
click at [403, 218] on select "Delta File Full File" at bounding box center [439, 220] width 186 height 18
select select "1"
click at [346, 213] on select "Delta File Full File" at bounding box center [439, 220] width 186 height 18
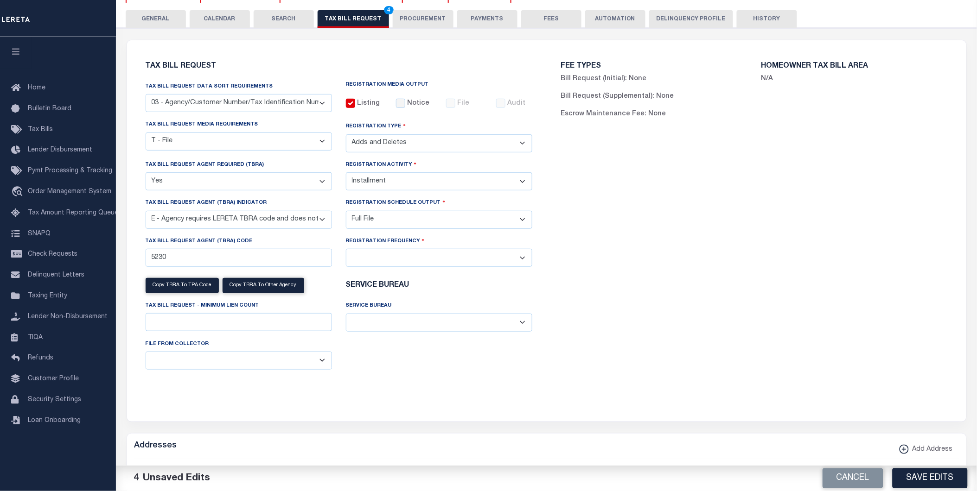
click at [400, 259] on select "Daily Monthly - First Day of the Month Monthly - Last Day of the Month Monthly …" at bounding box center [439, 258] width 186 height 18
select select "1"
click at [346, 252] on select "Daily Monthly - First Day of the Month Monthly - Last Day of the Month Monthly …" at bounding box center [439, 258] width 186 height 18
click at [840, 318] on div "FEE TYPES Bill Request (Initial): None Bill Request (Supplemental): None Escrow…" at bounding box center [754, 225] width 415 height 348
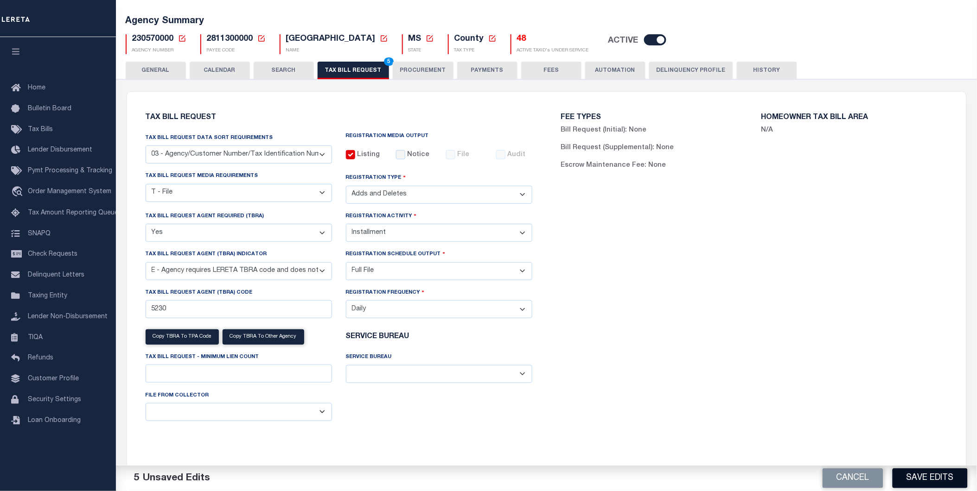
click at [925, 486] on button "Save Edits" at bounding box center [929, 479] width 75 height 20
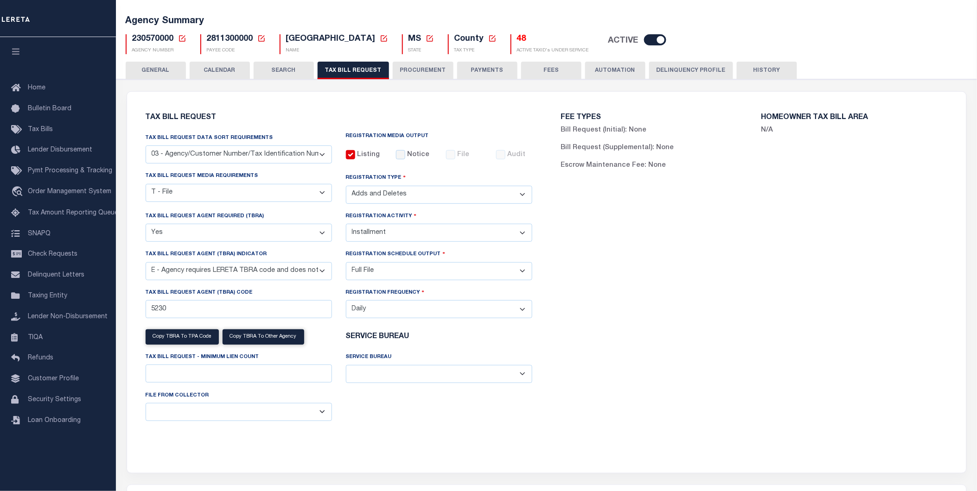
click at [305, 267] on select "A - Agency requires both customer TBRA code and LERETA TBRA code. B - Agency re…" at bounding box center [239, 271] width 186 height 18
select select "9"
click at [146, 264] on select "A - Agency requires both customer TBRA code and LERETA TBRA code. B - Agency re…" at bounding box center [239, 271] width 186 height 18
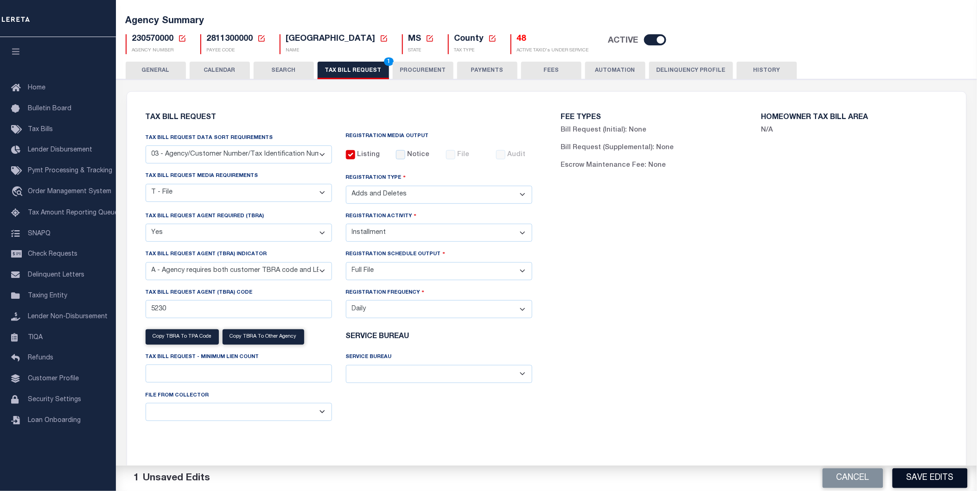
click at [905, 476] on button "Save Edits" at bounding box center [929, 479] width 75 height 20
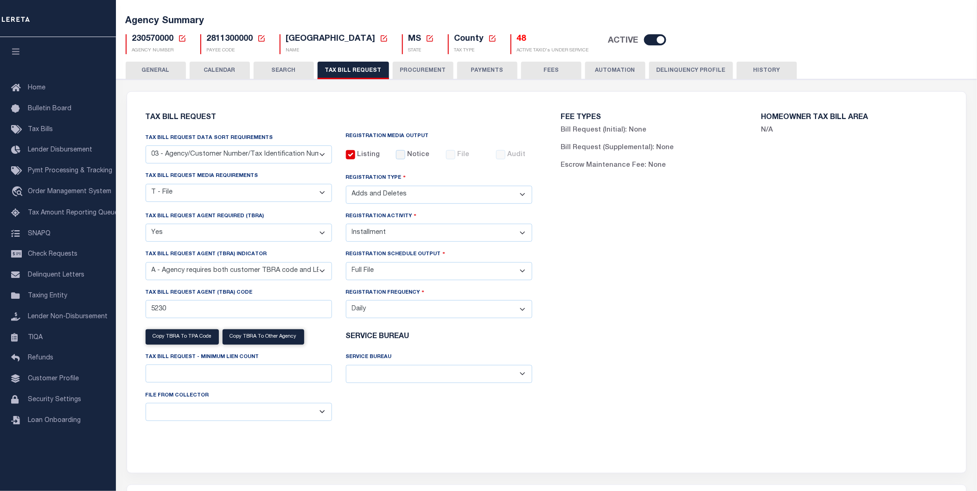
click at [226, 64] on button "CALENDAR" at bounding box center [220, 71] width 60 height 18
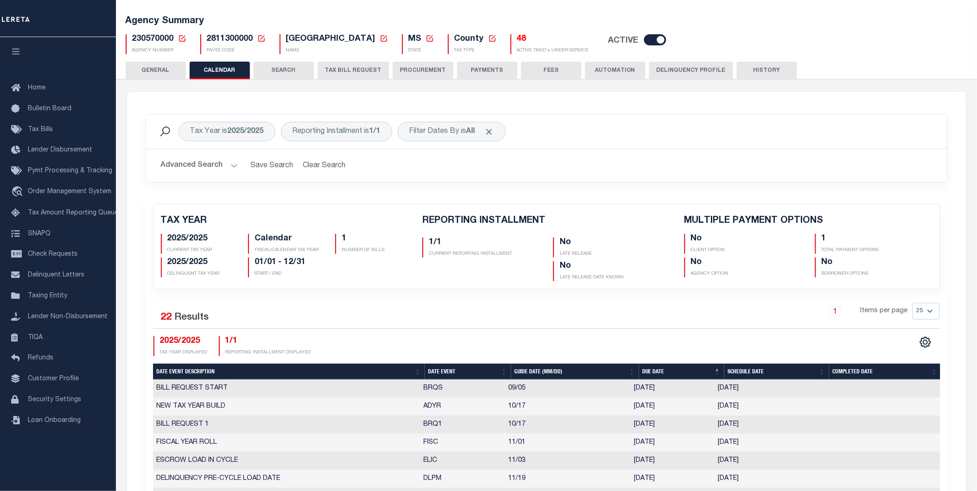
scroll to position [154, 0]
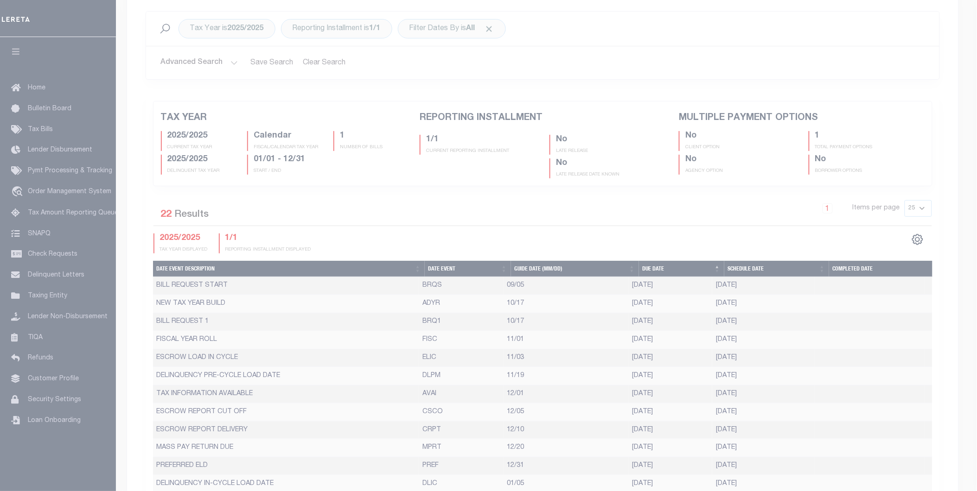
select select "10"
select select "17"
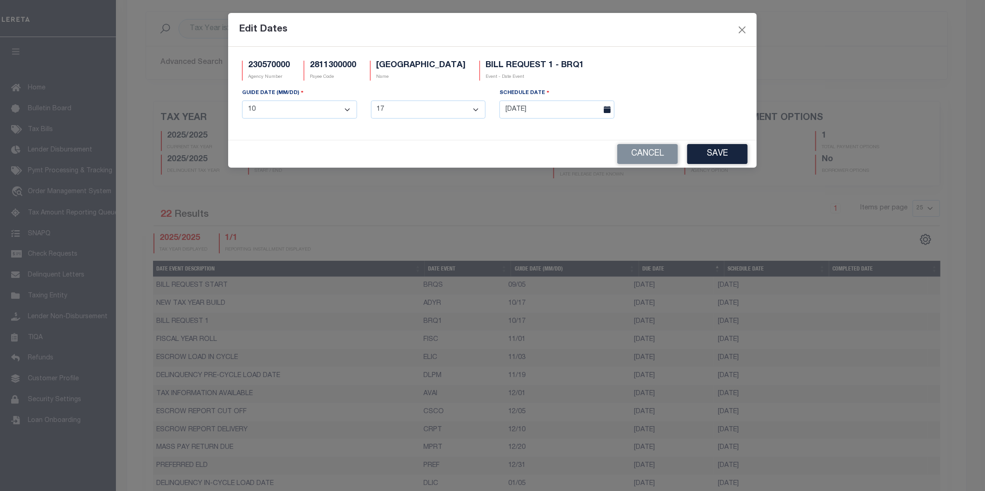
click at [686, 322] on div "Edit Dates 230570000 Agency Number 2811300000 Payee Code PIKE COUNTY Name BILL …" at bounding box center [492, 245] width 985 height 491
click at [490, 114] on div "1 2 3 4 5 6 7 8 9 10 11 12 13 14 15 16 17 18 19 20 21 22 23 24 25 26 27 28 29 3…" at bounding box center [428, 110] width 129 height 18
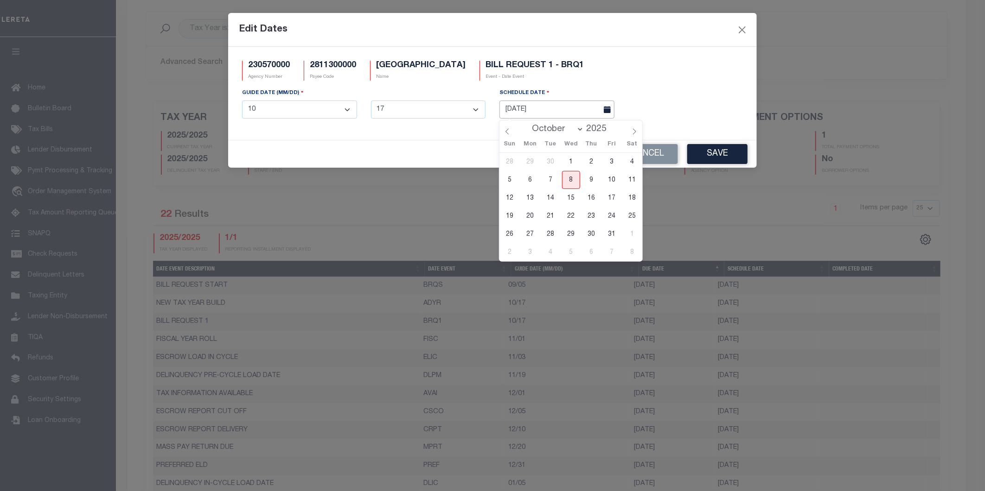
click at [508, 115] on input "10/10/2025" at bounding box center [556, 110] width 115 height 18
click at [568, 181] on span "8" at bounding box center [571, 180] width 18 height 18
type input "[DATE]"
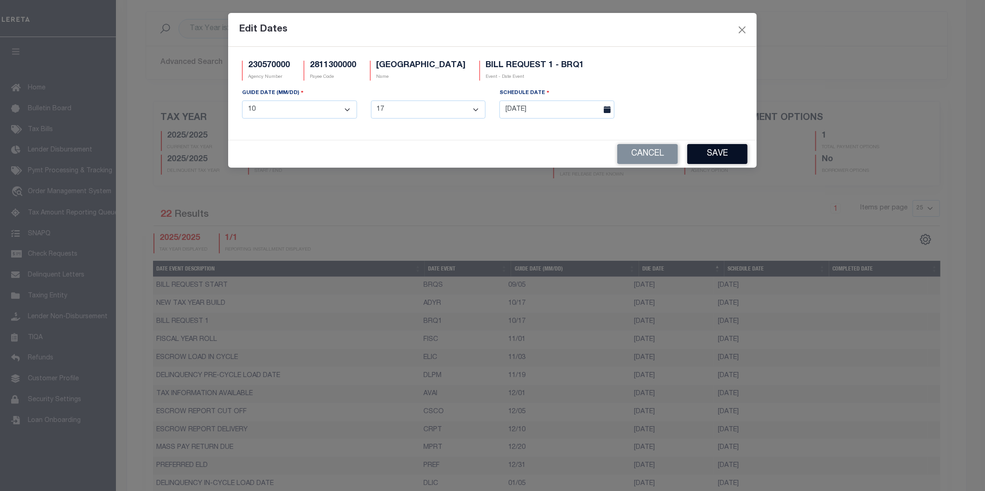
click at [713, 152] on button "Save" at bounding box center [717, 154] width 60 height 20
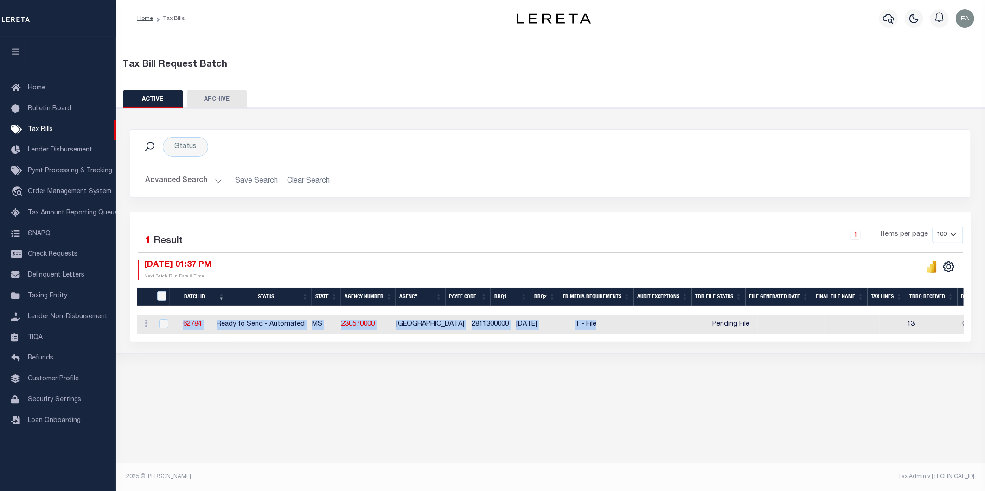
drag, startPoint x: 575, startPoint y: 340, endPoint x: 600, endPoint y: 334, distance: 26.2
click at [600, 334] on div "Batch ID Status State Agency Number Agency Payee Code BRQ1 BRQ2 TB Media Requir…" at bounding box center [550, 325] width 826 height 19
drag, startPoint x: 643, startPoint y: 372, endPoint x: 606, endPoint y: 245, distance: 132.6
click at [643, 373] on div "Tax Bill Request Batch ACTIVE ARCHIVE HISTORY Search" at bounding box center [550, 209] width 869 height 345
drag, startPoint x: 474, startPoint y: 340, endPoint x: 494, endPoint y: 335, distance: 20.7
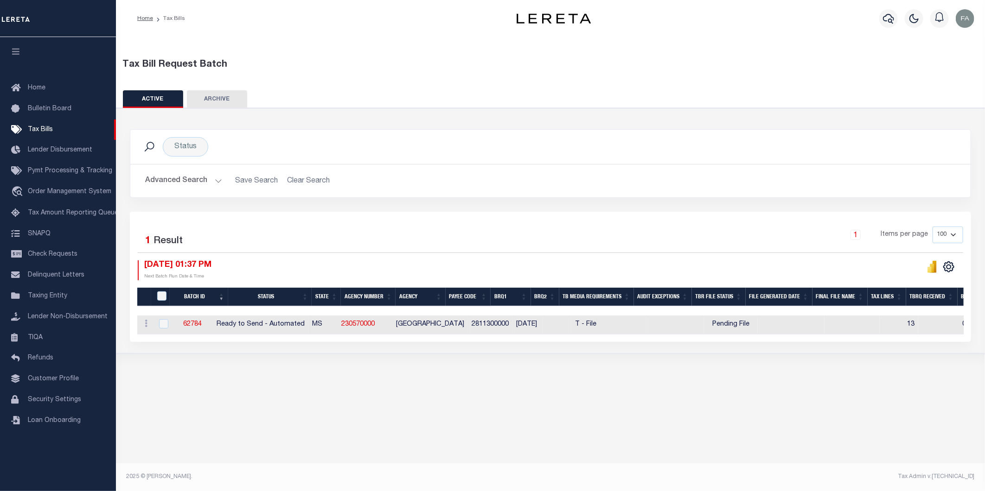
click at [494, 335] on div "Batch ID Status State Agency Number Agency Payee Code BRQ1 BRQ2 TB Media Requir…" at bounding box center [550, 325] width 826 height 19
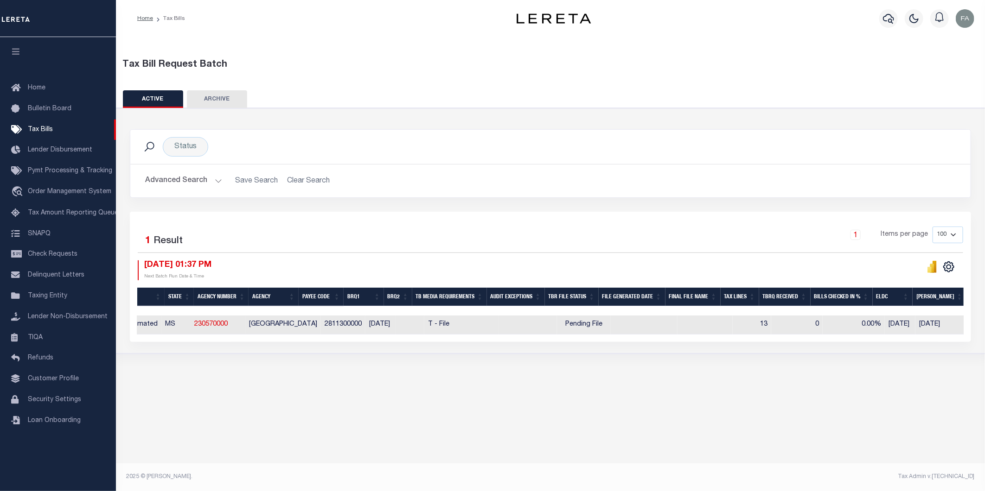
scroll to position [0, 145]
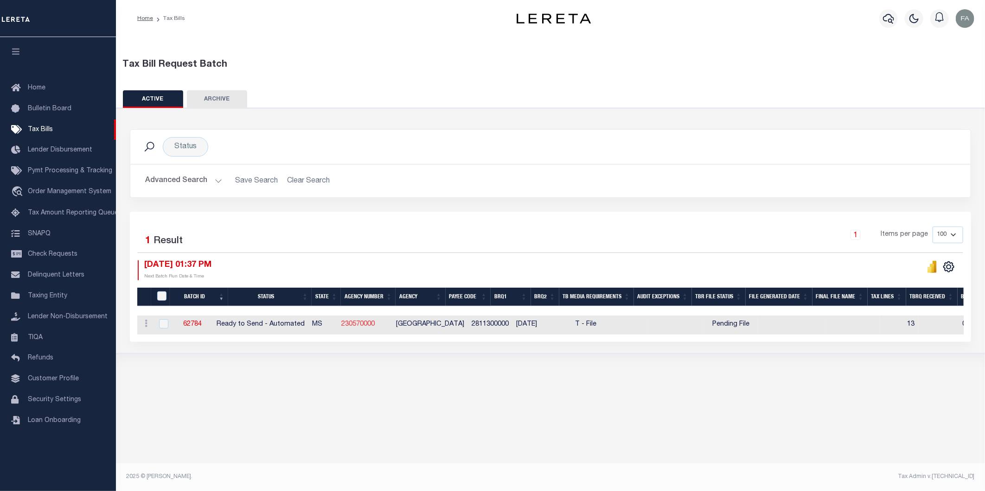
click at [363, 322] on link "230570000" at bounding box center [357, 324] width 33 height 6
checkbox input "true"
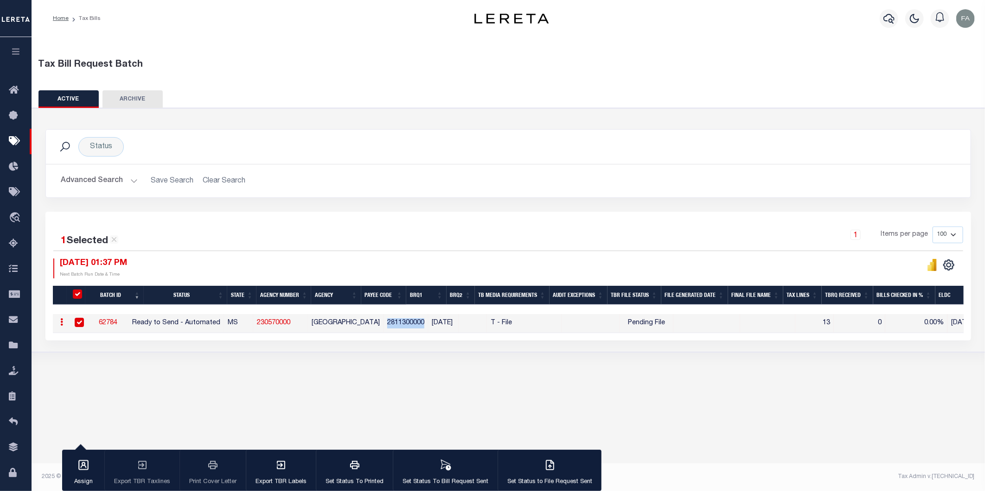
drag, startPoint x: 424, startPoint y: 322, endPoint x: 382, endPoint y: 328, distance: 43.0
click at [382, 328] on tr "ACTIONS [GEOGRAPHIC_DATA] 62784 Ready to Send - Automated MS 230570000 [GEOGRAP…" at bounding box center [795, 323] width 1484 height 19
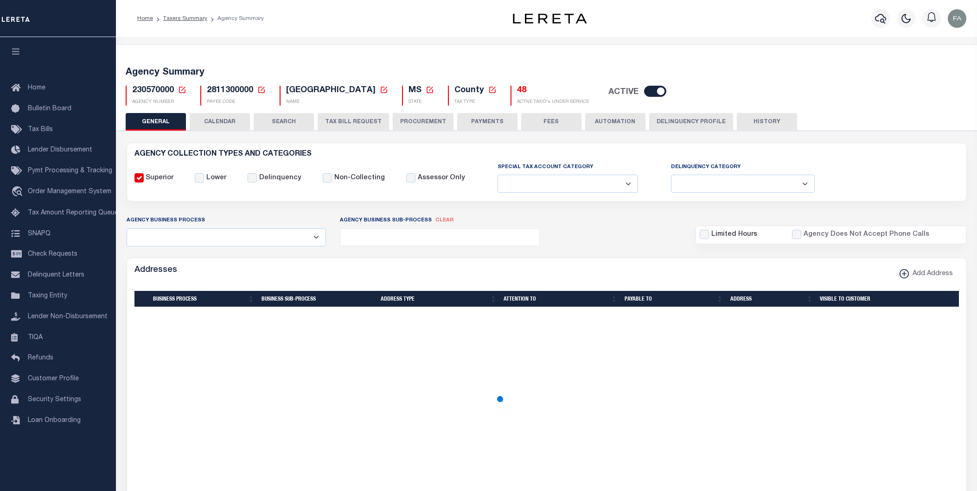
select select
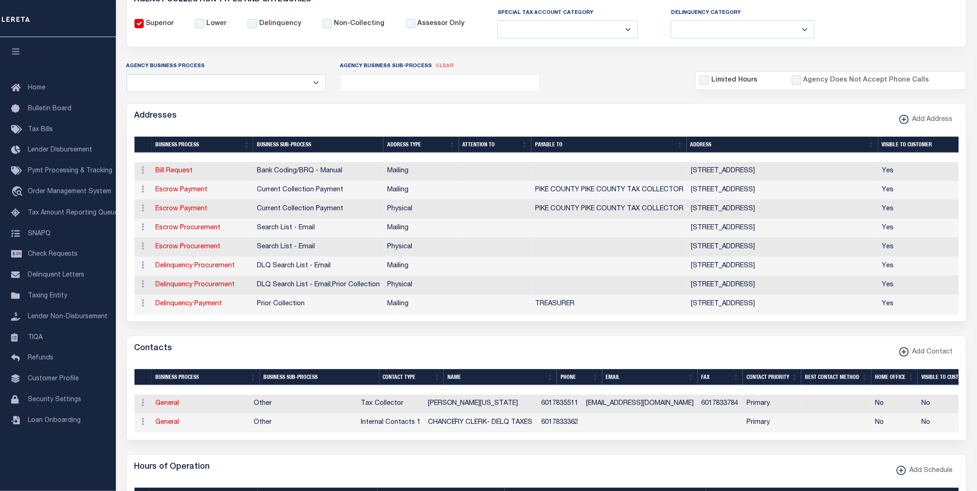
scroll to position [103, 0]
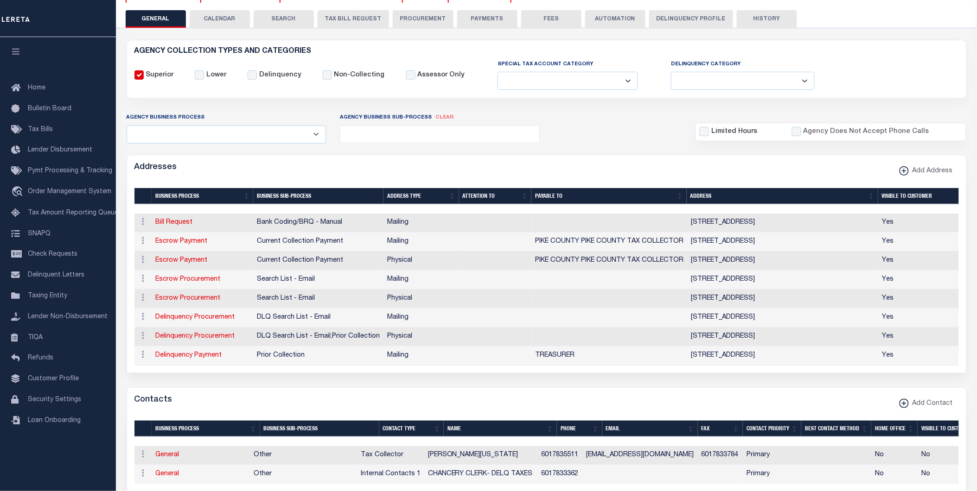
click at [211, 20] on button "CALENDAR" at bounding box center [220, 19] width 60 height 18
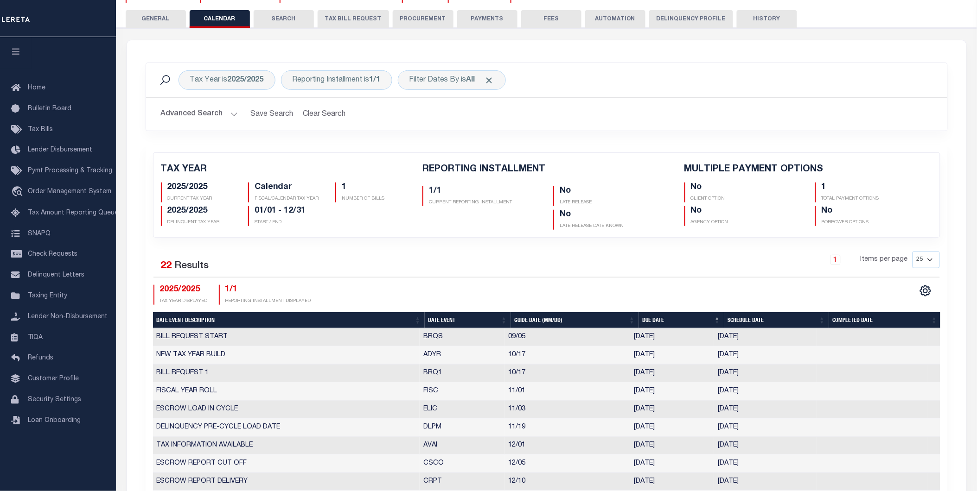
checkbox input "false"
type input "1"
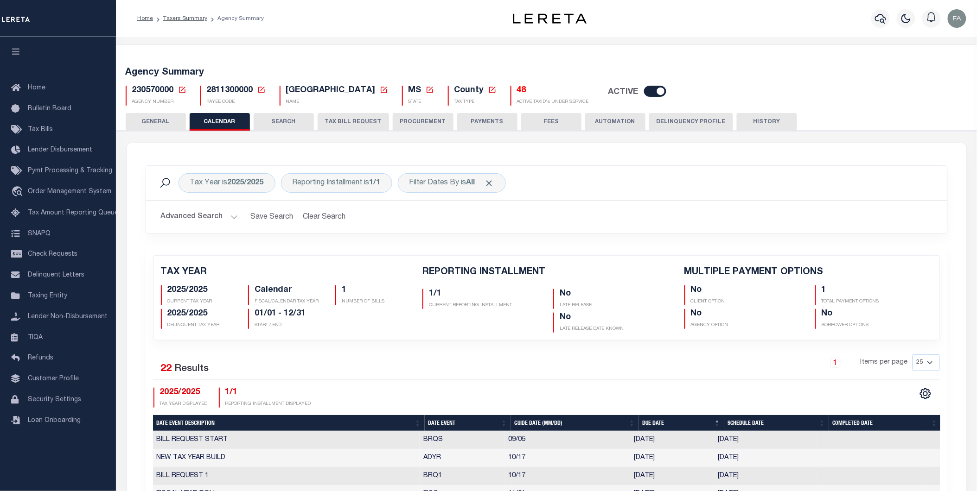
click at [345, 123] on button "TAX BILL REQUEST" at bounding box center [353, 122] width 71 height 18
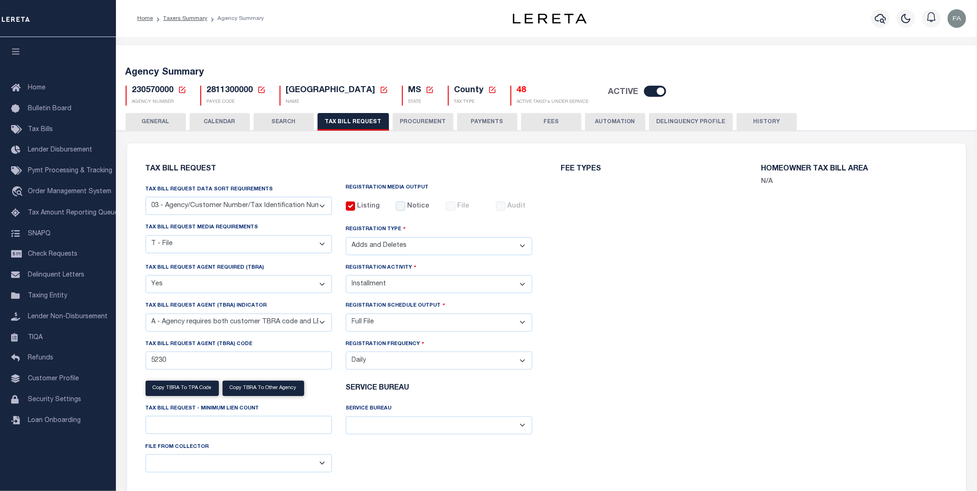
click at [236, 121] on button "CALENDAR" at bounding box center [220, 122] width 60 height 18
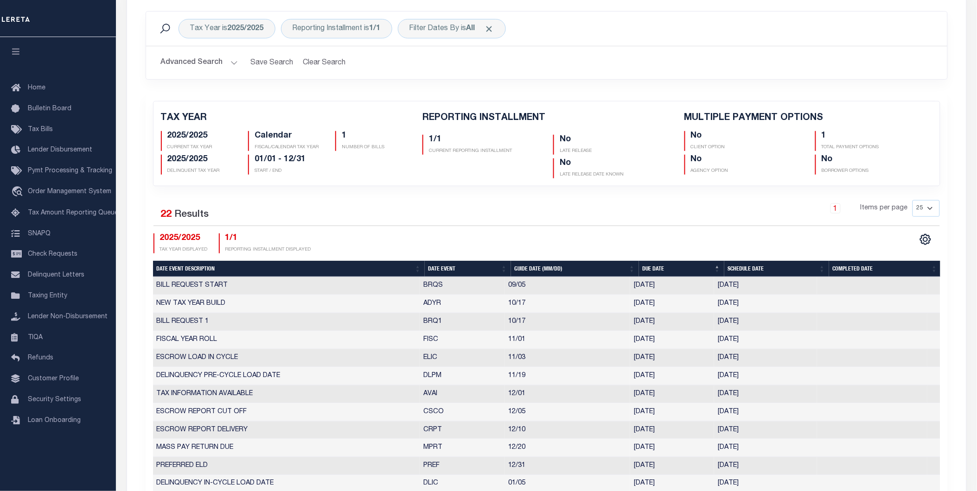
scroll to position [206, 0]
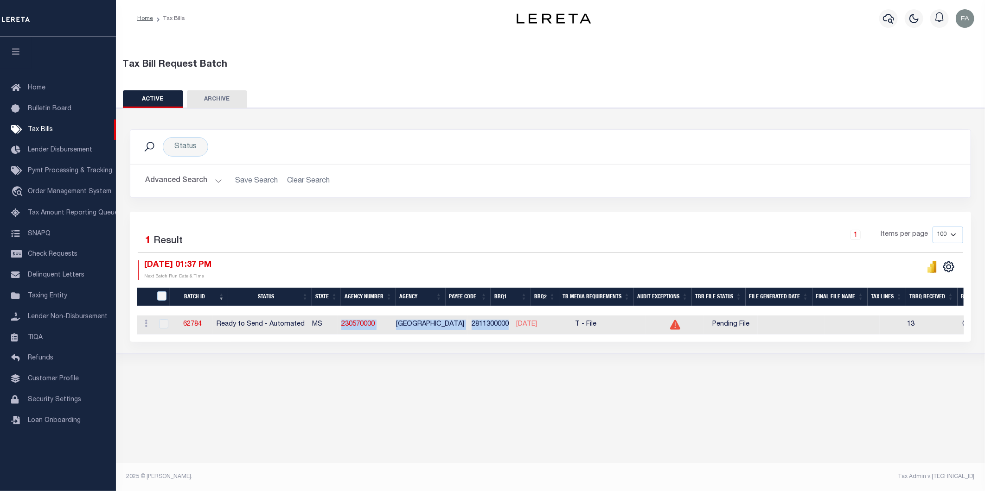
drag, startPoint x: 356, startPoint y: 323, endPoint x: 506, endPoint y: 331, distance: 150.4
click at [506, 331] on tr "ACTIONS [GEOGRAPHIC_DATA] 62784 Ready to Send - Automated MS 230570000 [GEOGRAP…" at bounding box center [879, 325] width 1484 height 19
copy tr "230570000 PIKE COUNTY 2811300000"
click at [200, 325] on link "62784" at bounding box center [192, 324] width 19 height 6
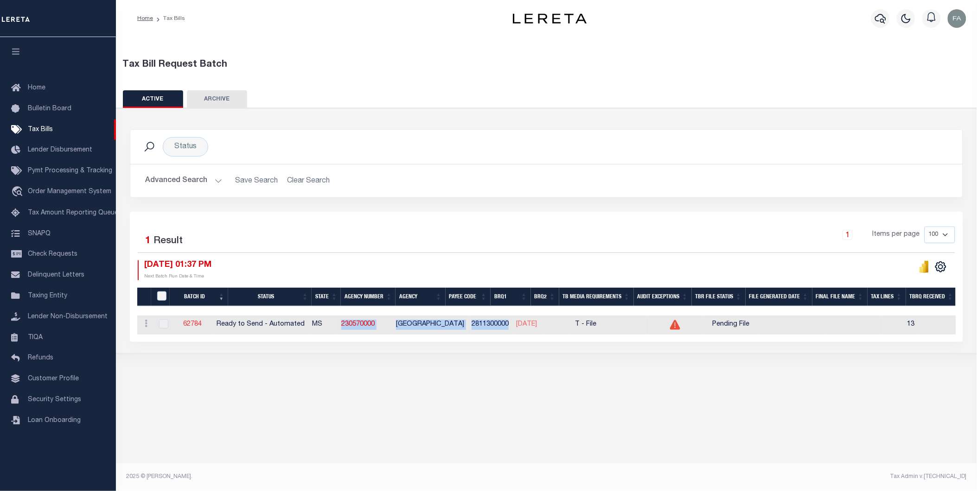
select select "RTA"
type input "No"
type input "Yes"
select select "27"
select select "22"
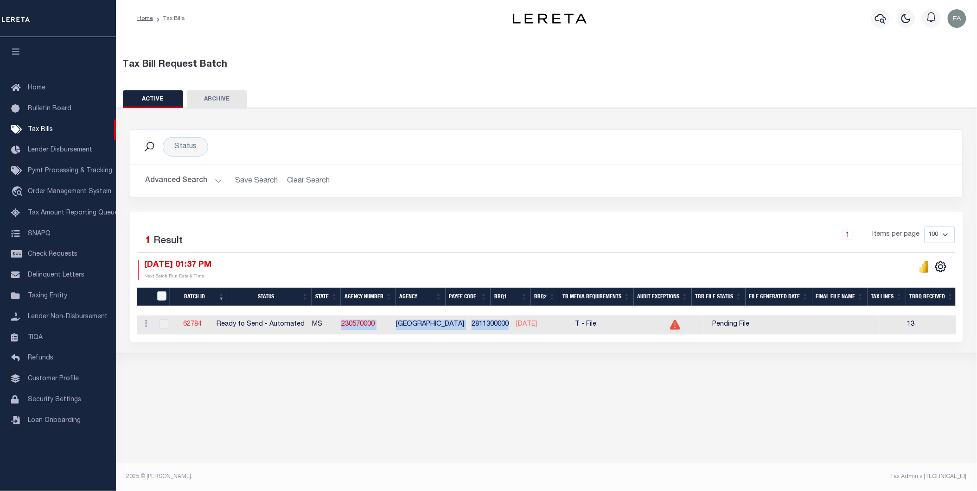
select select "1"
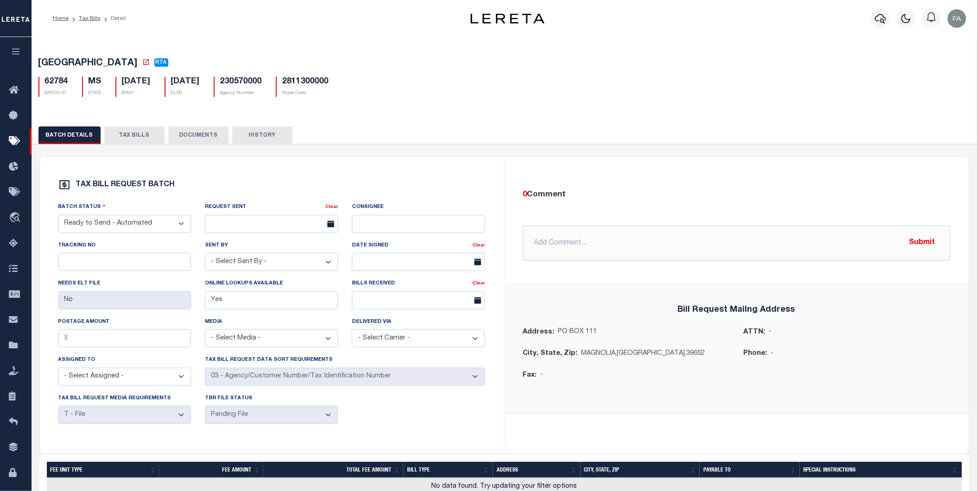
click at [147, 132] on button "TAX BILLS" at bounding box center [134, 136] width 60 height 18
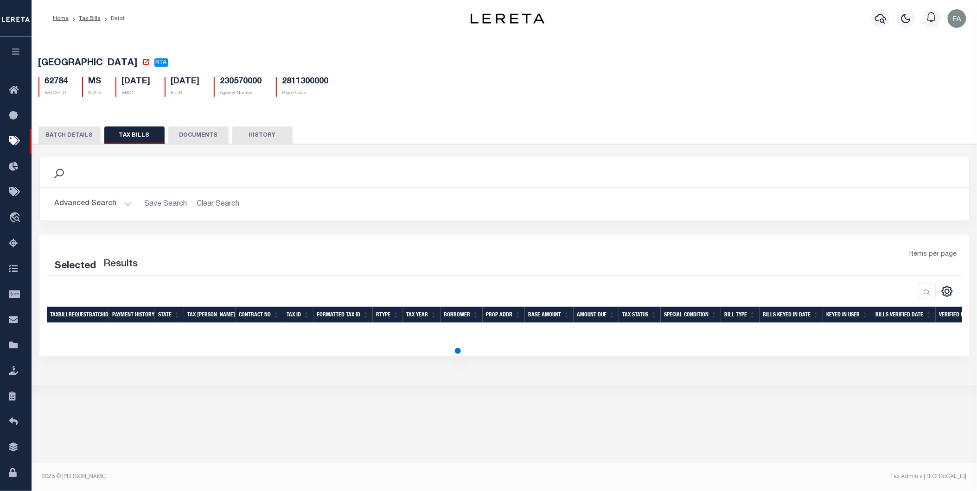
click at [136, 136] on button "TAX BILLS" at bounding box center [134, 136] width 60 height 18
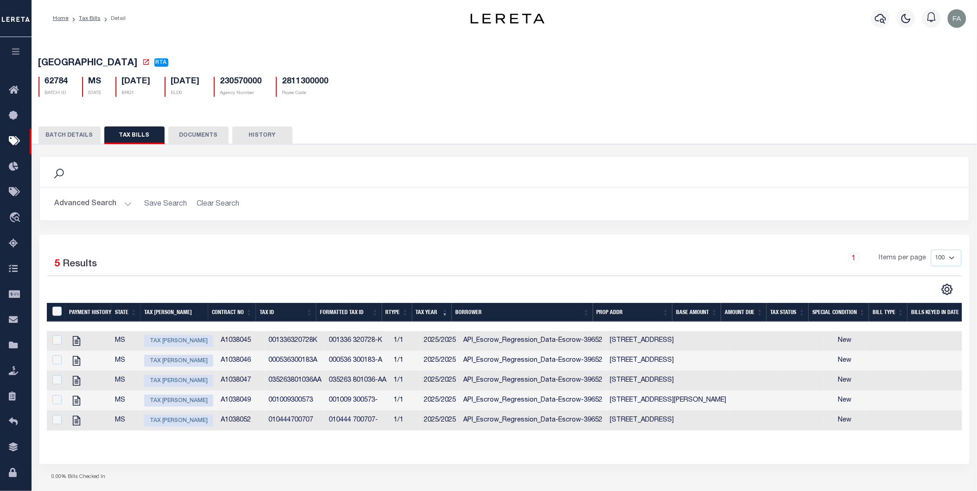
click at [273, 77] on div "62784 BATCH ID MS STATE 10/08/2025 BRQ1 01/30/2026" at bounding box center [505, 83] width 946 height 27
copy h5 "230570000"
click at [81, 20] on link "Tax Bills" at bounding box center [90, 19] width 22 height 6
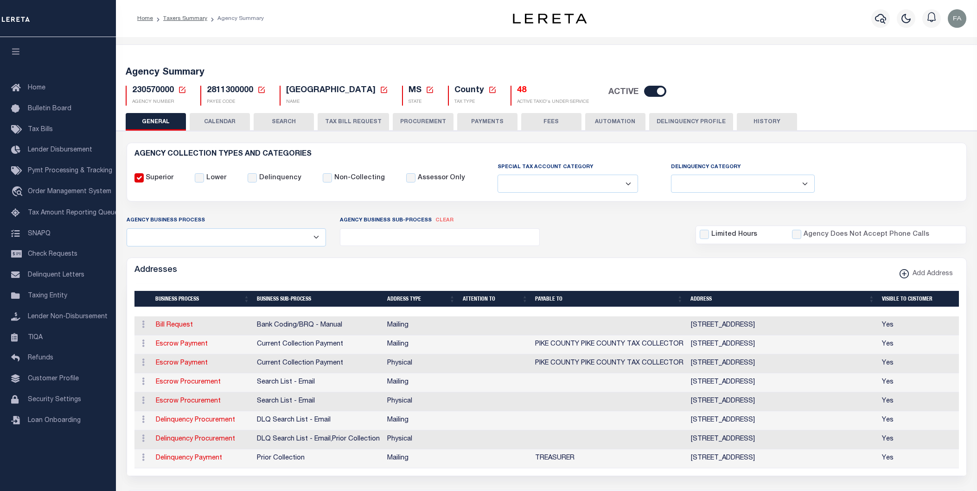
select select
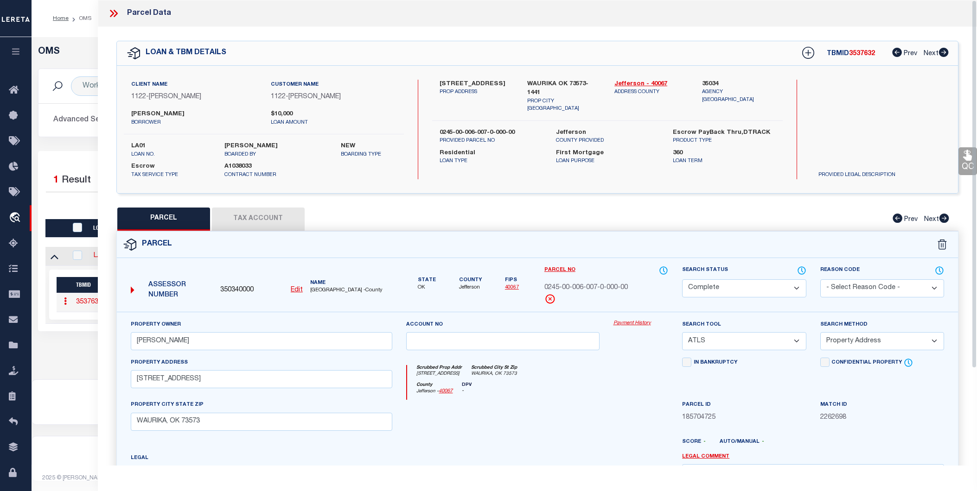
select select "200"
select select "CP"
select select "ATL"
select select "ADD"
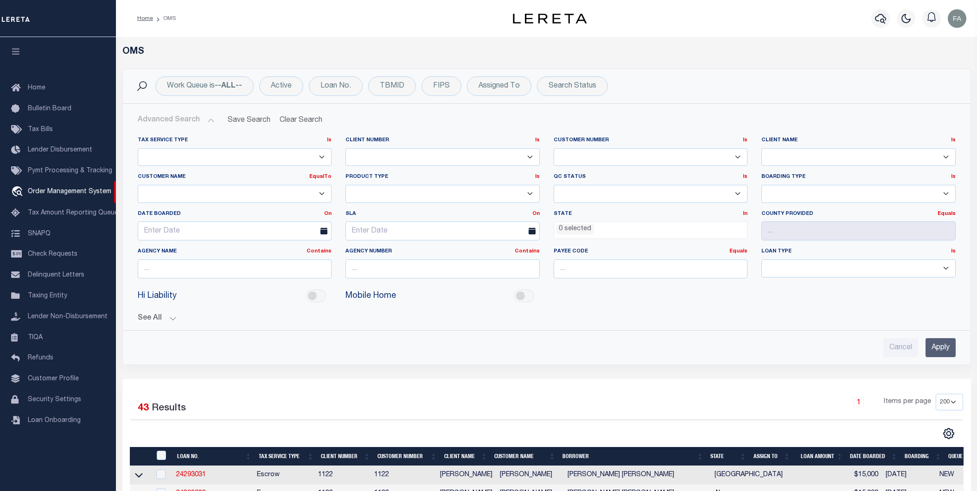
select select "[PERSON_NAME]"
select select
select select "200"
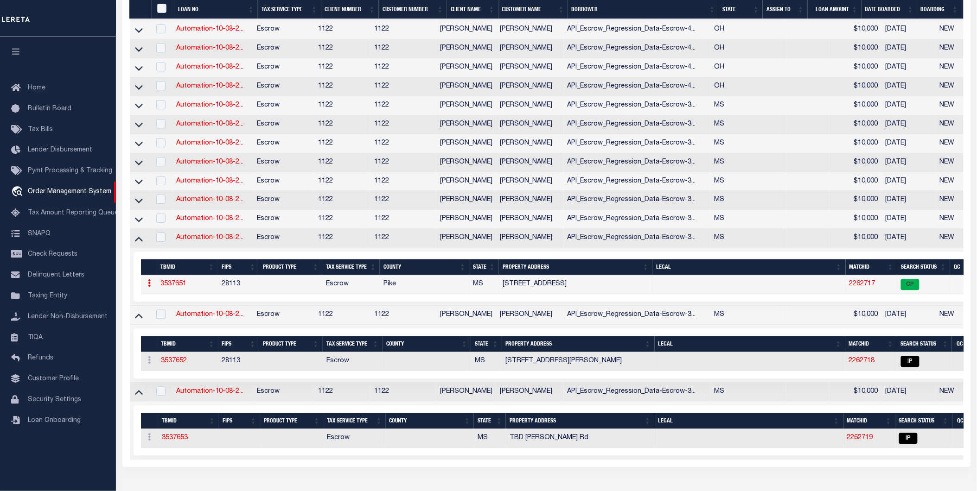
scroll to position [944, 0]
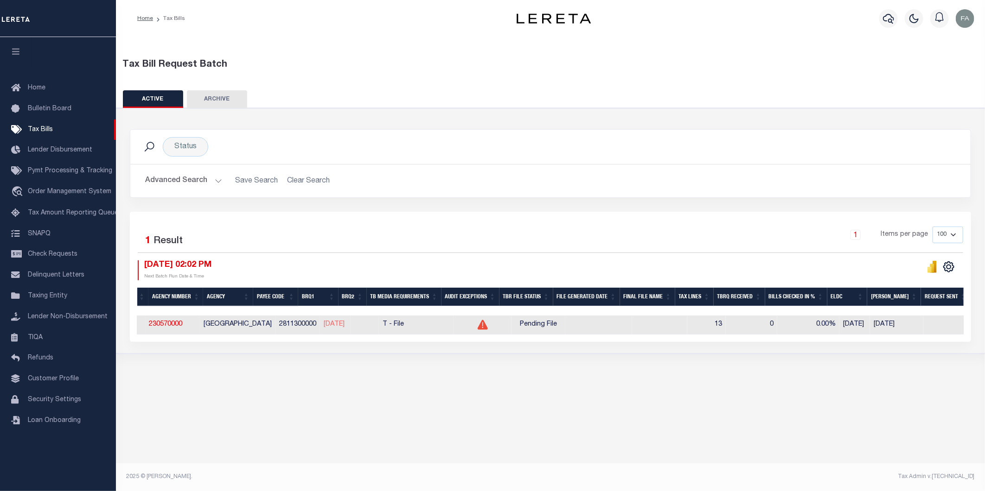
scroll to position [0, 193]
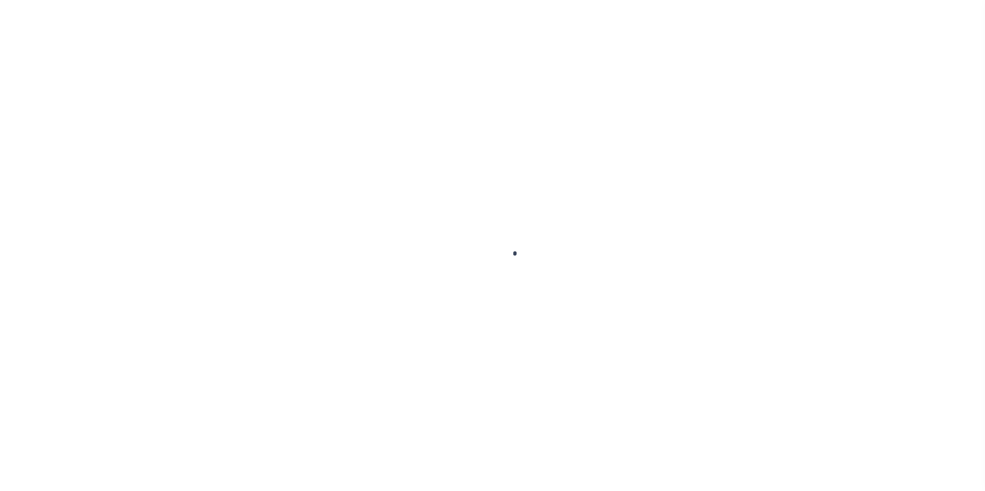
select select
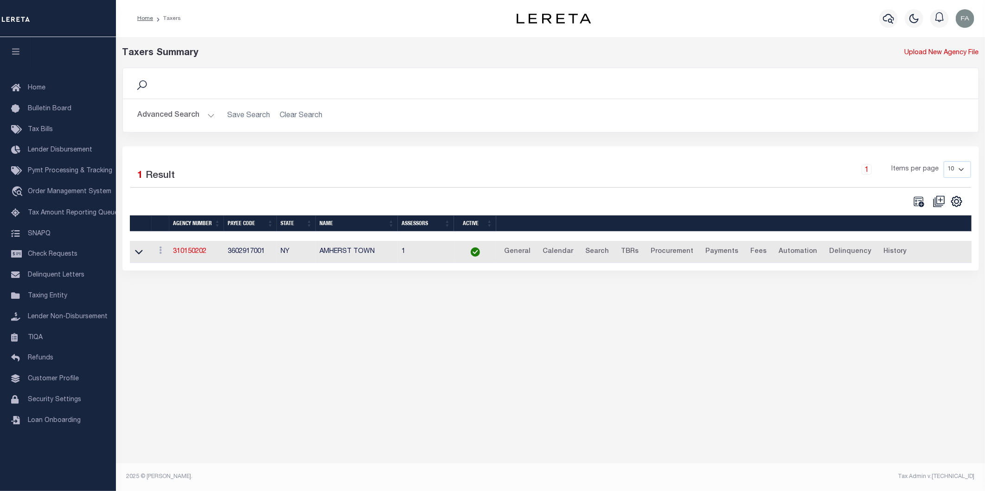
click at [191, 122] on button "Advanced Search" at bounding box center [176, 116] width 77 height 18
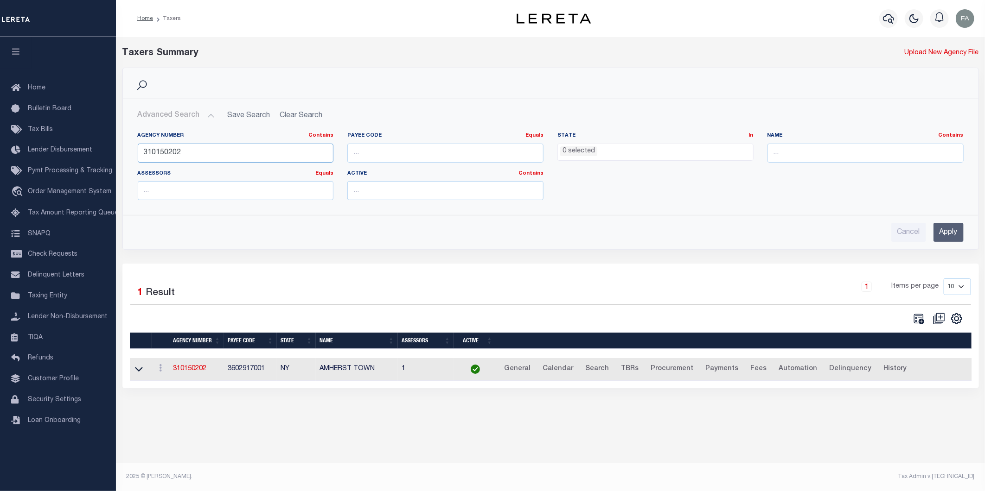
click at [276, 151] on input "310150202" at bounding box center [236, 153] width 196 height 19
paste input "40207"
type input "310140207"
click at [939, 239] on input "Apply" at bounding box center [948, 232] width 30 height 19
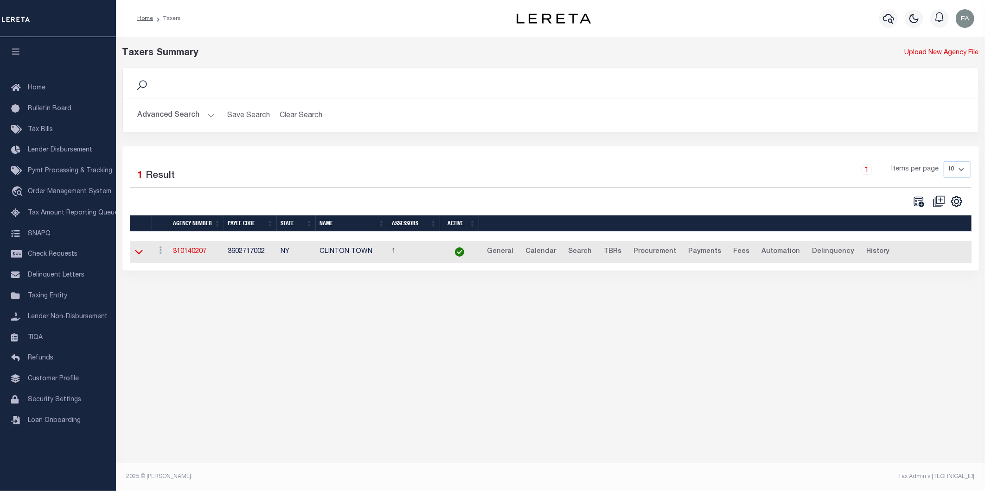
click at [139, 253] on icon at bounding box center [139, 252] width 8 height 10
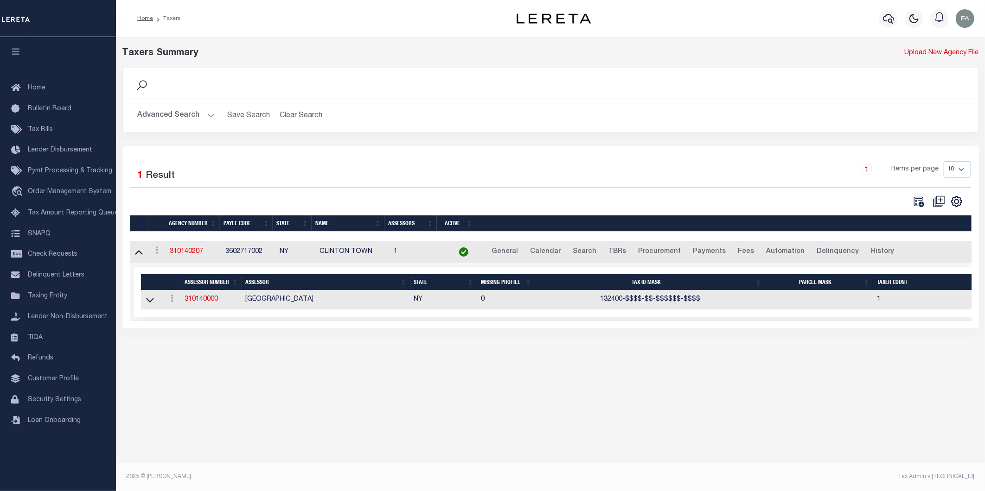
click at [230, 253] on td "3602717002" at bounding box center [249, 252] width 54 height 23
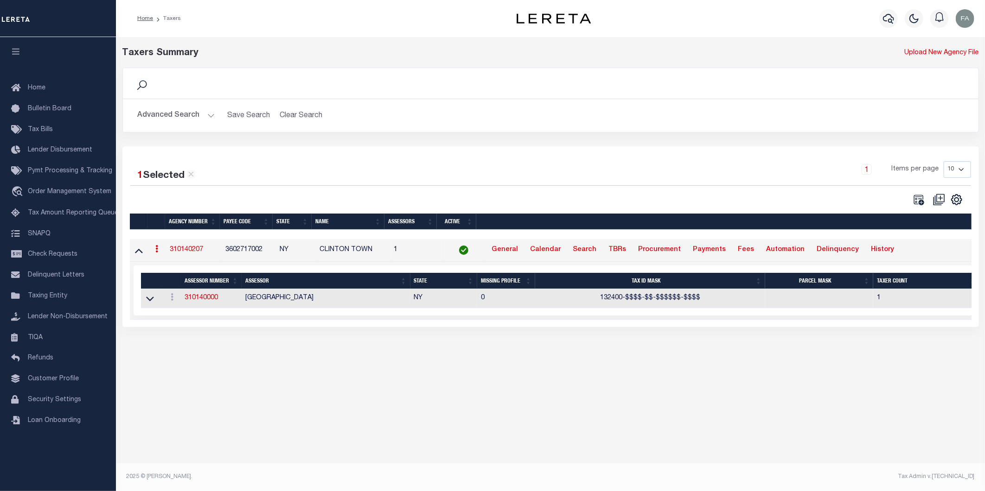
click at [184, 257] on td "310140207" at bounding box center [194, 250] width 56 height 23
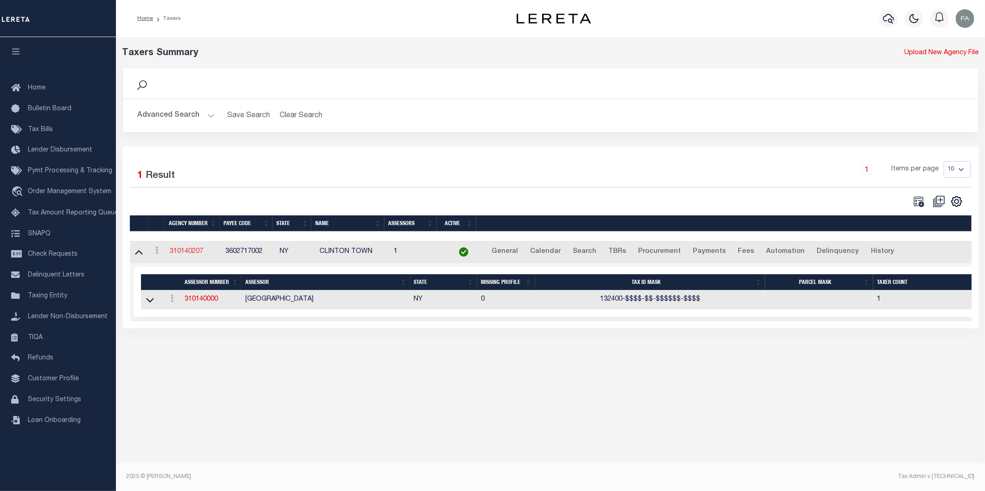
click at [179, 252] on link "310140207" at bounding box center [186, 251] width 33 height 6
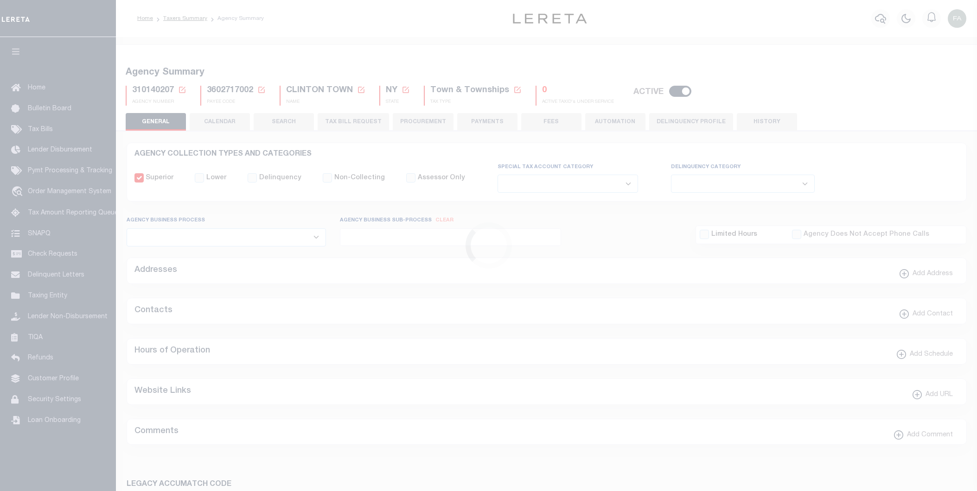
select select
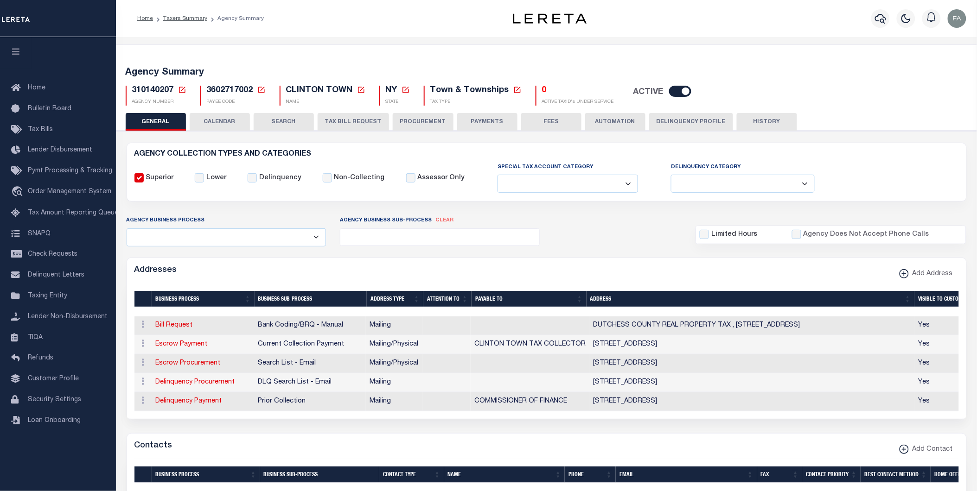
click at [363, 118] on button "TAX BILL REQUEST" at bounding box center [353, 122] width 71 height 18
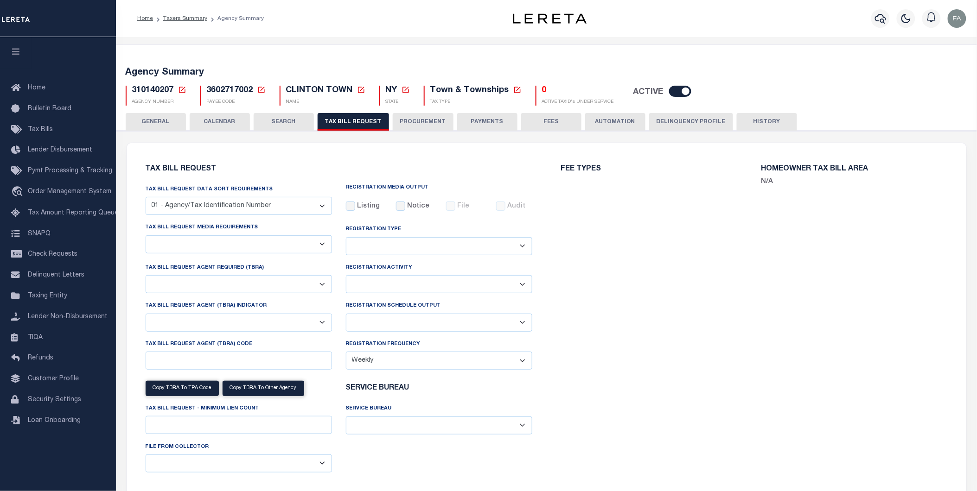
select select "22"
select select "true"
select select "13"
select select "1"
type input "L000000"
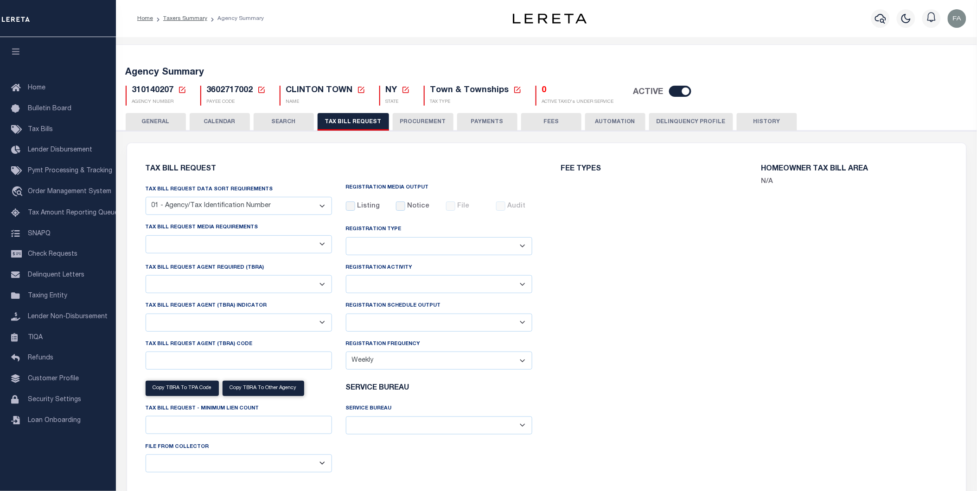
select select
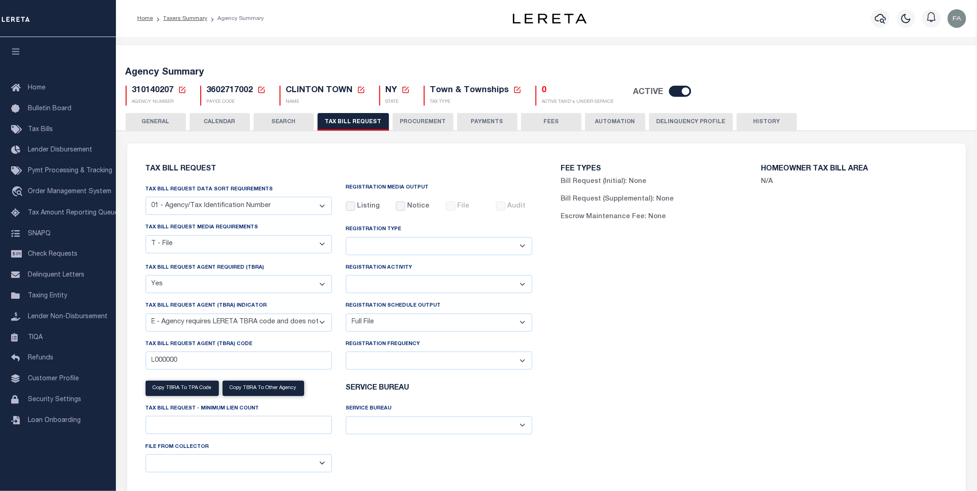
click at [237, 124] on button "CALENDAR" at bounding box center [220, 122] width 60 height 18
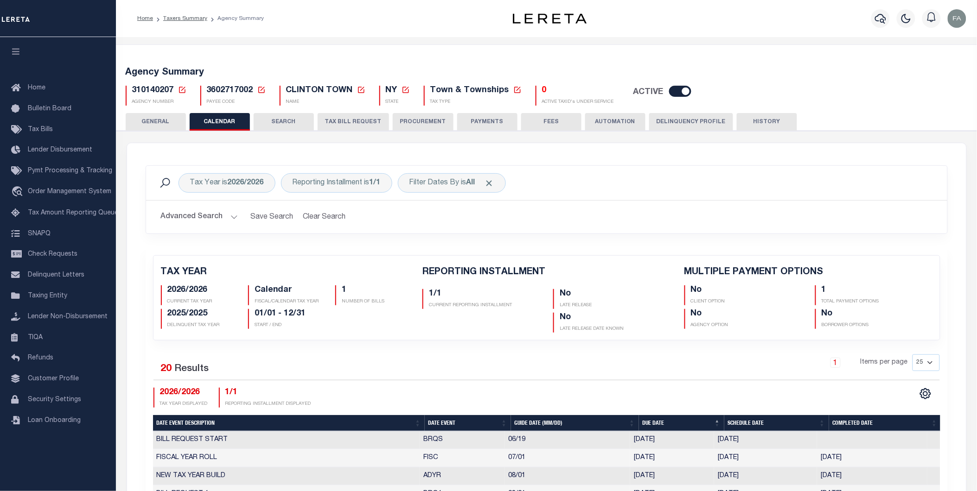
checkbox input "false"
type input "1"
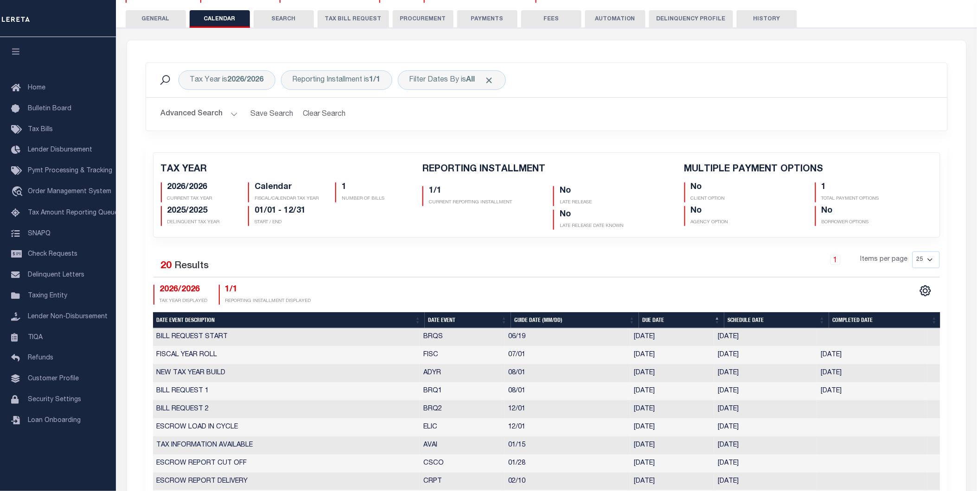
scroll to position [309, 0]
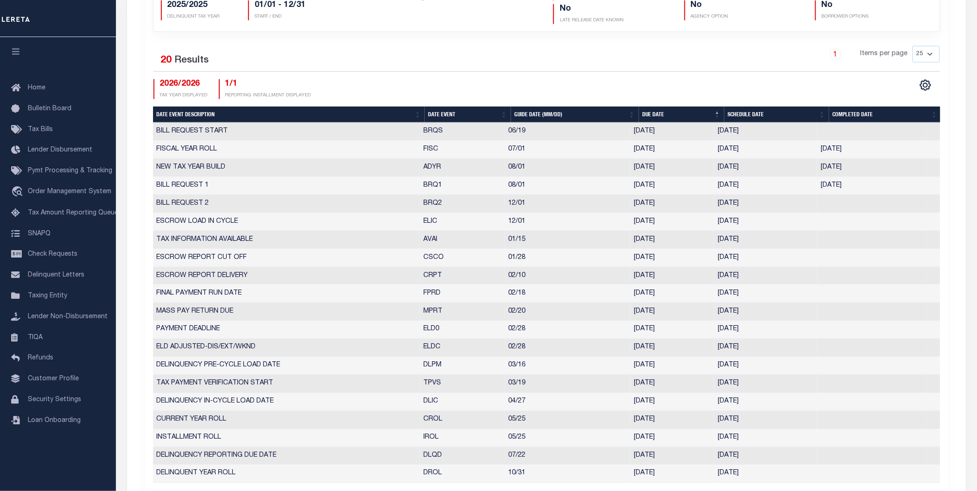
select select "8"
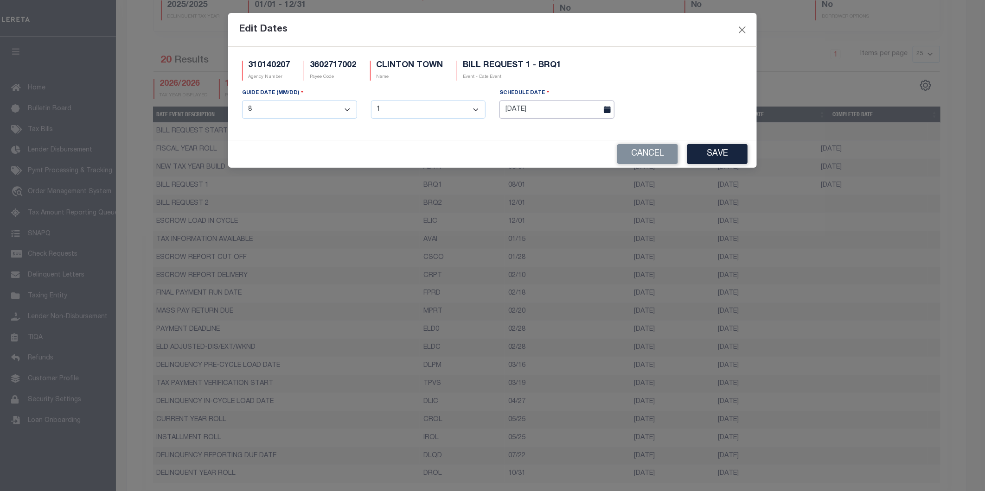
click at [556, 110] on input "07/25/2025" at bounding box center [556, 110] width 115 height 18
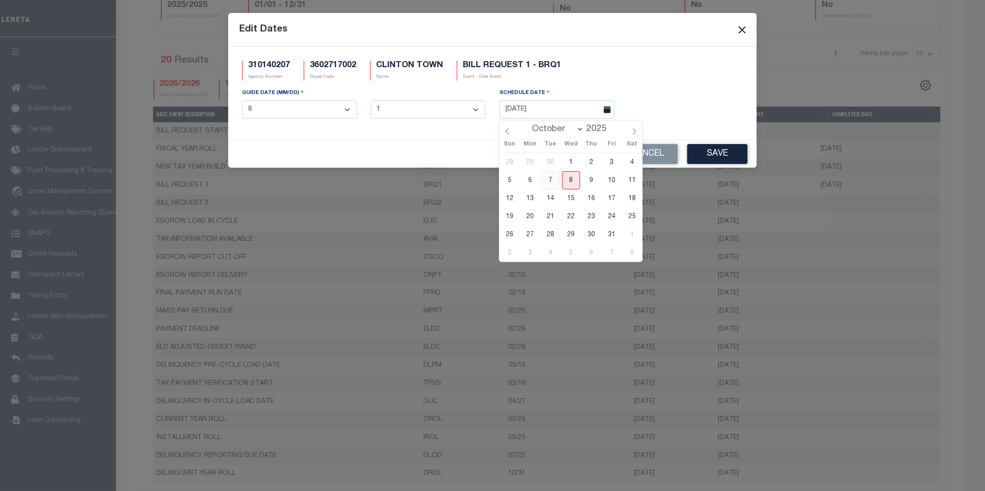
click at [546, 181] on span "7" at bounding box center [550, 181] width 18 height 18
type input "10/07/2025"
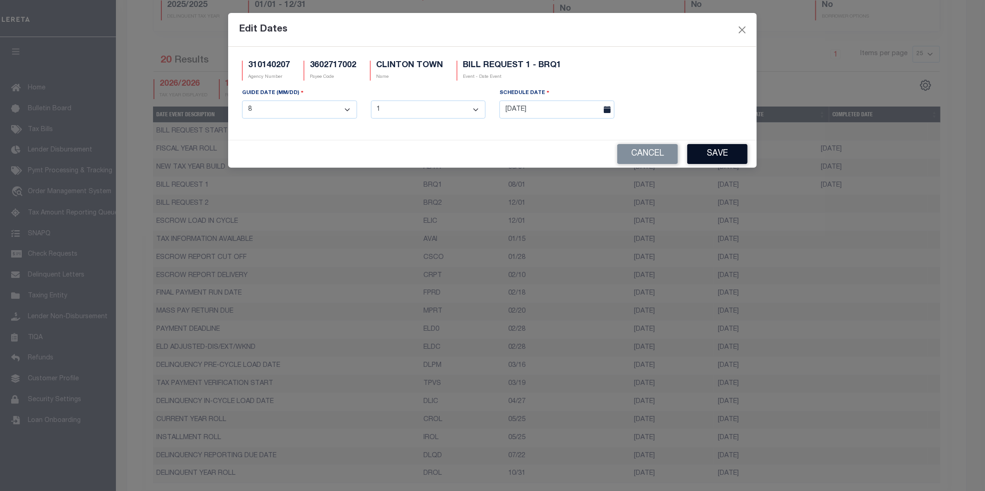
click at [706, 152] on button "Save" at bounding box center [717, 154] width 60 height 20
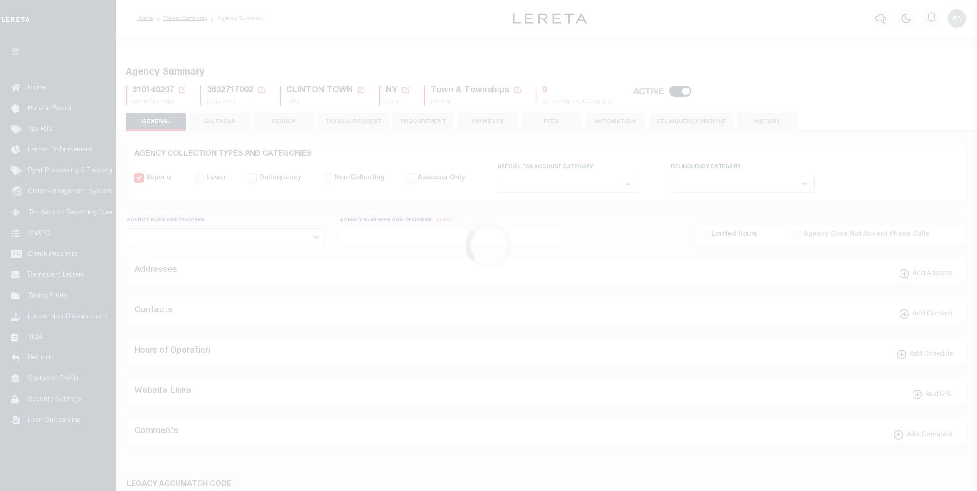
select select
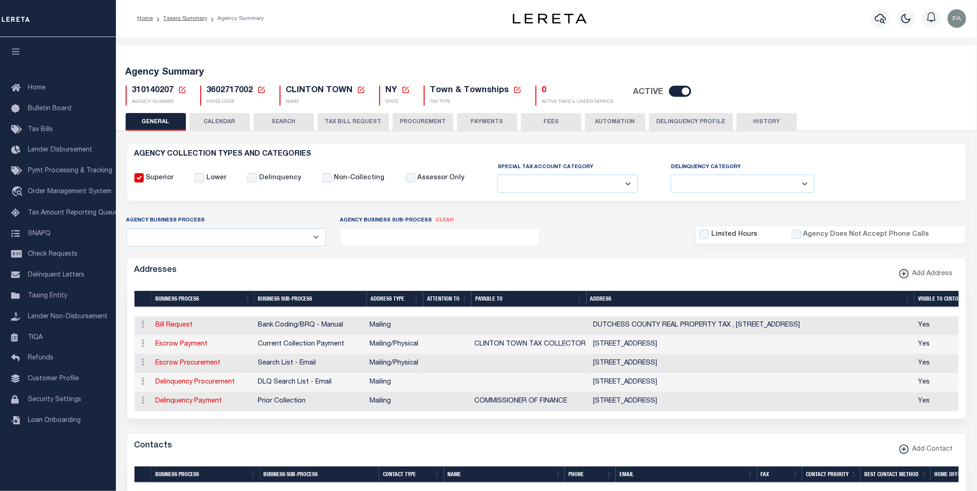
click at [224, 128] on button "CALENDAR" at bounding box center [220, 122] width 60 height 18
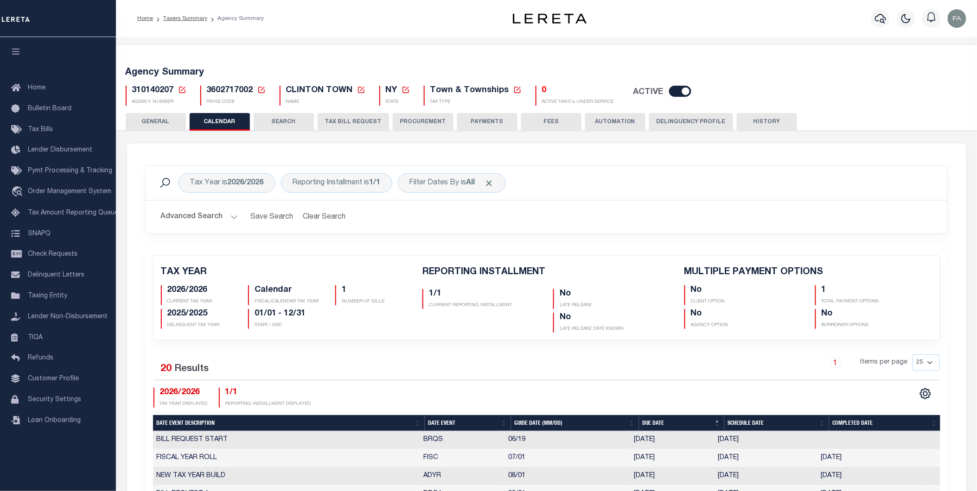
checkbox input "false"
type input "1"
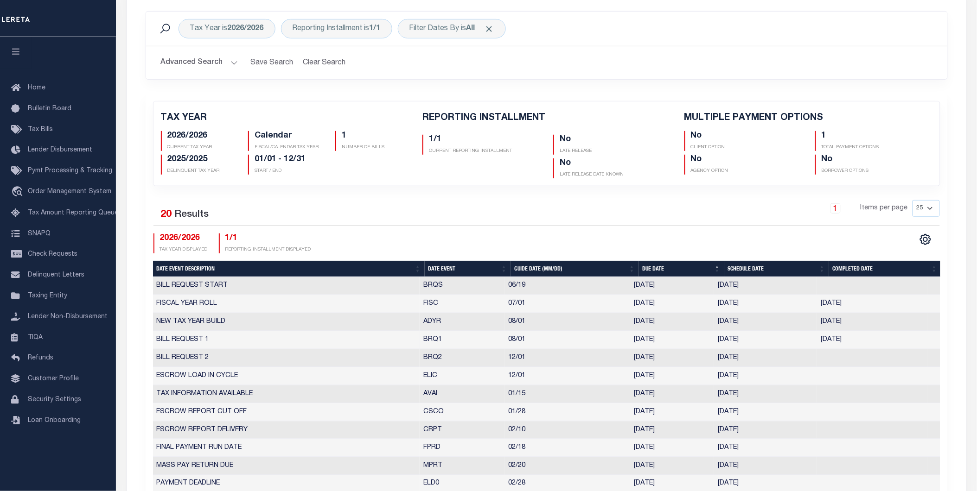
drag, startPoint x: 856, startPoint y: 341, endPoint x: 715, endPoint y: 344, distance: 140.9
click at [715, 344] on tr "BILL REQUEST 1 BRQ1 08/01 [DATE] [DATE] [DATE] 4429427" at bounding box center [546, 340] width 787 height 18
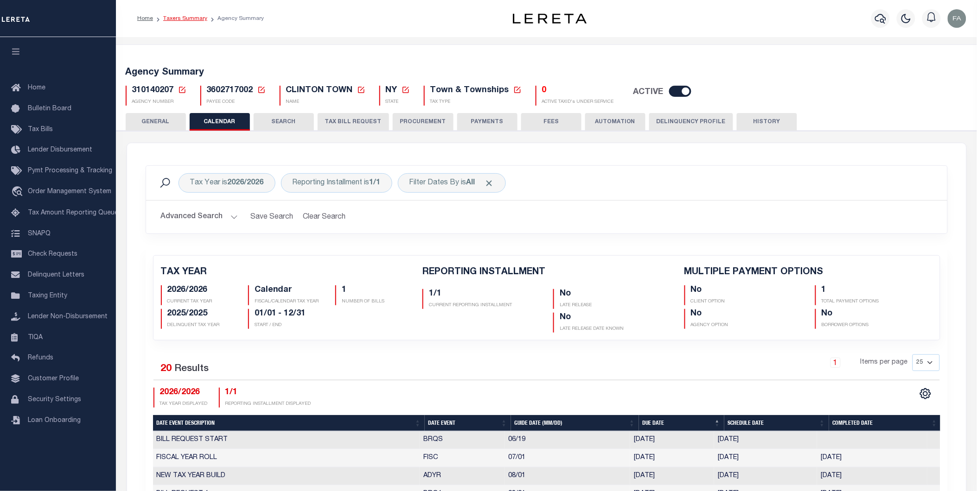
click at [183, 17] on link "Taxers Summary" at bounding box center [185, 19] width 44 height 6
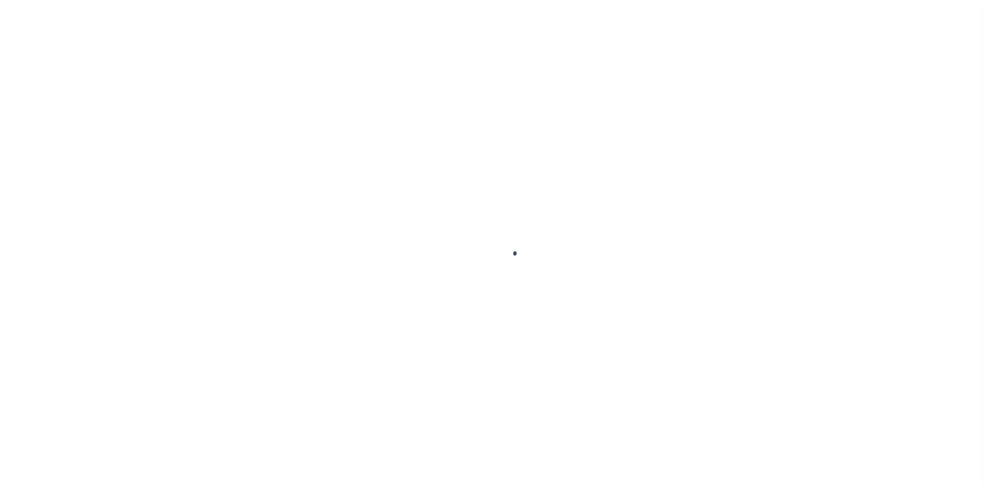
select select
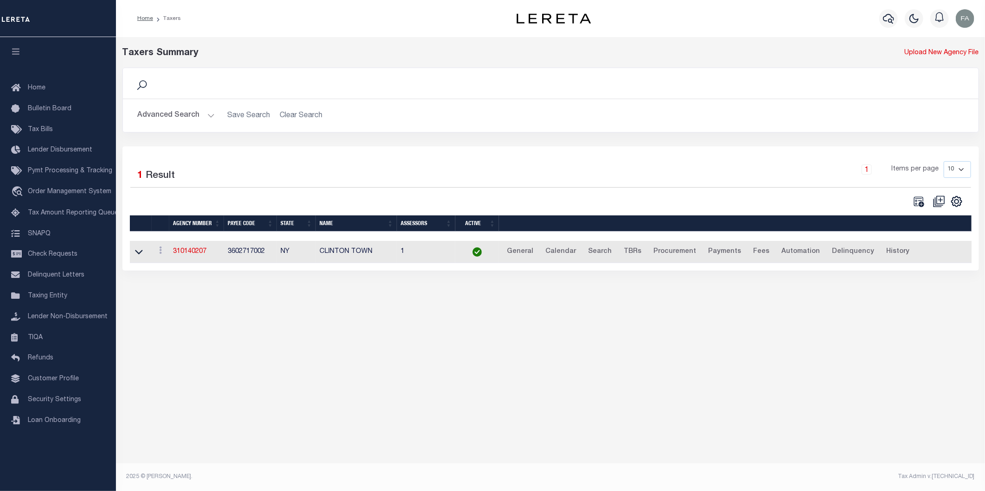
click at [184, 117] on button "Advanced Search" at bounding box center [176, 116] width 77 height 18
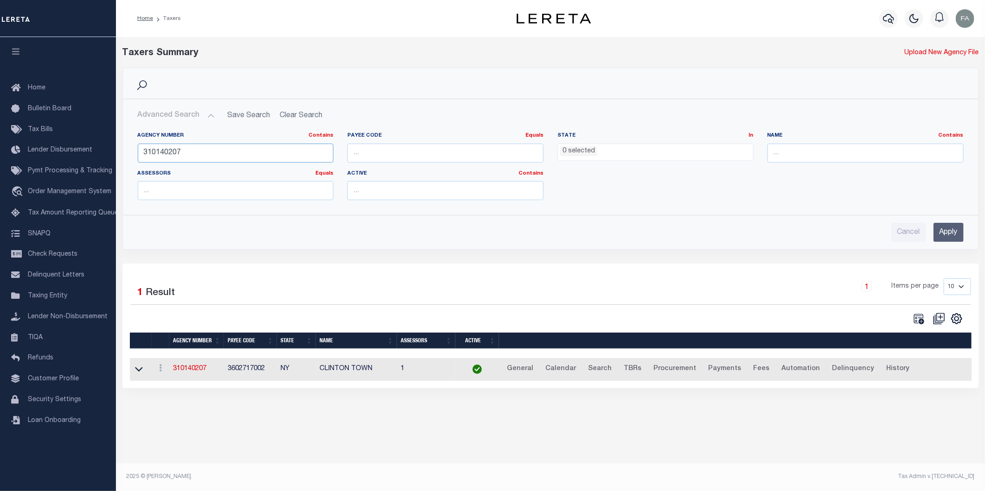
click at [253, 158] on input "310140207" at bounding box center [236, 153] width 196 height 19
paste input "230750000"
type input "230750000"
click at [942, 225] on input "Apply" at bounding box center [948, 232] width 30 height 19
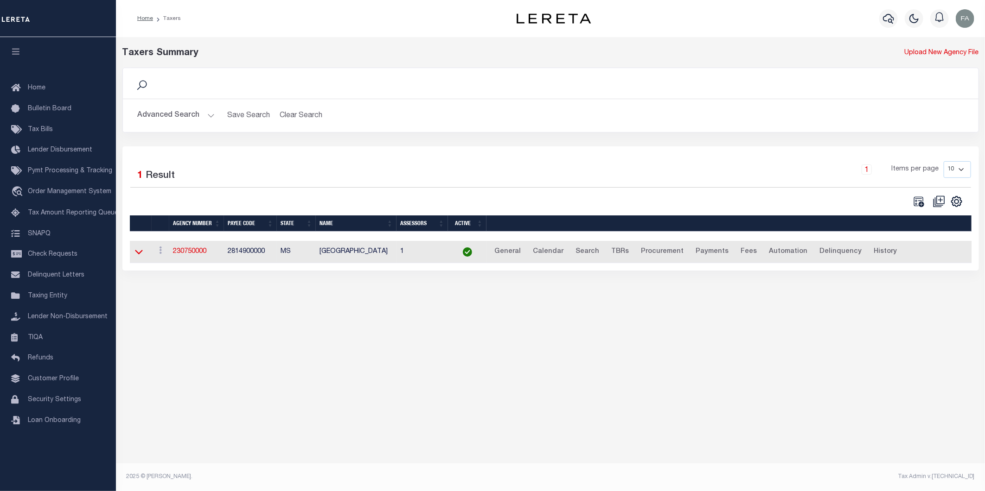
click at [140, 257] on icon at bounding box center [139, 252] width 8 height 10
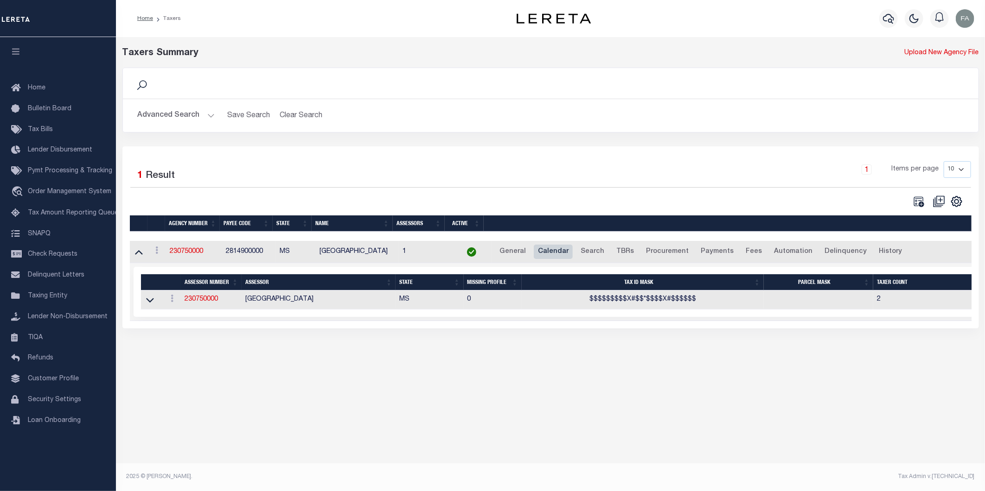
click at [541, 251] on link "Calendar" at bounding box center [553, 252] width 39 height 15
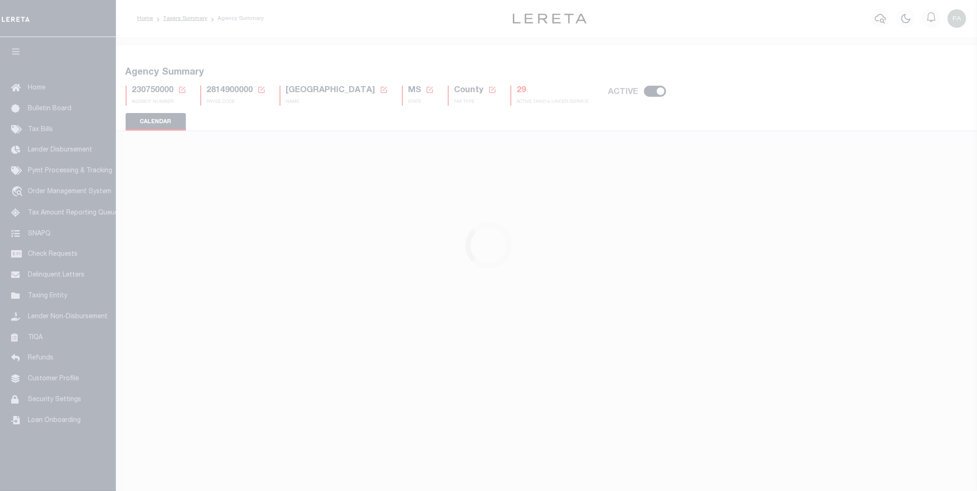
checkbox input "false"
type input "1"
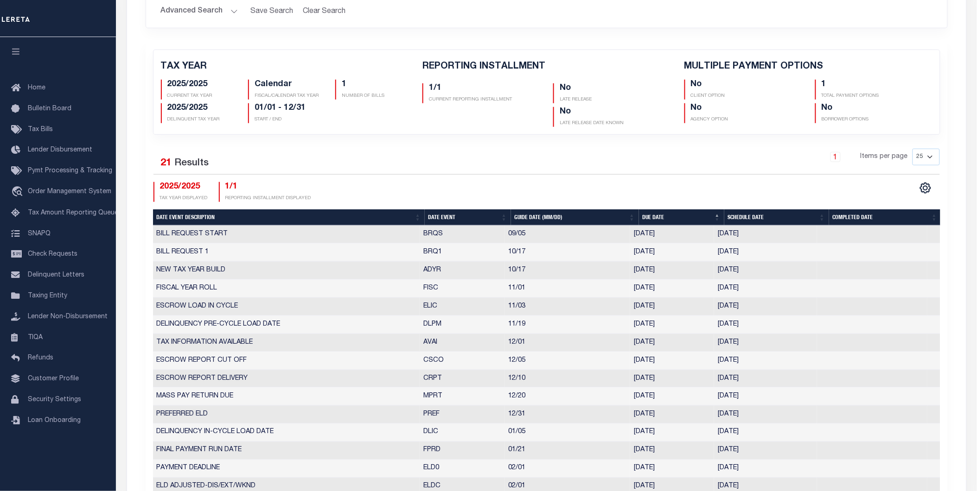
scroll to position [154, 0]
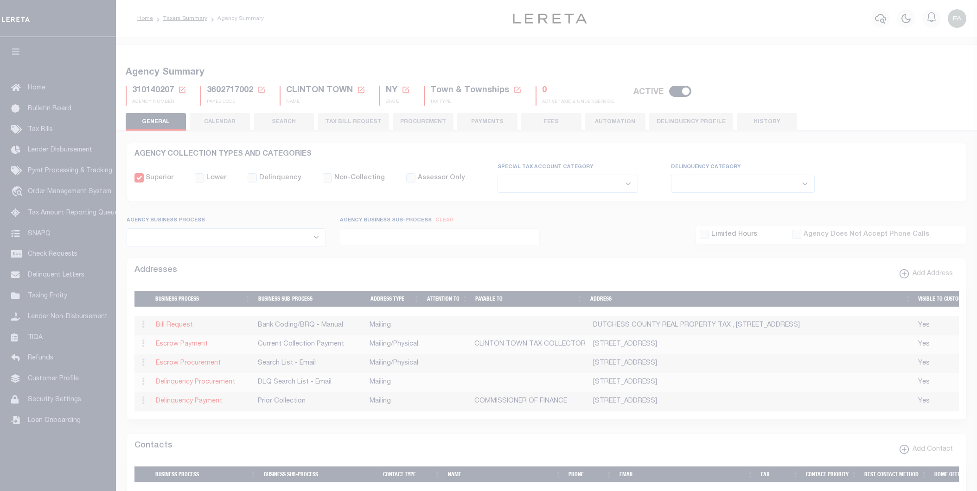
select select
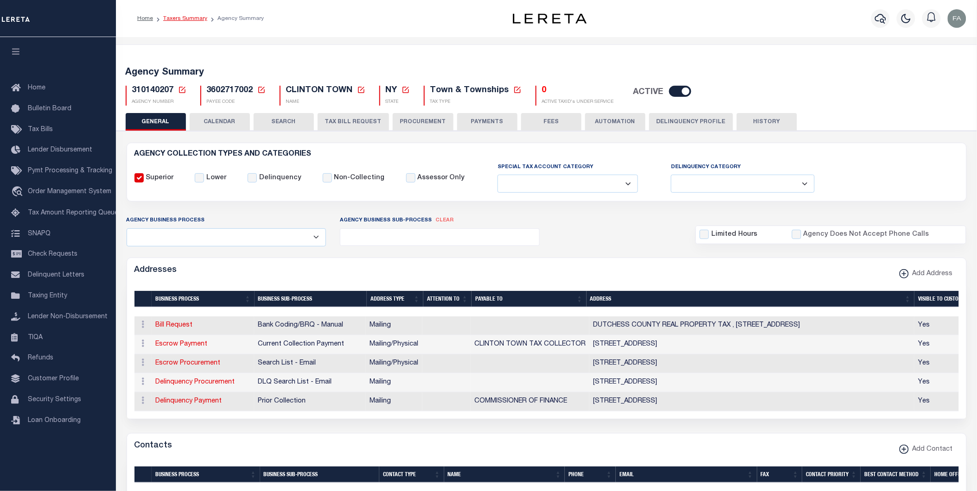
click at [191, 17] on link "Taxers Summary" at bounding box center [185, 19] width 44 height 6
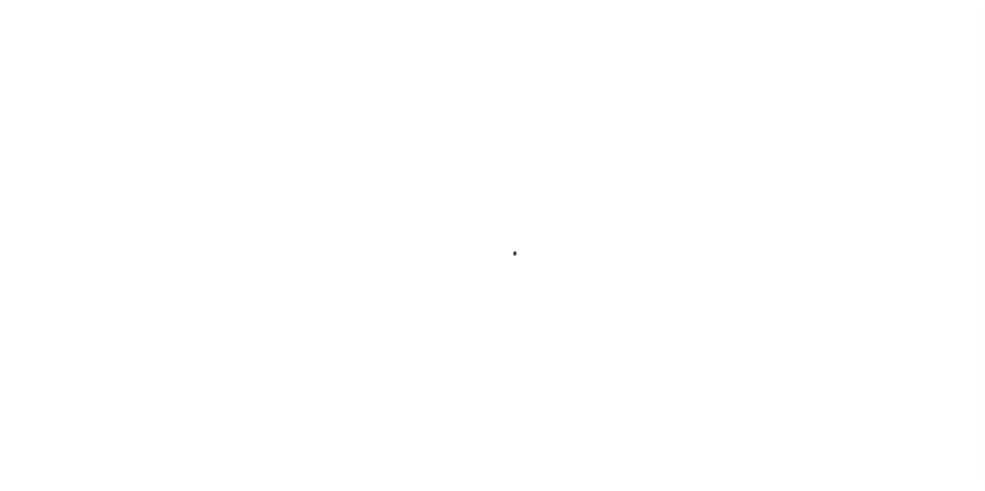
select select
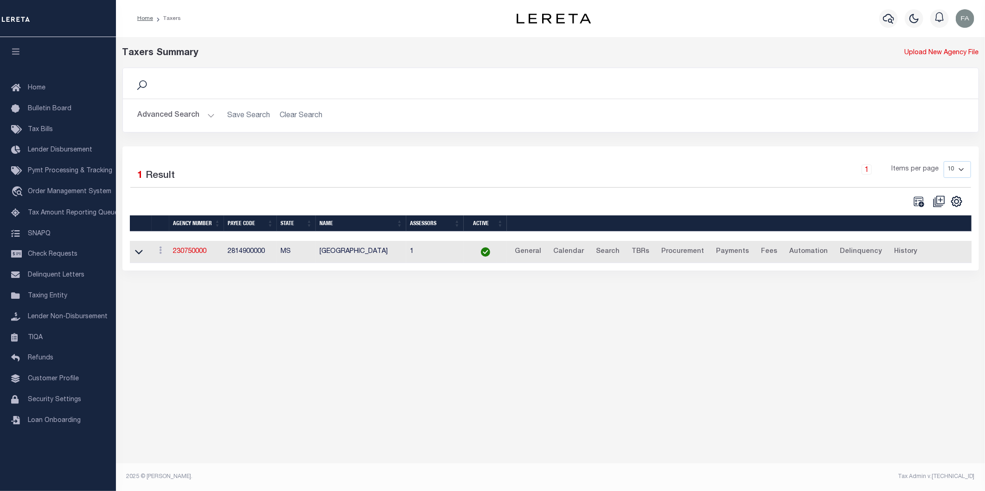
click at [159, 112] on button "Advanced Search" at bounding box center [176, 116] width 77 height 18
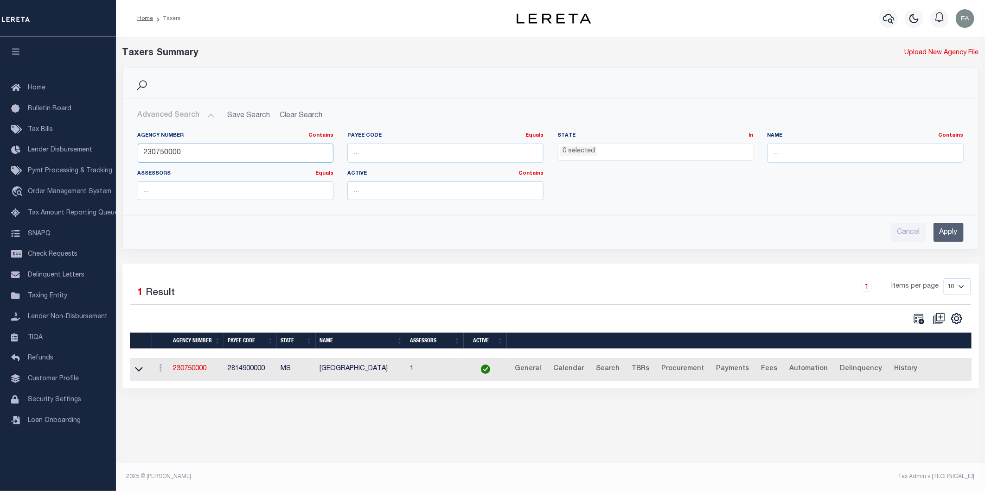
click at [248, 161] on input "230750000" at bounding box center [236, 153] width 196 height 19
paste input "310530214"
type input "310530214"
click at [940, 235] on input "Apply" at bounding box center [948, 232] width 30 height 19
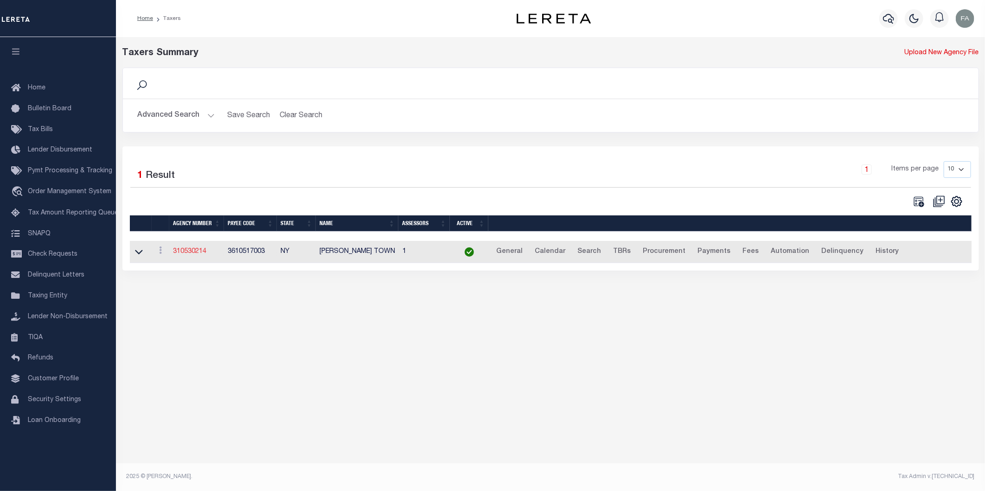
click at [178, 254] on link "310530214" at bounding box center [189, 251] width 33 height 6
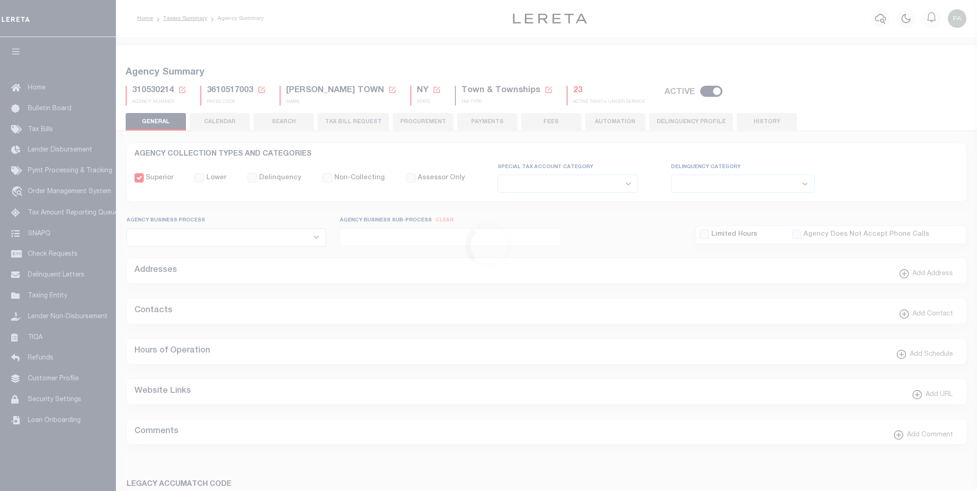
select select
click at [228, 126] on button "CALENDAR" at bounding box center [220, 122] width 60 height 18
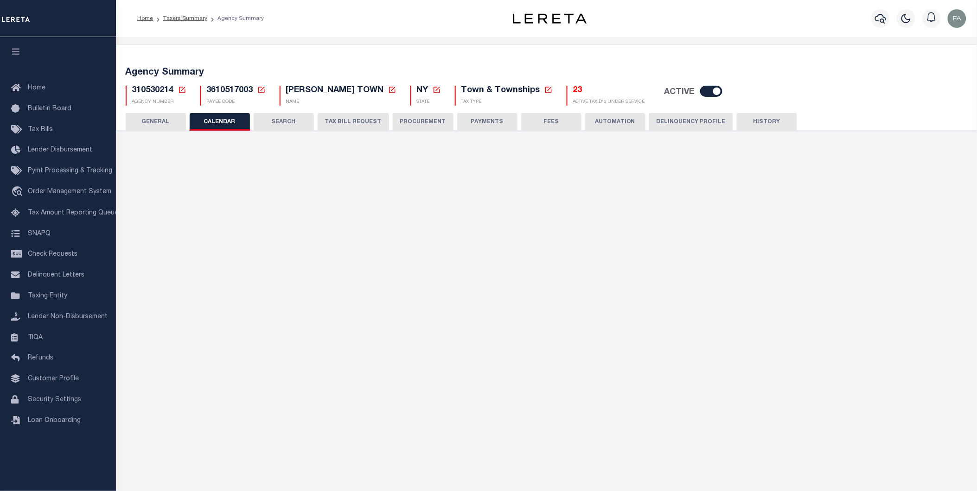
checkbox input "false"
type input "1"
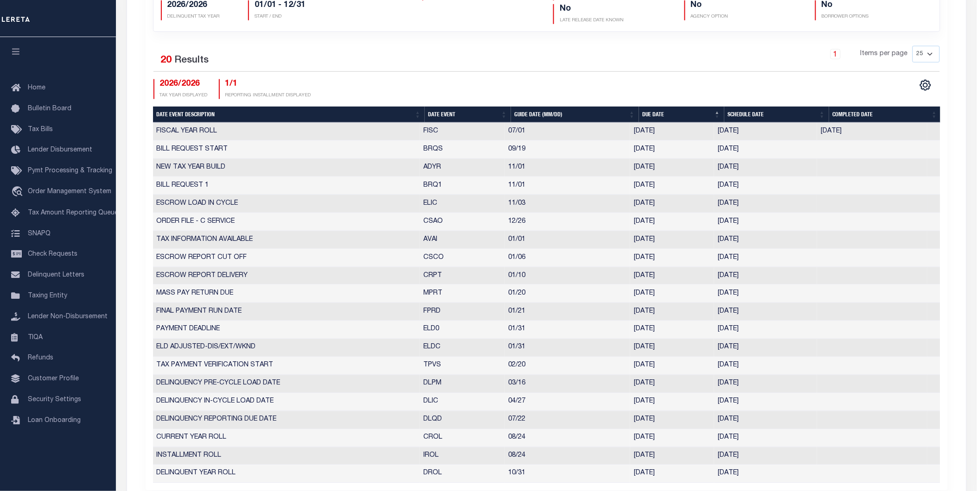
scroll to position [412, 0]
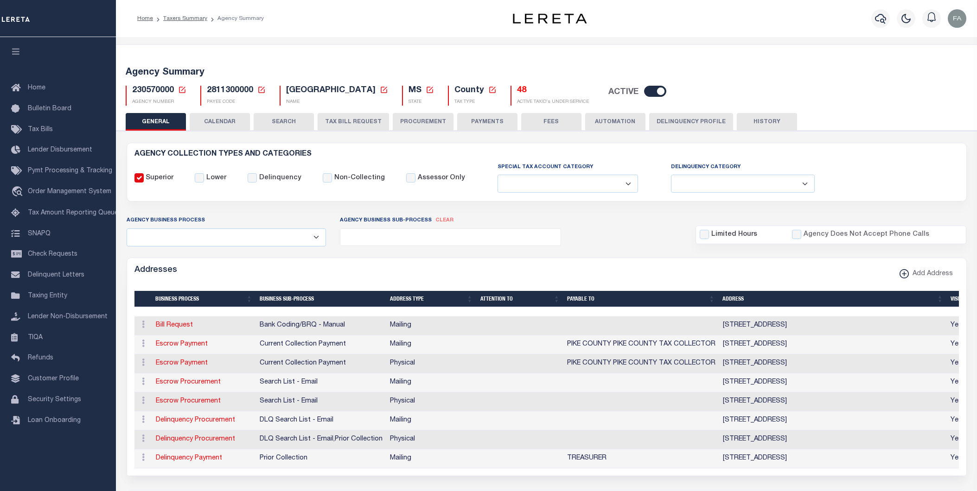
select select
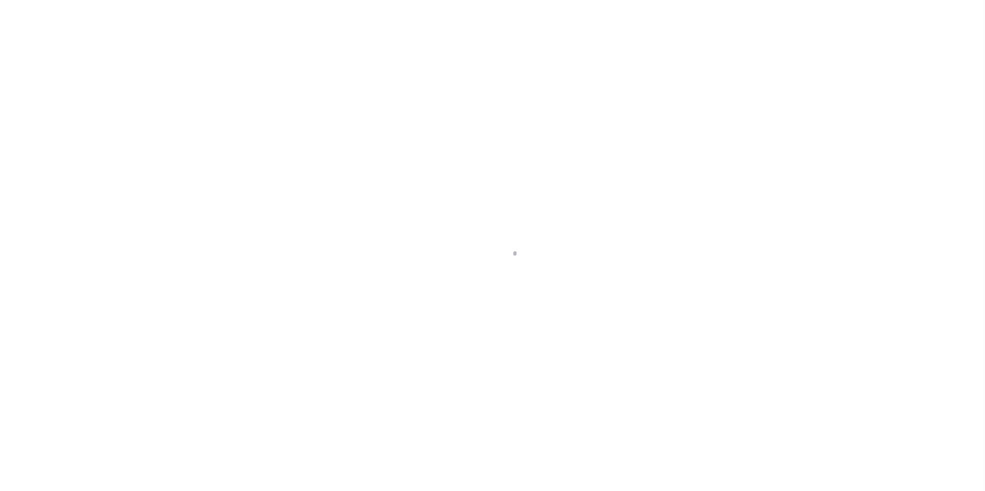
select select
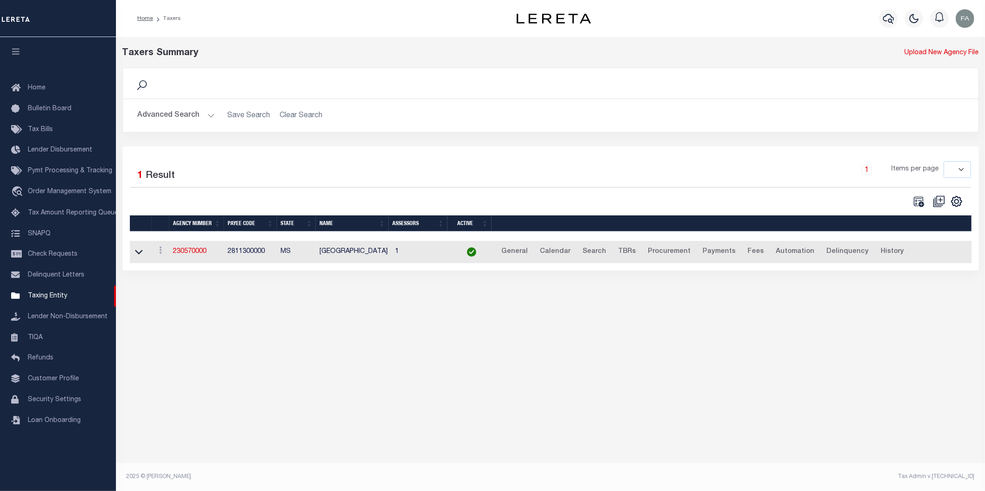
click at [188, 121] on button "Advanced Search" at bounding box center [176, 116] width 77 height 18
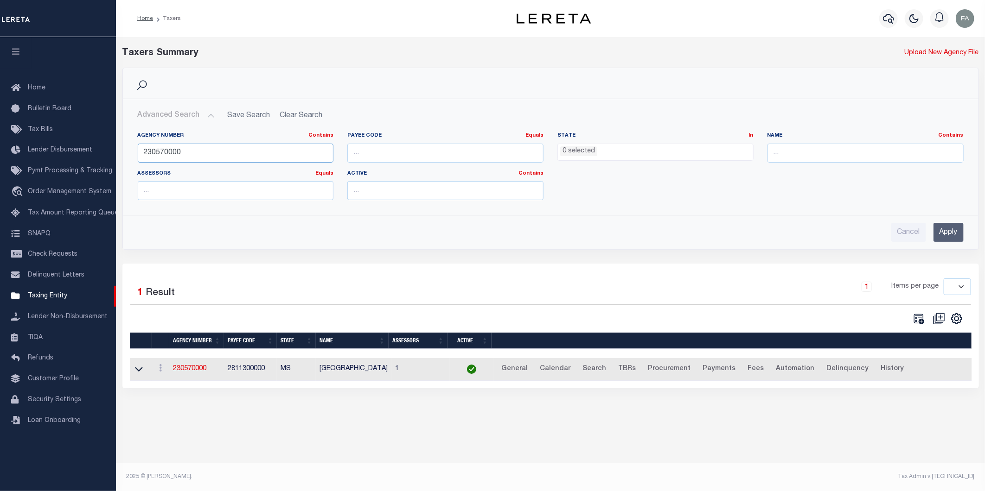
click at [267, 144] on input "230570000" at bounding box center [236, 153] width 196 height 19
paste input "5022"
type input "250220000"
click at [948, 225] on input "Apply" at bounding box center [948, 232] width 30 height 19
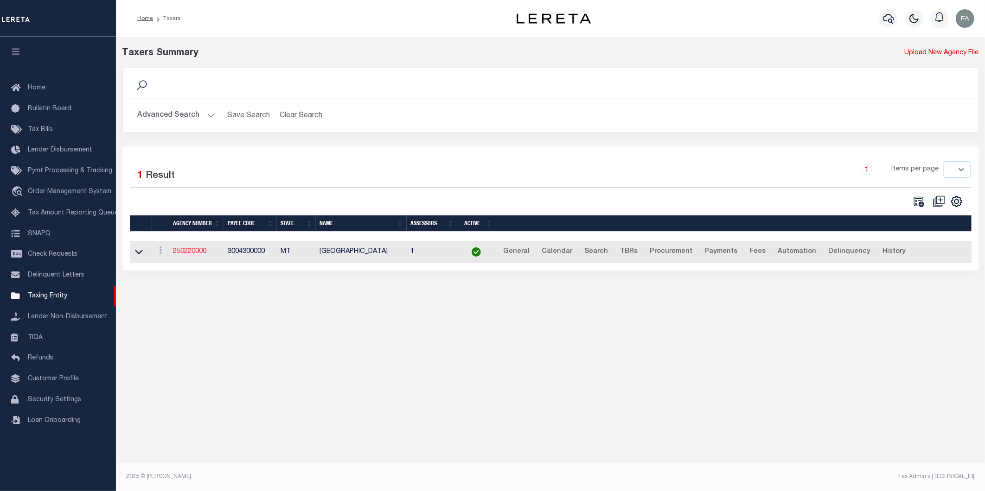
click at [193, 251] on link "250220000" at bounding box center [189, 251] width 33 height 6
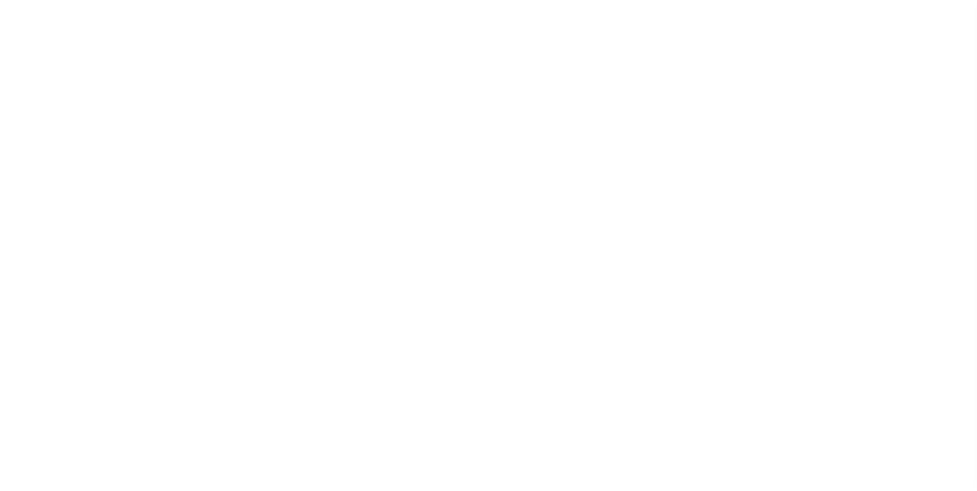
select select
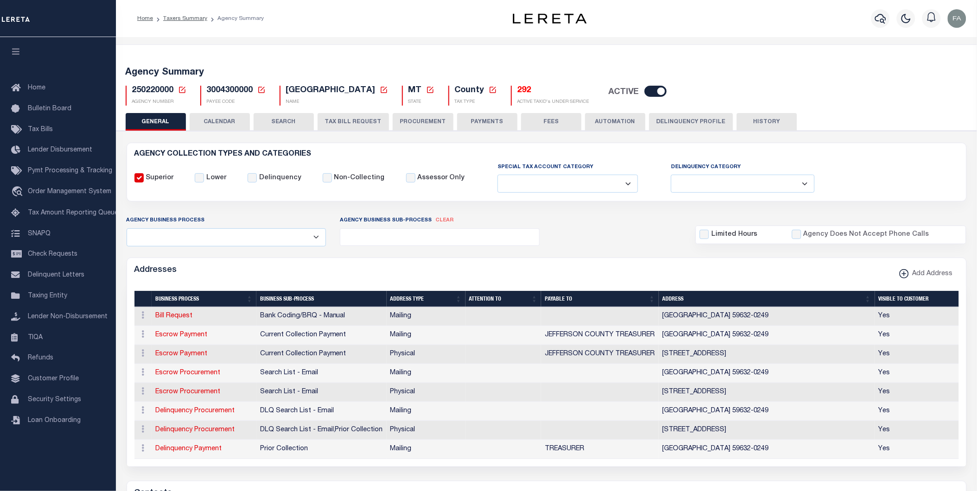
click at [226, 129] on button "CALENDAR" at bounding box center [220, 122] width 60 height 18
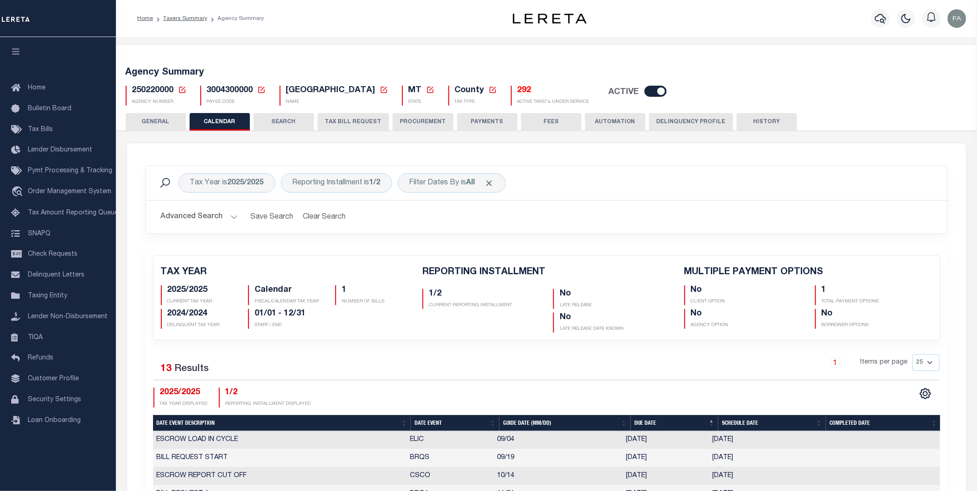
checkbox input "false"
type input "1"
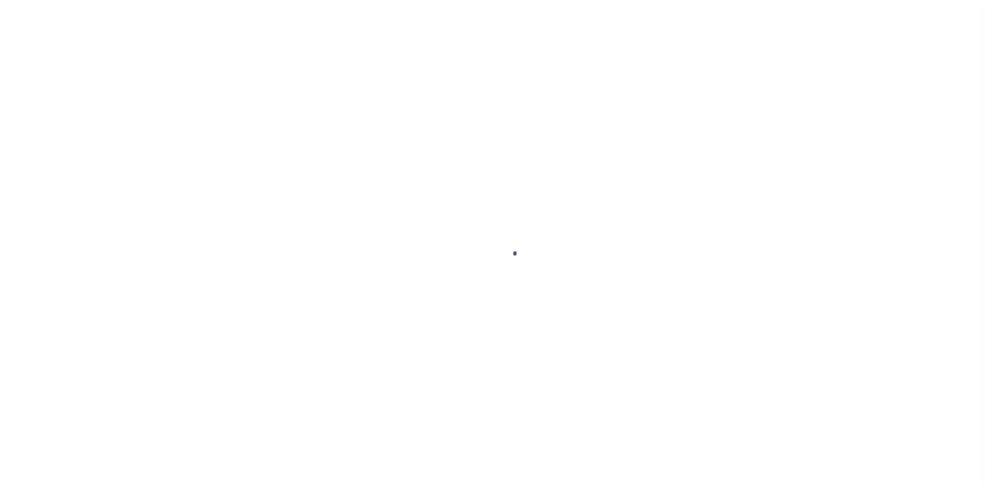
select select
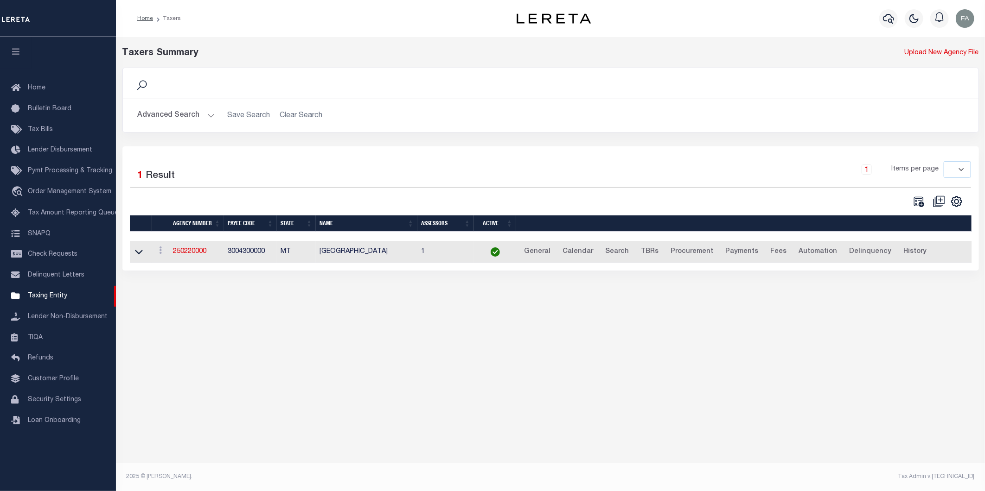
click at [151, 122] on button "Advanced Search" at bounding box center [176, 116] width 77 height 18
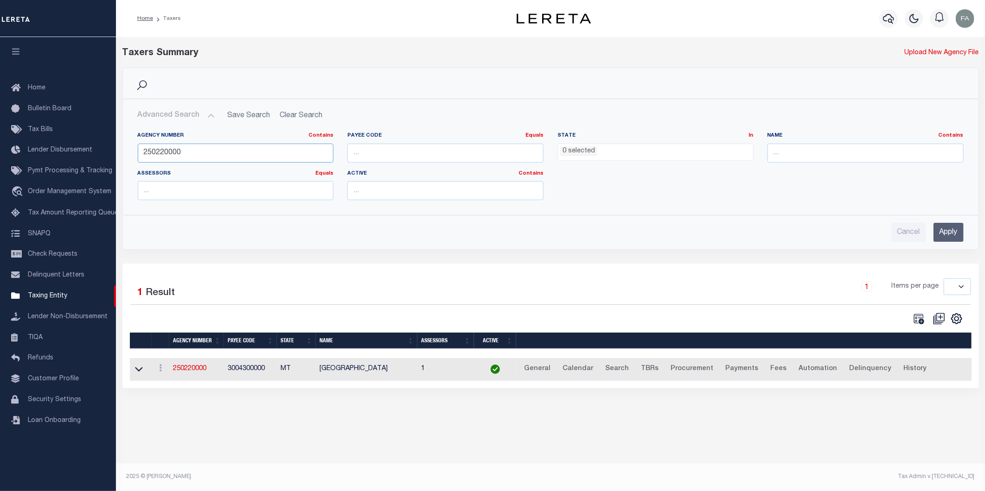
click at [229, 151] on input "250220000" at bounding box center [236, 153] width 196 height 19
paste input "310080208"
type input "310080208"
click at [953, 225] on input "Apply" at bounding box center [948, 232] width 30 height 19
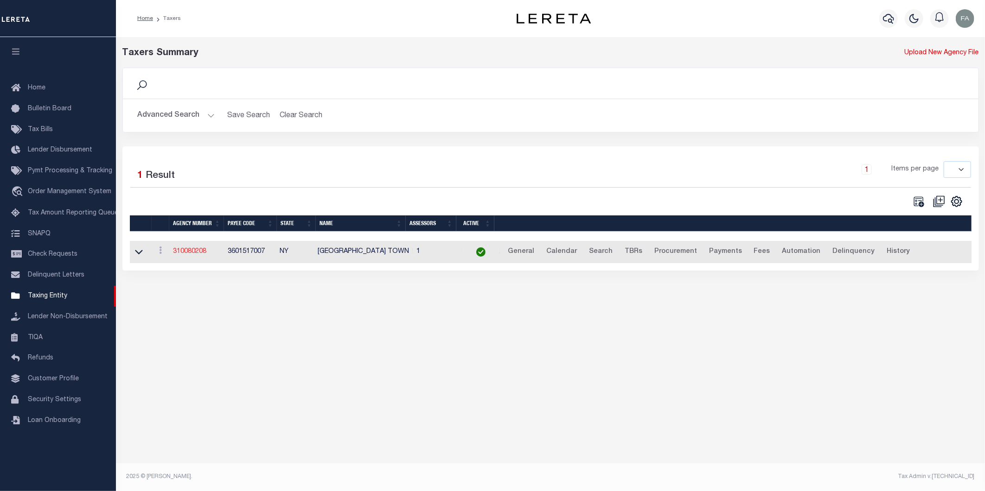
click at [174, 251] on link "310080208" at bounding box center [189, 251] width 33 height 6
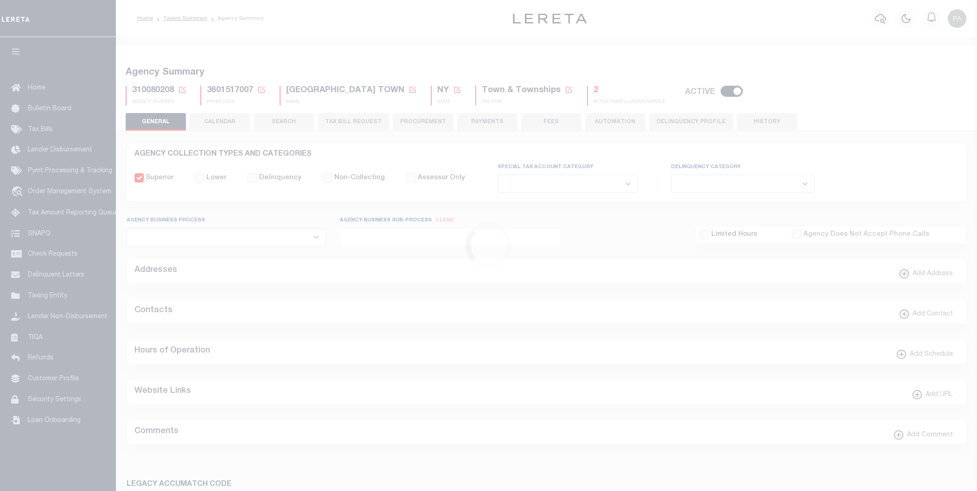
select select
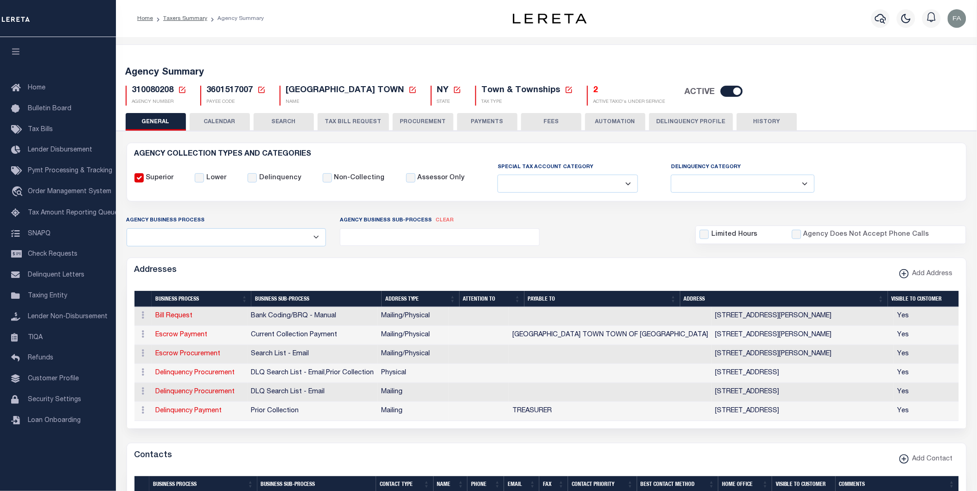
click at [199, 127] on button "CALENDAR" at bounding box center [220, 122] width 60 height 18
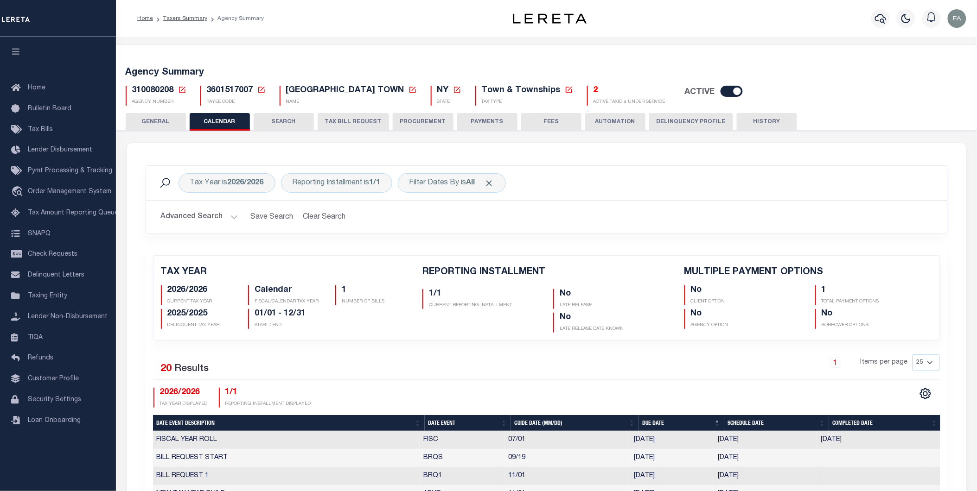
checkbox input "false"
type input "1"
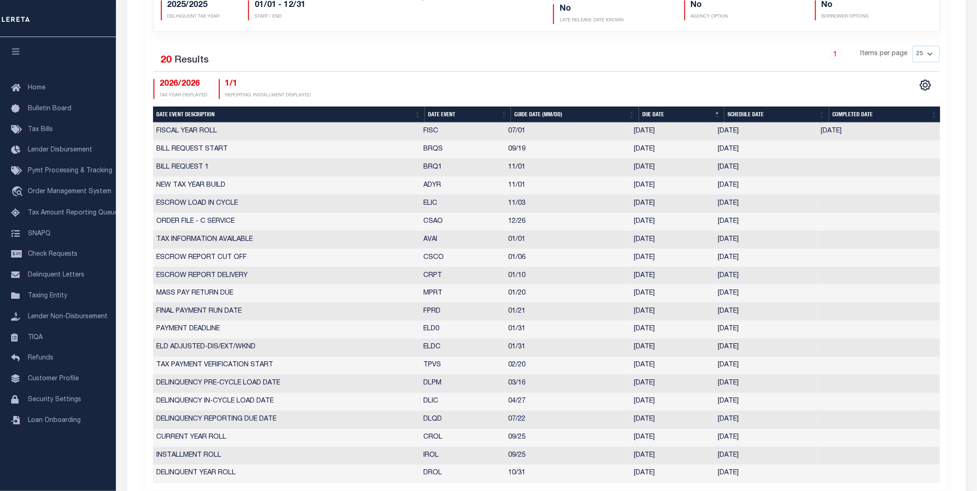
scroll to position [412, 0]
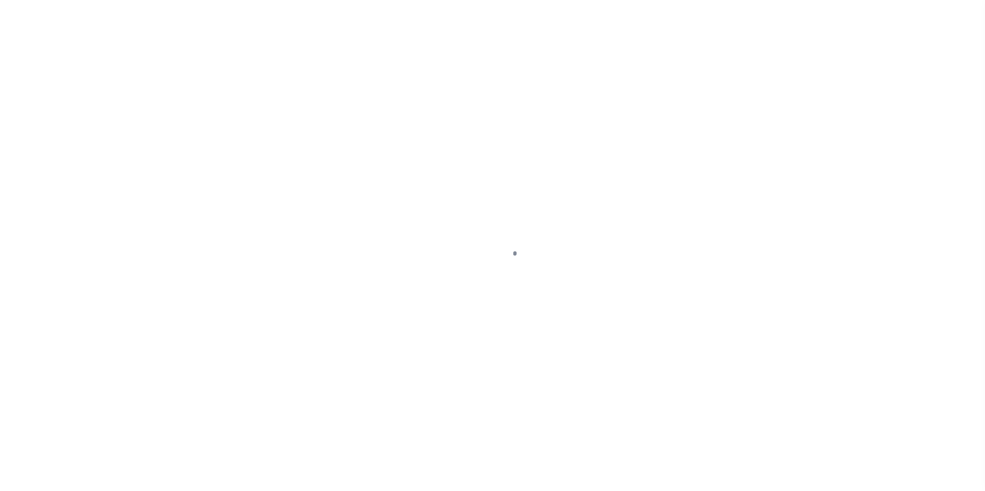
select select
drag, startPoint x: 0, startPoint y: 0, endPoint x: 382, endPoint y: 177, distance: 421.3
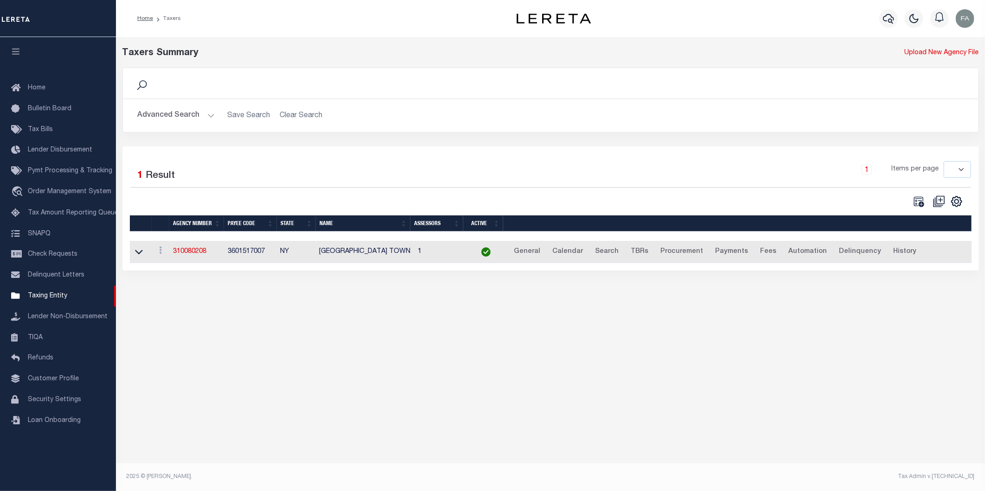
click at [183, 109] on button "Advanced Search" at bounding box center [176, 116] width 77 height 18
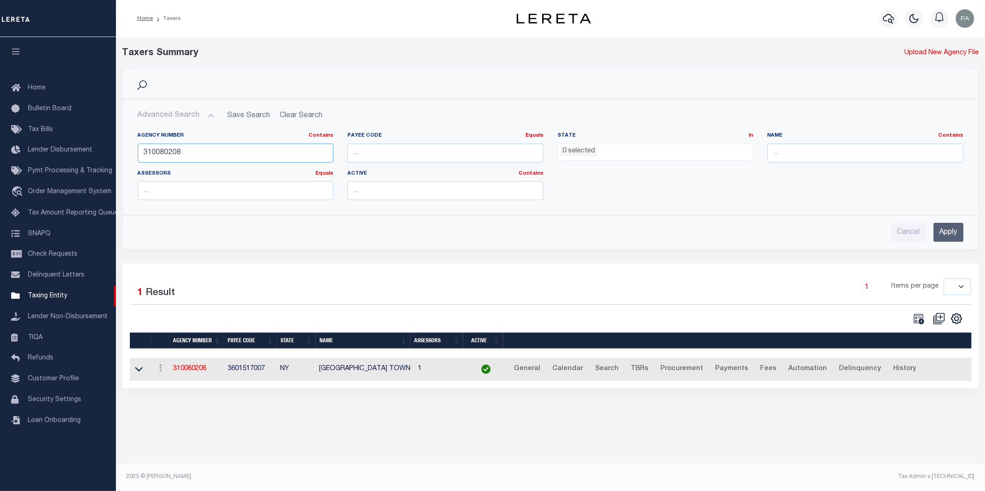
click at [274, 146] on input "310080208" at bounding box center [236, 153] width 196 height 19
paste input "210630123"
type input "210630123"
click at [948, 235] on input "Apply" at bounding box center [948, 232] width 30 height 19
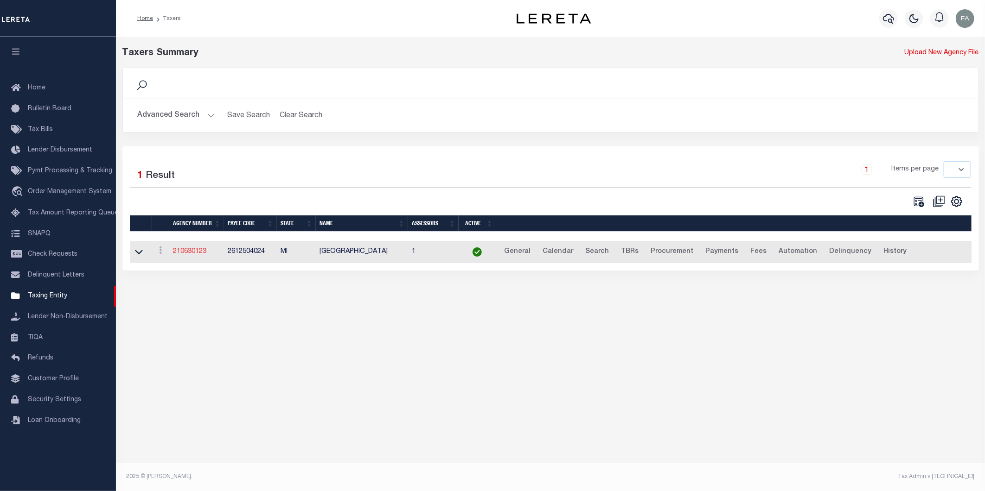
click at [183, 255] on link "210630123" at bounding box center [189, 251] width 33 height 6
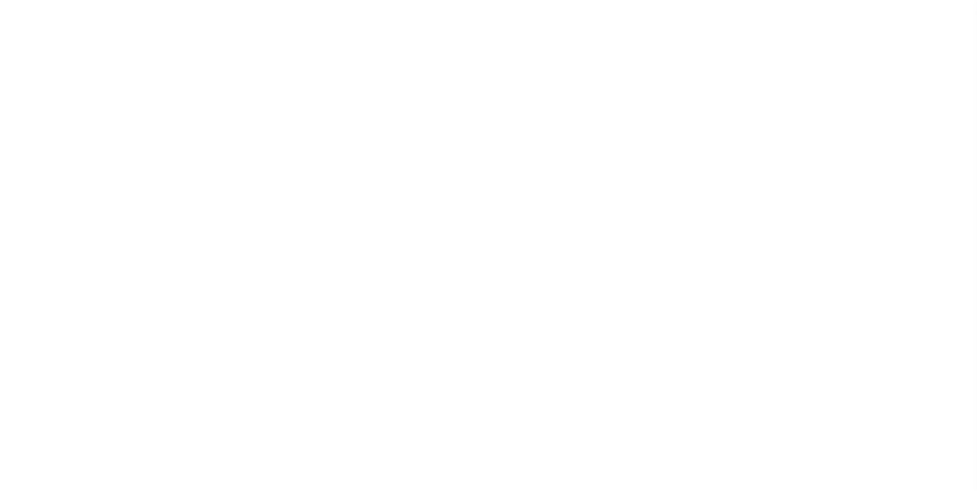
select select
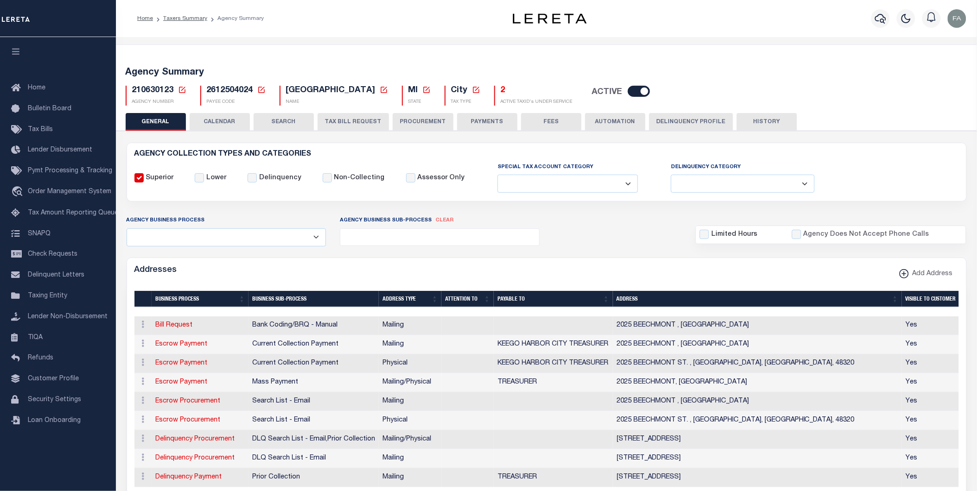
click at [212, 114] on button "CALENDAR" at bounding box center [220, 122] width 60 height 18
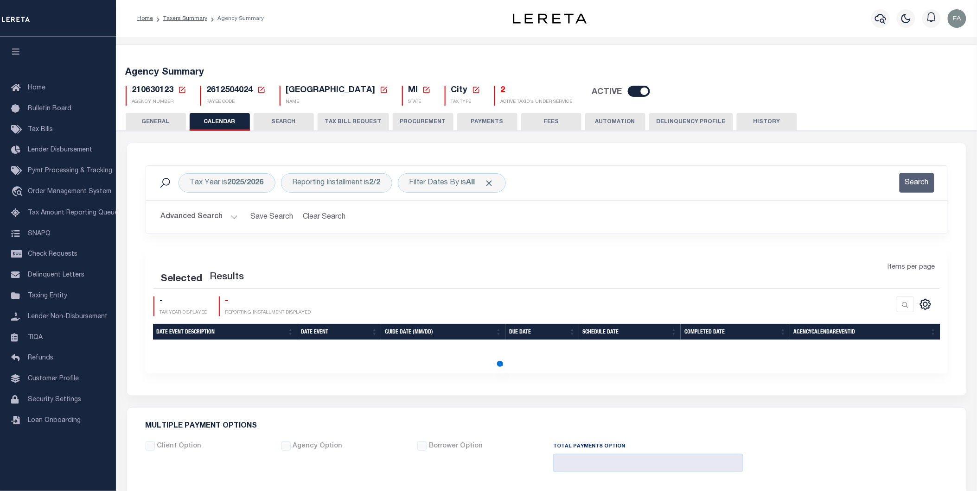
checkbox input "false"
type input "1"
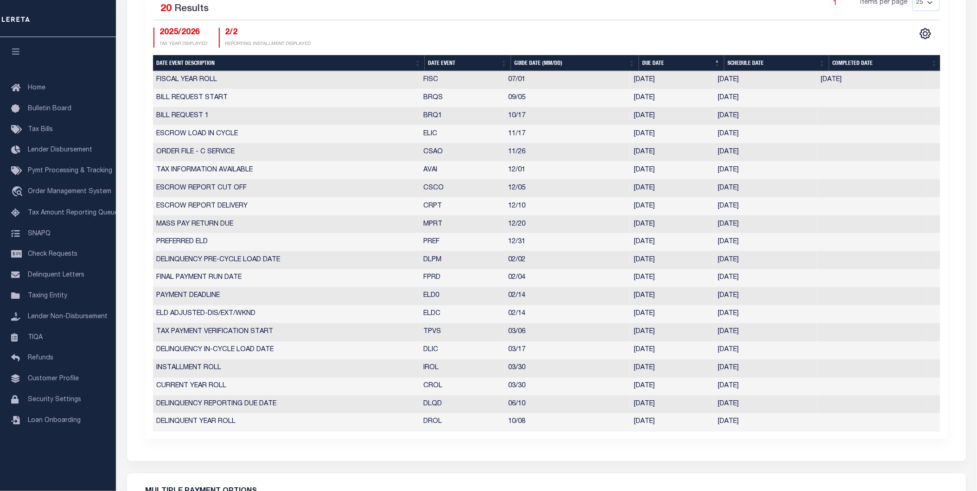
scroll to position [412, 0]
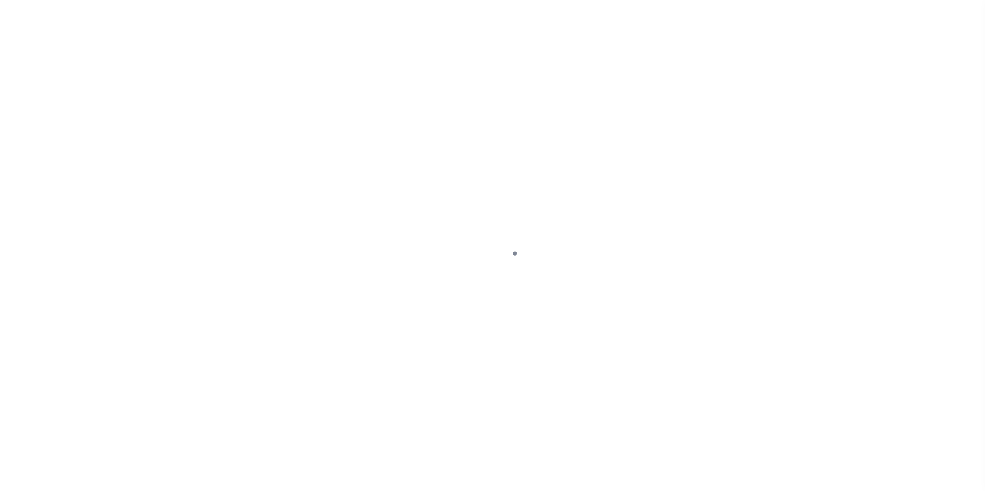
select select
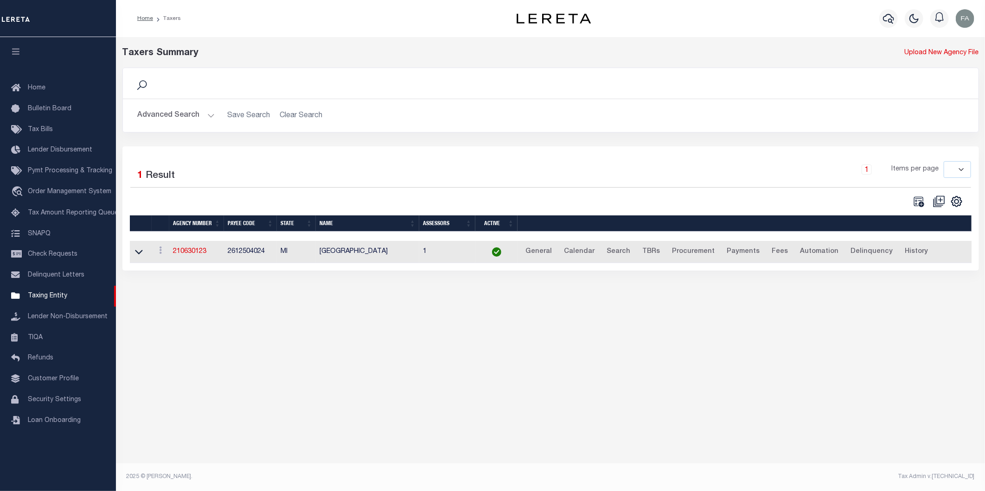
click at [172, 112] on button "Advanced Search" at bounding box center [176, 116] width 77 height 18
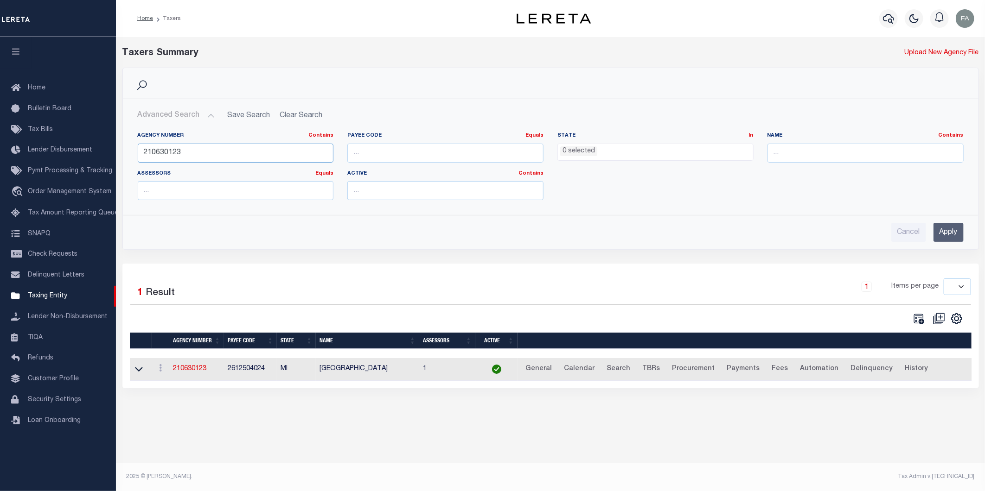
click at [301, 154] on input "210630123" at bounding box center [236, 153] width 196 height 19
paste input "18"
type input "210630118"
click at [949, 223] on input "Apply" at bounding box center [948, 232] width 30 height 19
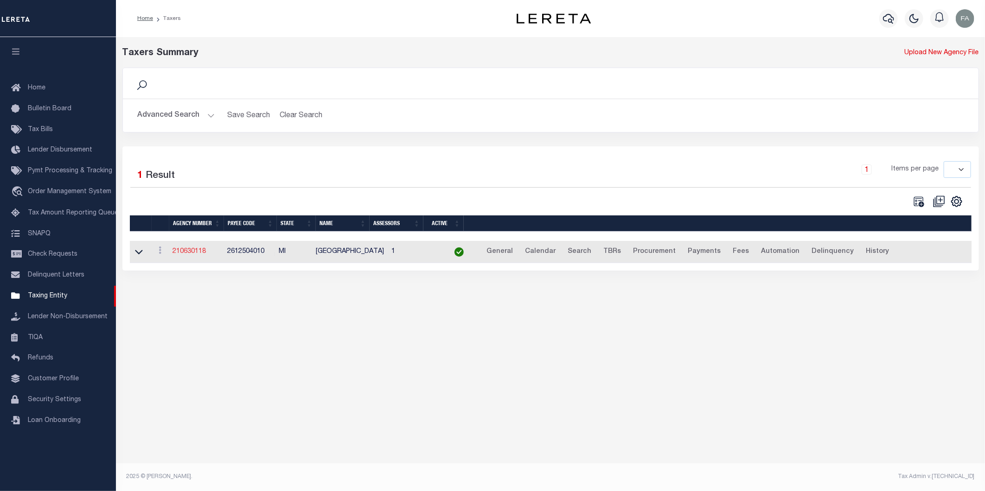
click at [196, 255] on link "210630118" at bounding box center [188, 251] width 33 height 6
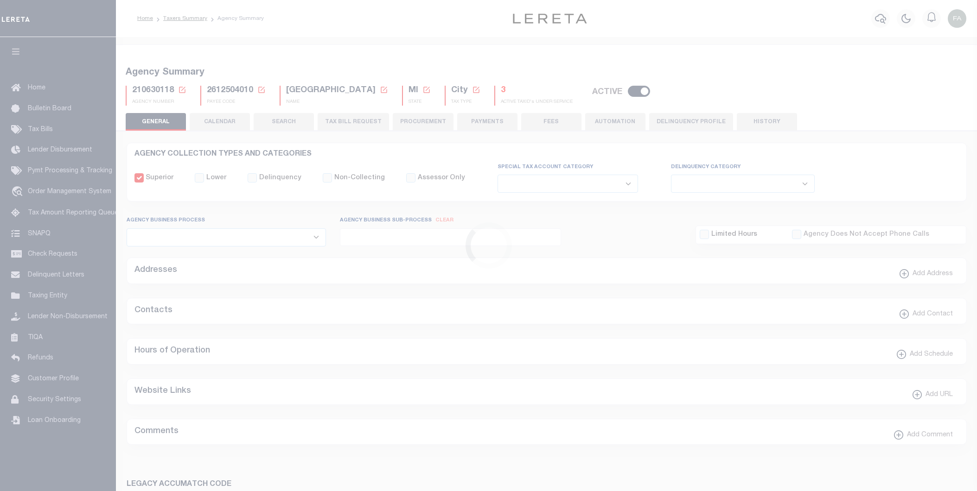
select select
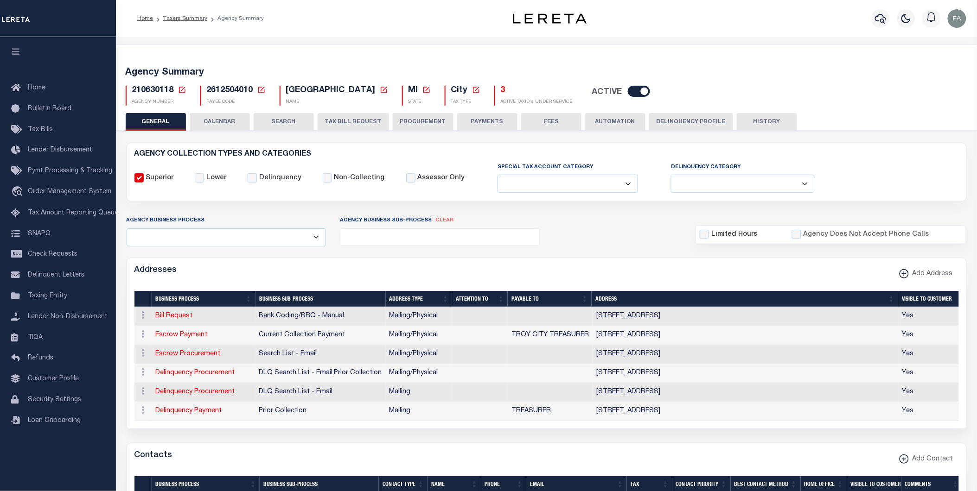
click at [243, 121] on button "CALENDAR" at bounding box center [220, 122] width 60 height 18
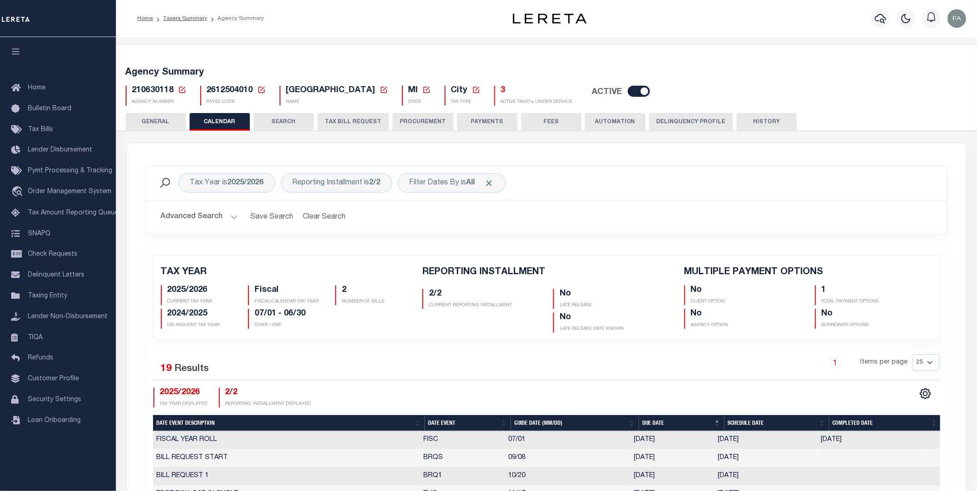
checkbox input "false"
type input "1"
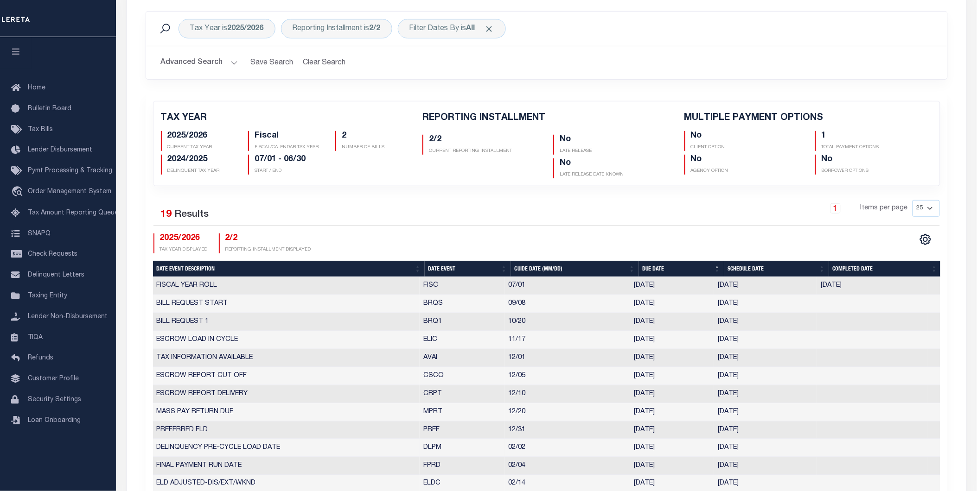
scroll to position [360, 0]
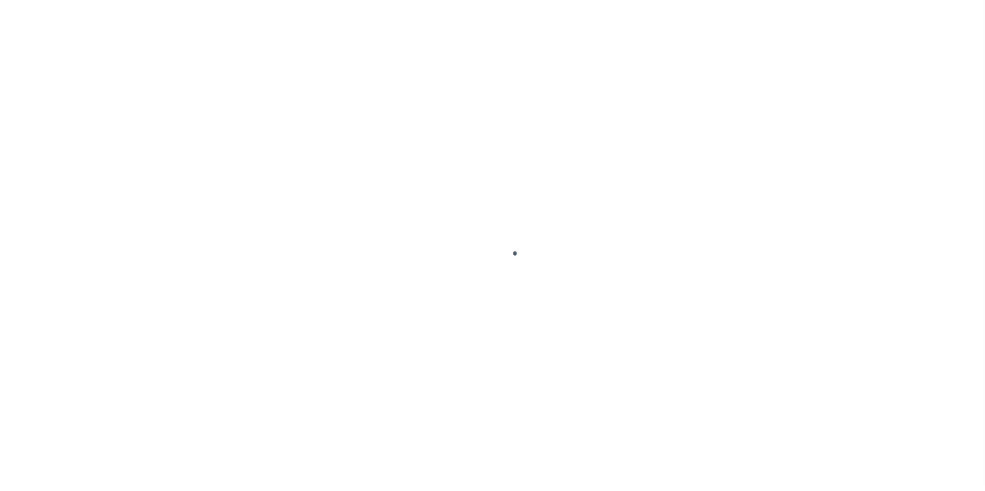
select select
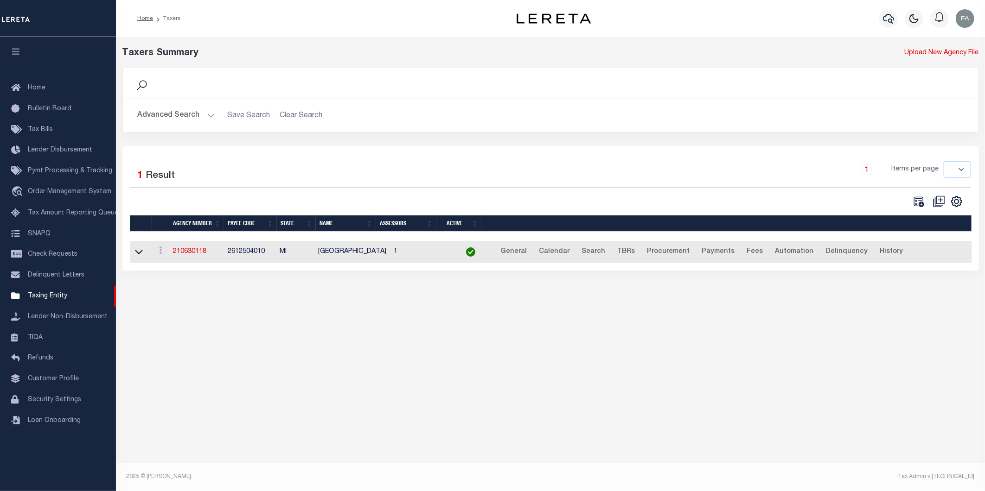
click at [177, 118] on button "Advanced Search" at bounding box center [176, 116] width 77 height 18
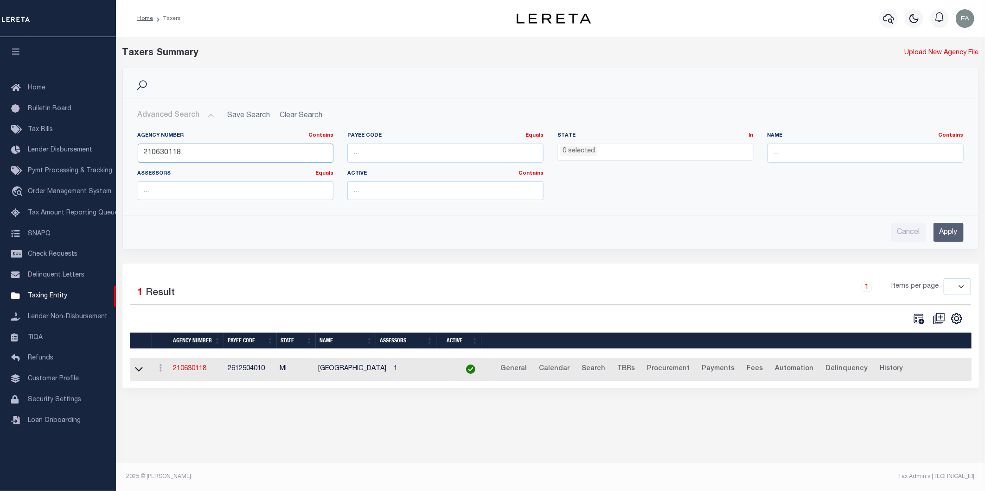
click at [262, 149] on input "210630118" at bounding box center [236, 153] width 196 height 19
paste input "310350101"
type input "310350101"
click at [939, 233] on input "Apply" at bounding box center [948, 232] width 30 height 19
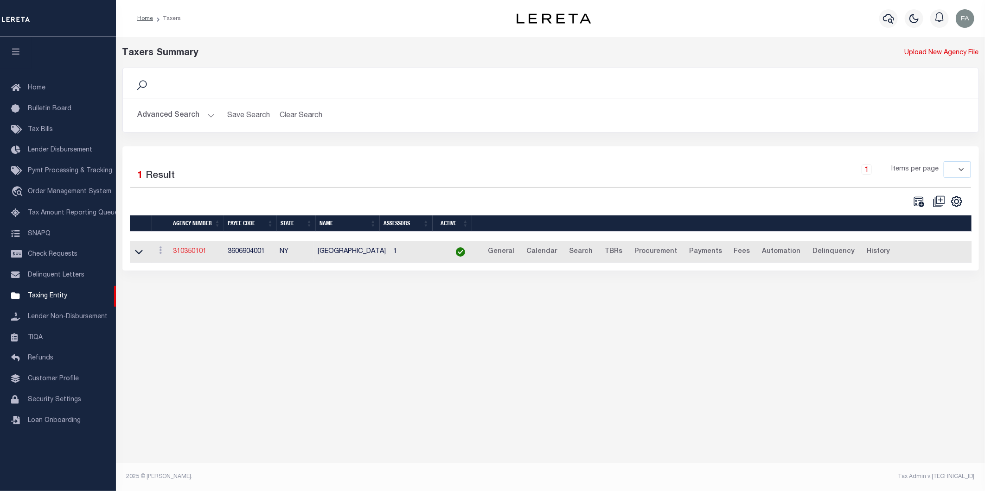
click at [196, 251] on link "310350101" at bounding box center [189, 251] width 33 height 6
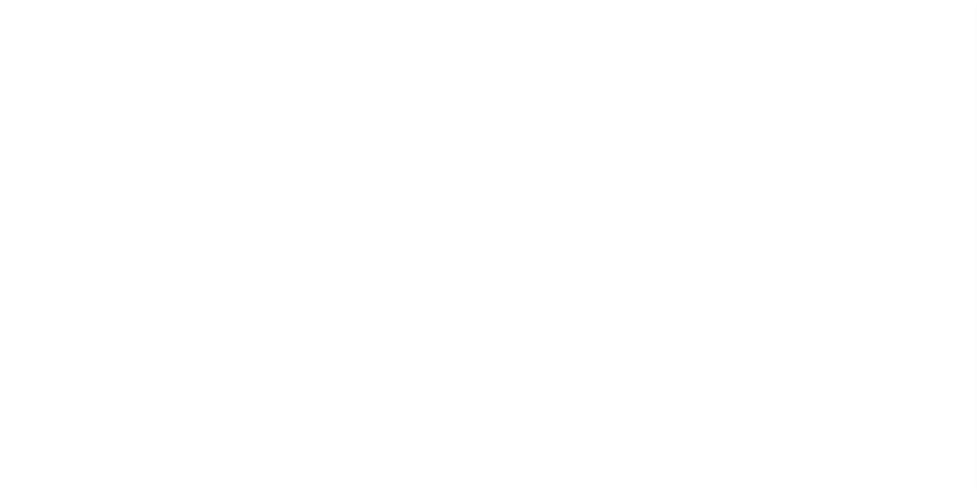
select select
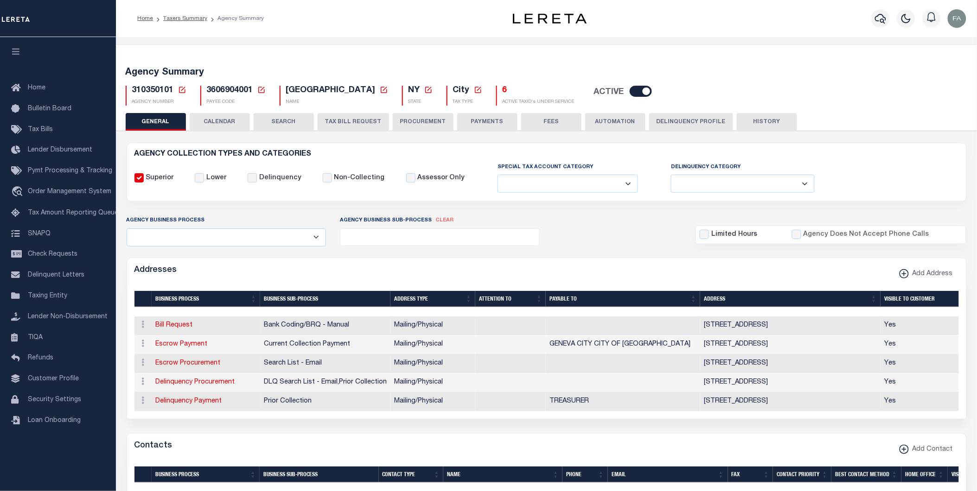
click at [229, 128] on button "CALENDAR" at bounding box center [220, 122] width 60 height 18
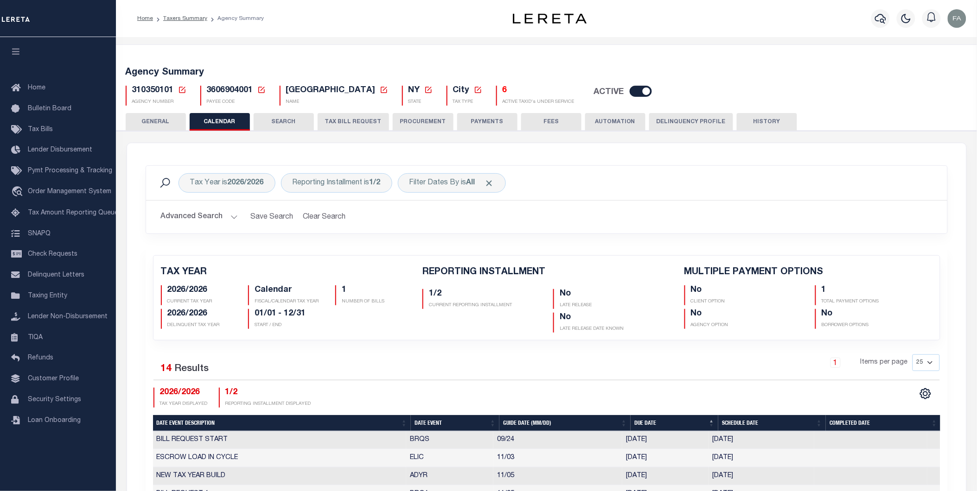
checkbox input "false"
type input "1"
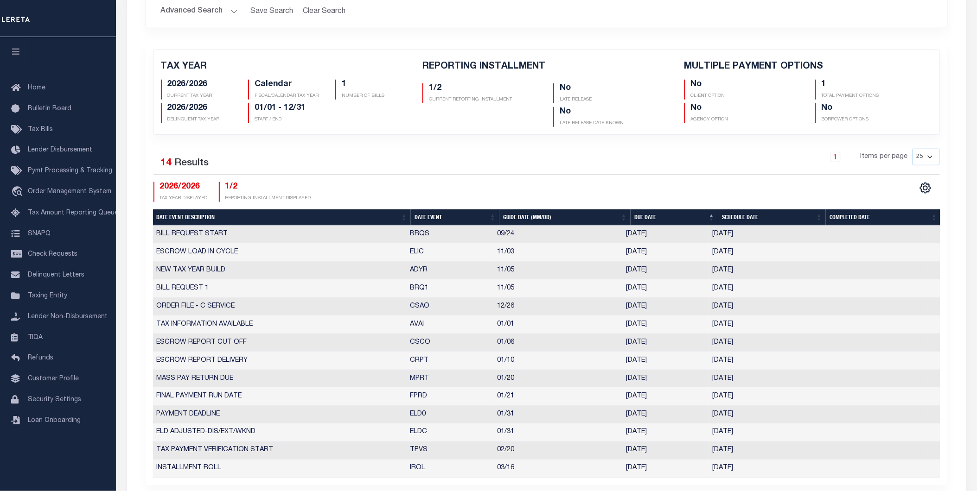
scroll to position [360, 0]
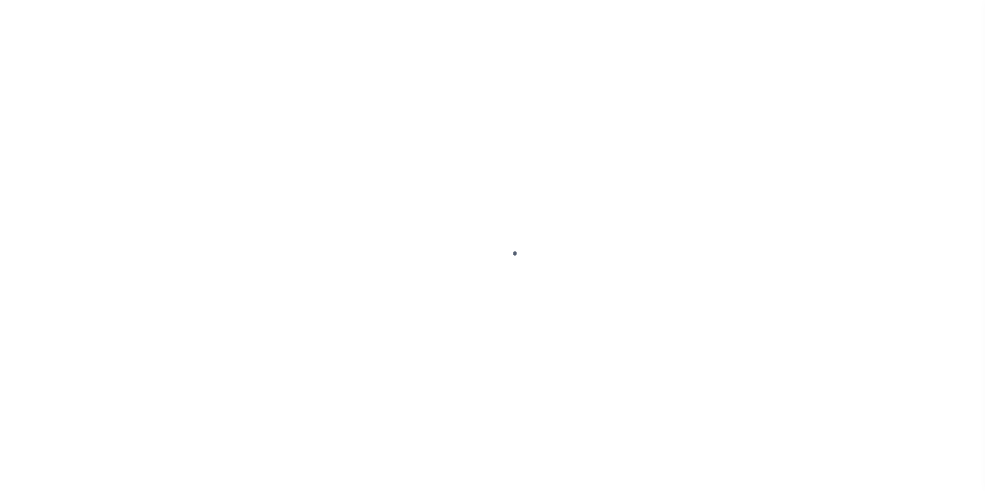
select select
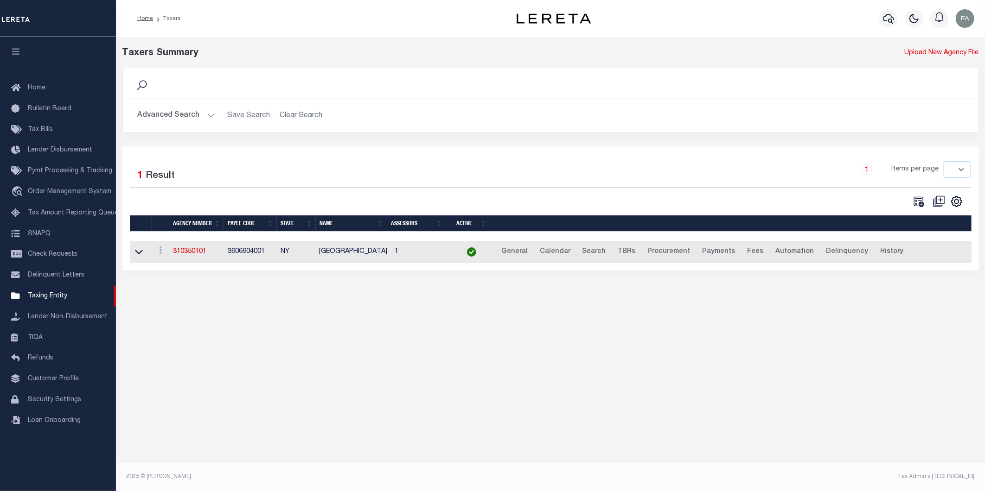
click at [190, 118] on button "Advanced Search" at bounding box center [176, 116] width 77 height 18
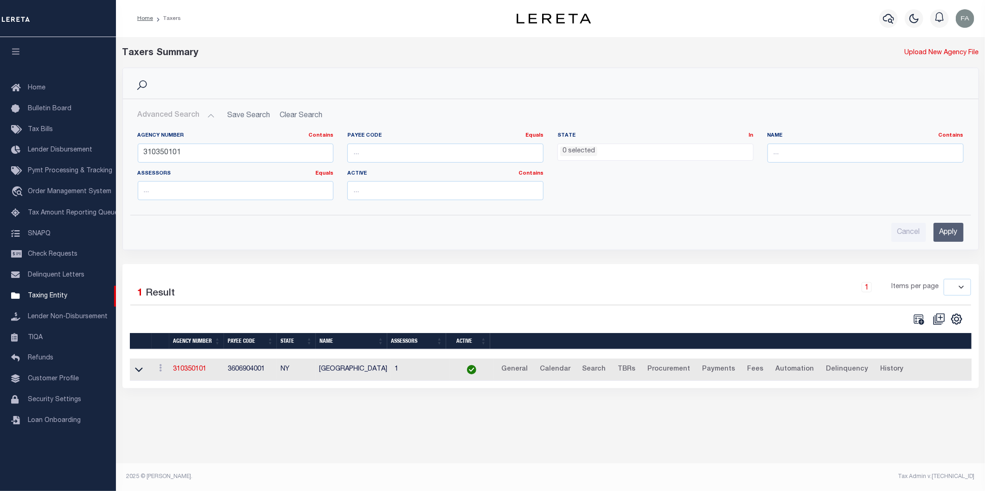
click at [190, 118] on button "Advanced Search" at bounding box center [176, 116] width 77 height 18
click at [244, 159] on input "310350101" at bounding box center [236, 153] width 196 height 19
paste input "210630116"
type input "210630116"
click at [955, 230] on input "Apply" at bounding box center [948, 232] width 30 height 19
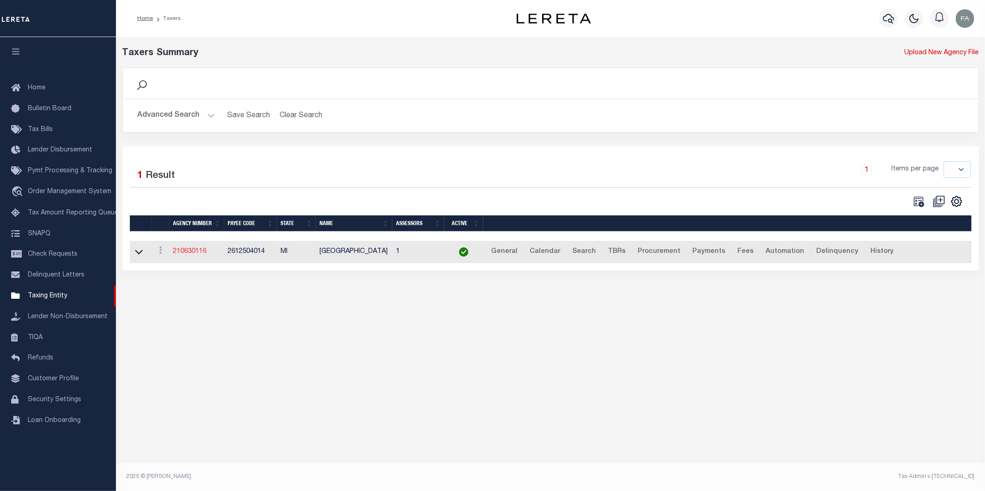
click at [187, 254] on link "210630116" at bounding box center [189, 251] width 33 height 6
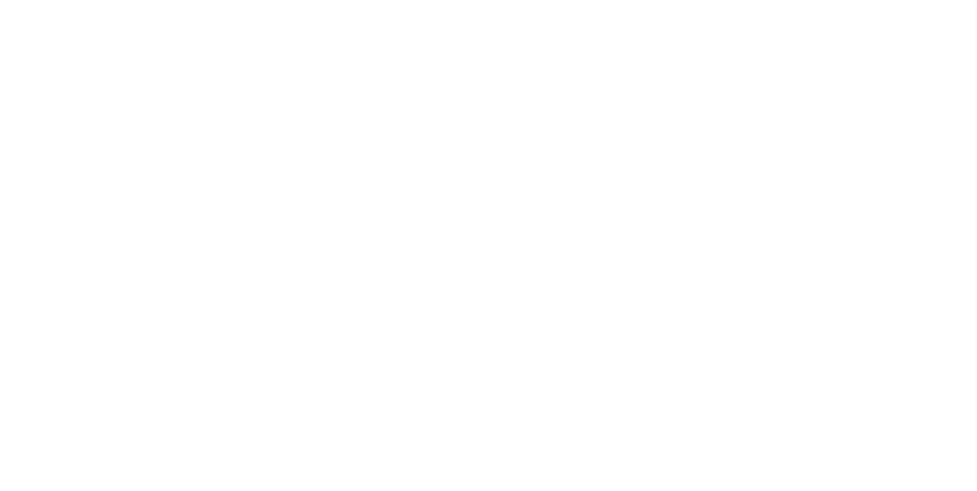
select select
click at [230, 124] on button "CALENDAR" at bounding box center [220, 122] width 60 height 18
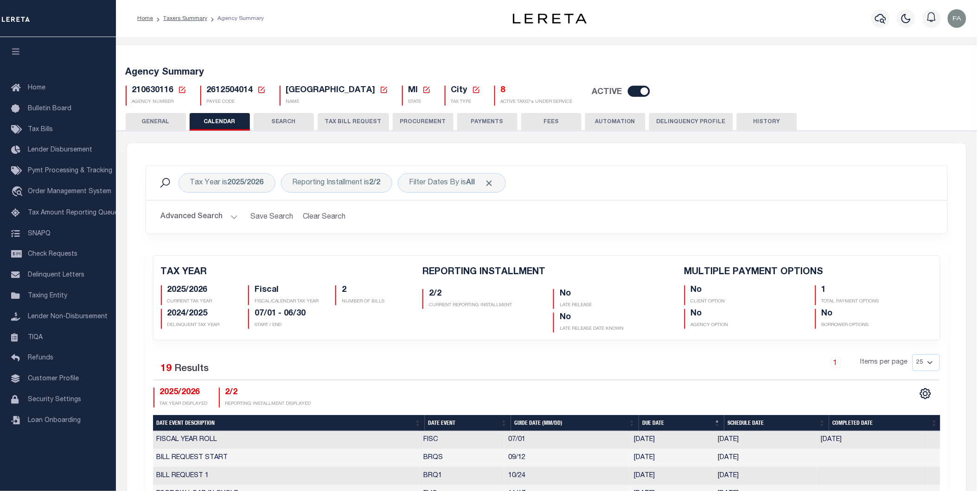
checkbox input "false"
type input "1"
click at [179, 16] on link "Taxers Summary" at bounding box center [185, 19] width 44 height 6
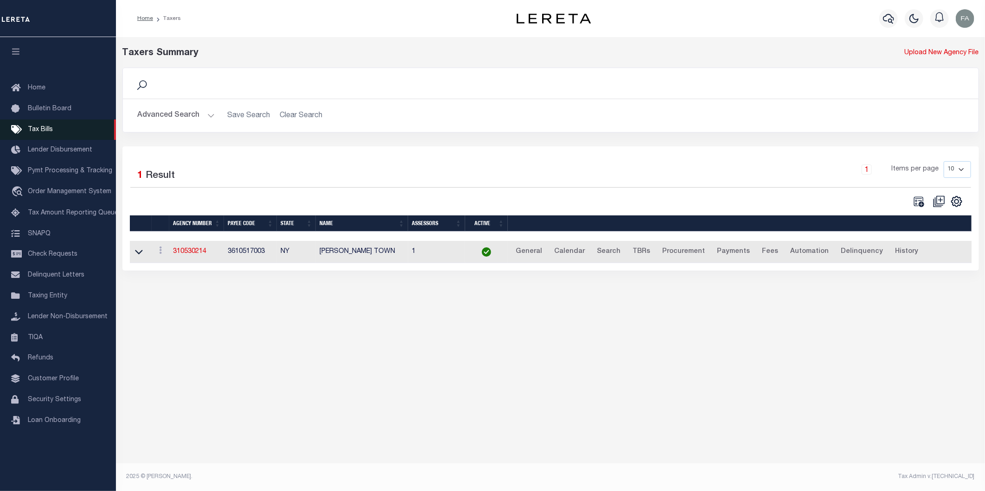
click at [40, 127] on span "Tax Bills" at bounding box center [40, 130] width 25 height 6
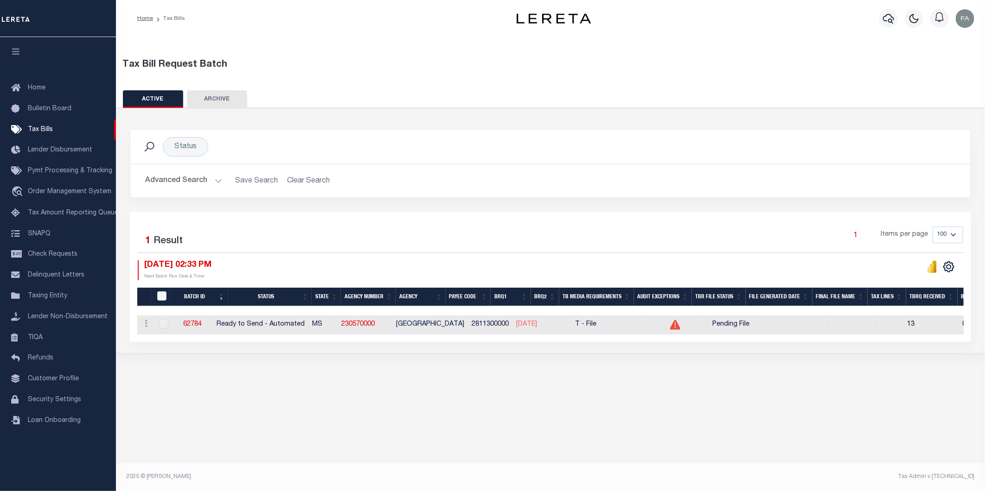
click at [185, 179] on button "Advanced Search" at bounding box center [183, 181] width 77 height 18
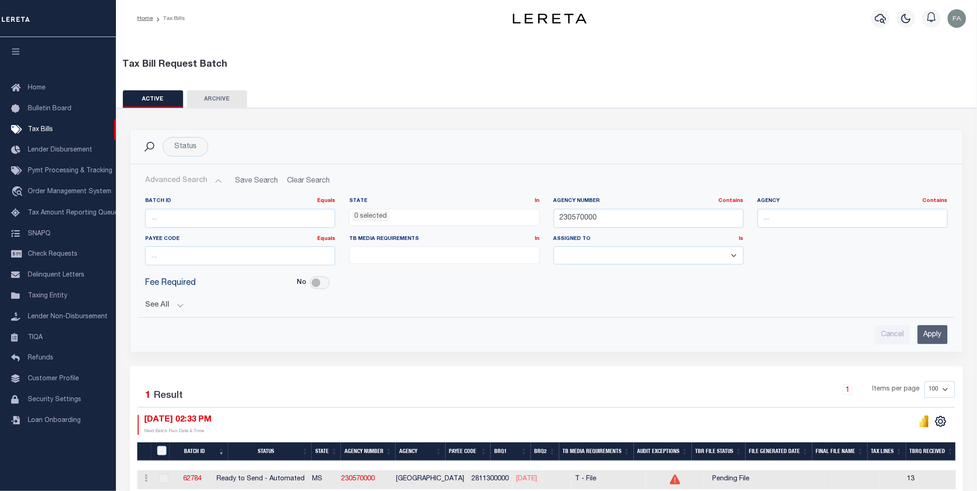
scroll to position [49, 0]
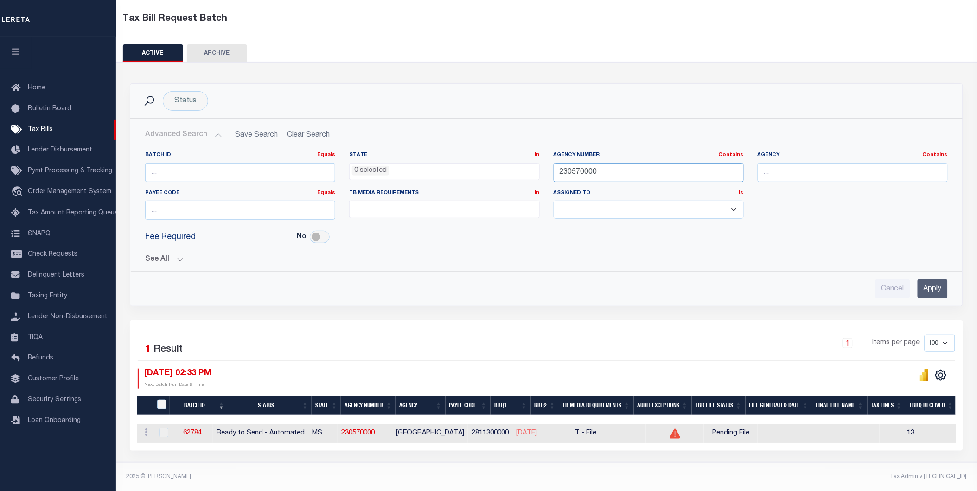
click at [582, 165] on input "230570000" at bounding box center [649, 172] width 190 height 19
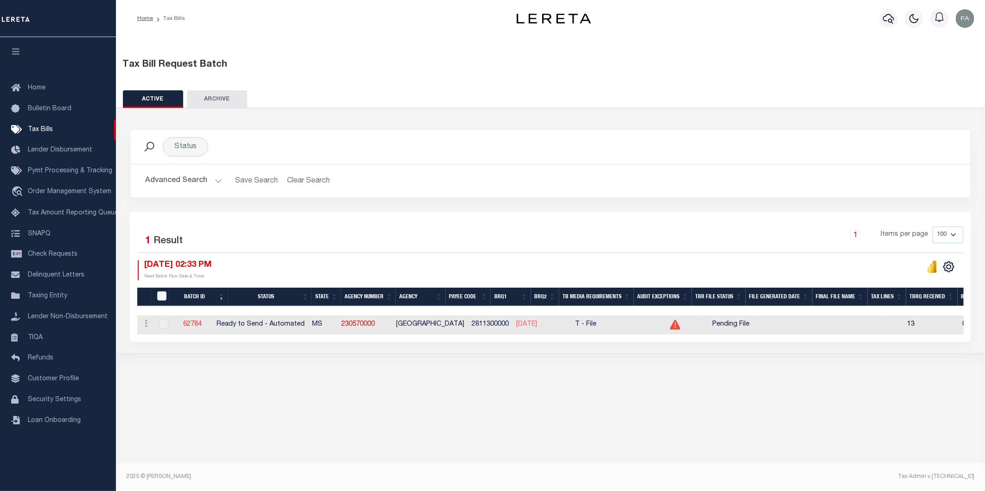
click at [202, 324] on link "62784" at bounding box center [192, 324] width 19 height 6
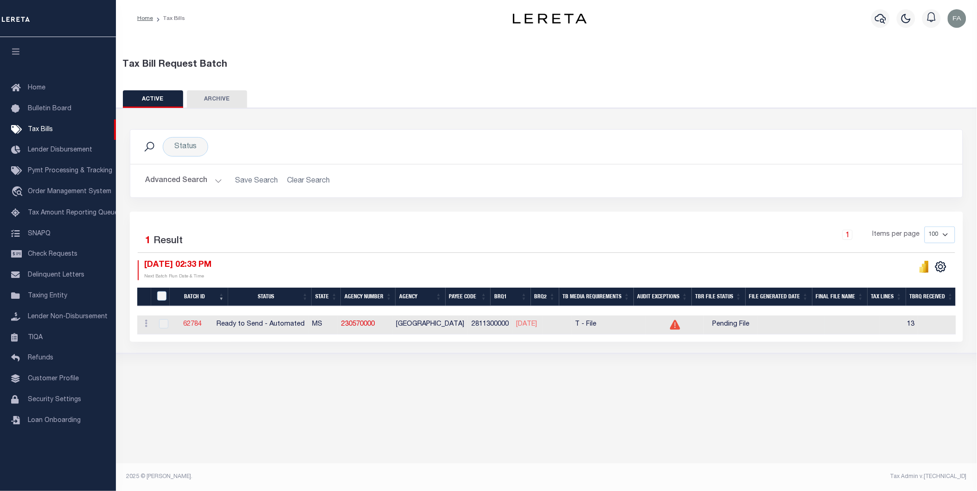
select select "RTA"
type input "No"
type input "Yes"
select select "27"
select select "22"
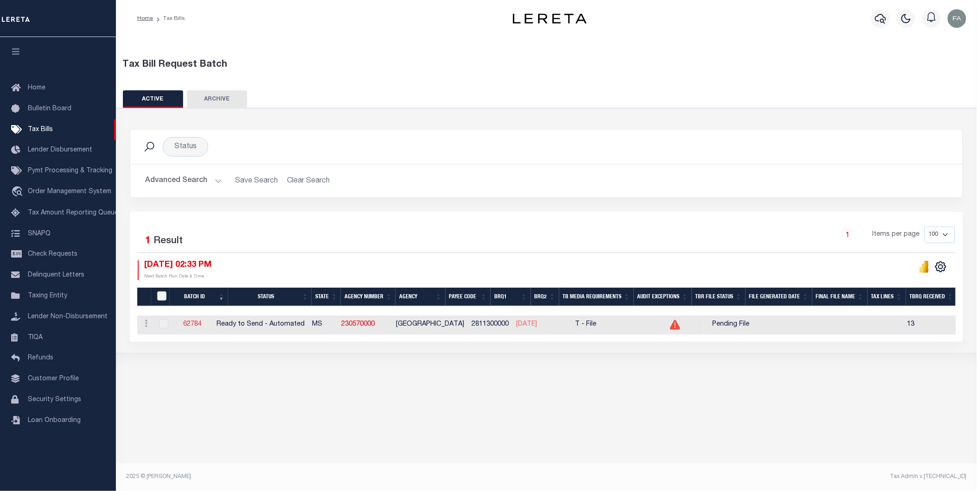
select select "1"
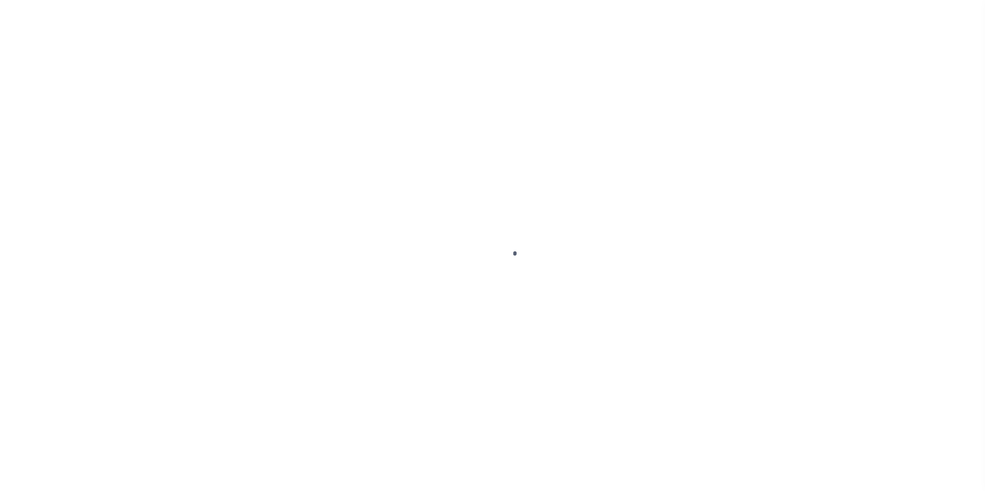
select select
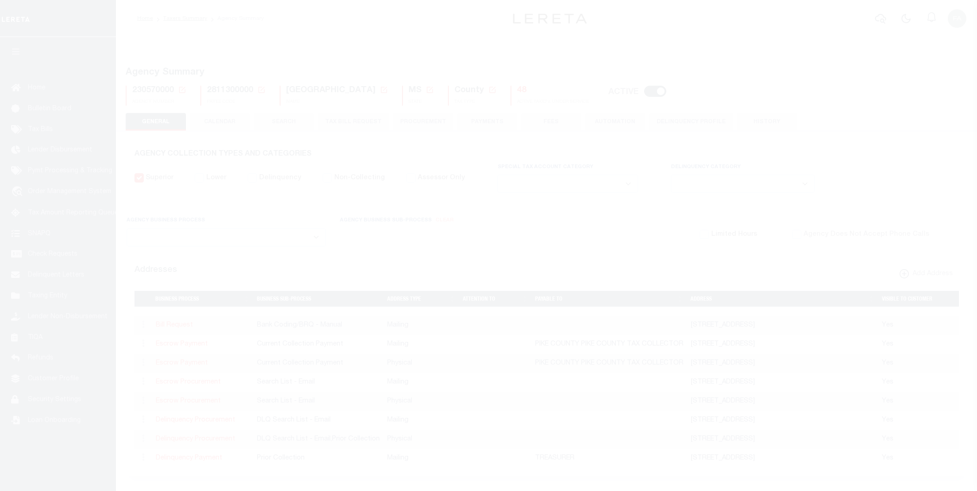
select select
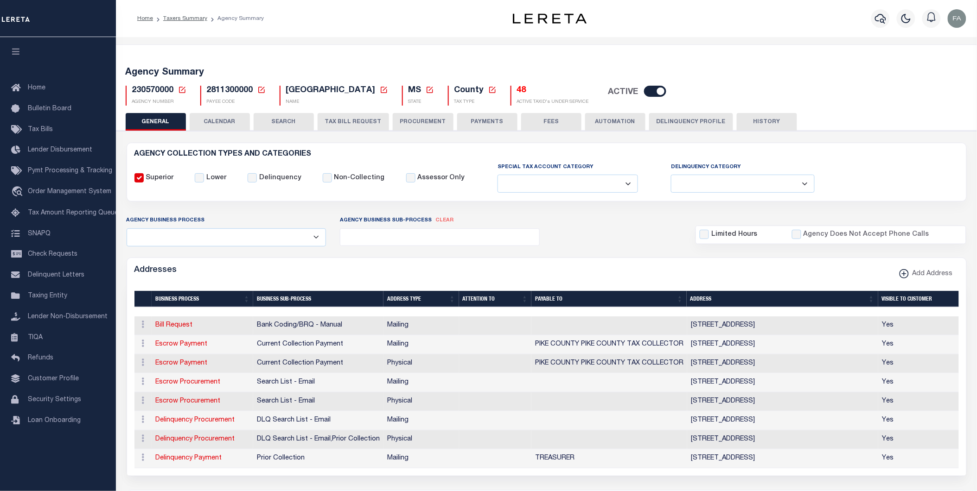
click at [226, 117] on button "CALENDAR" at bounding box center [220, 122] width 60 height 18
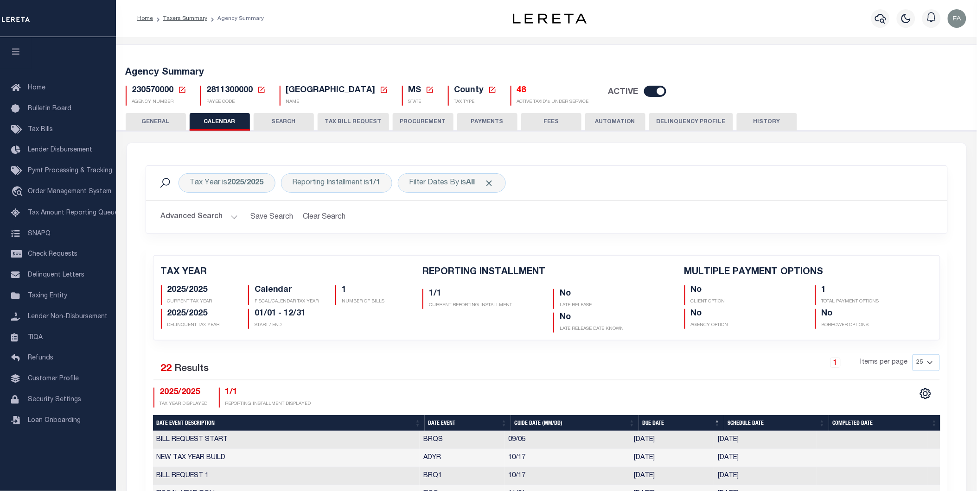
checkbox input "false"
type input "1"
click at [334, 119] on button "TAX BILL REQUEST" at bounding box center [353, 122] width 71 height 18
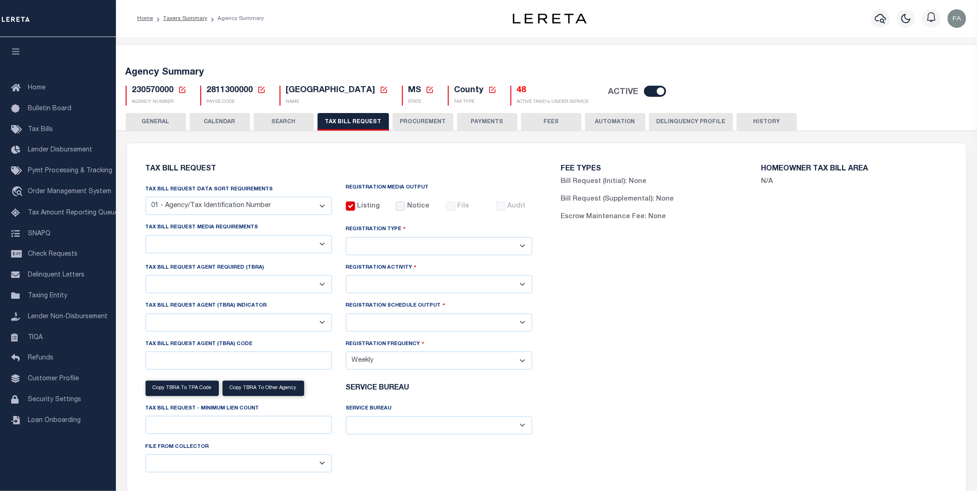
select select "27"
checkbox input "true"
select select "22"
select select "2"
select select "true"
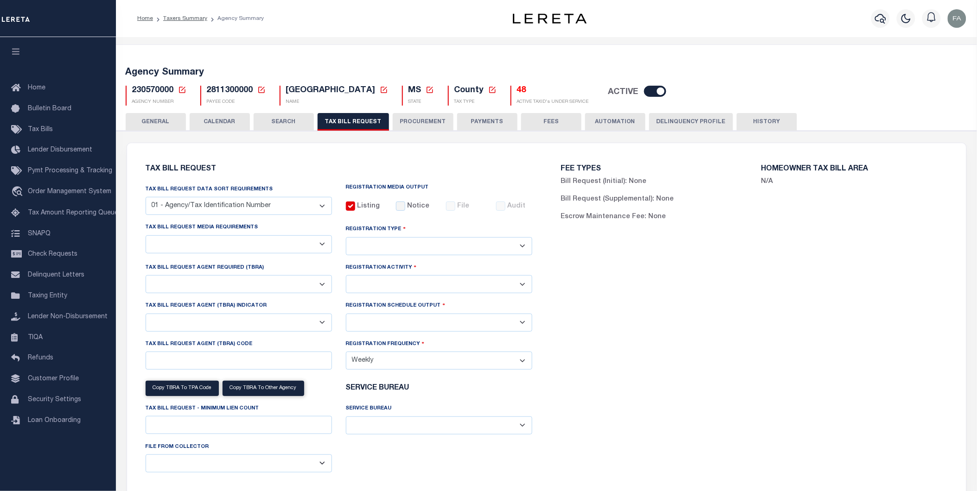
select select "2"
select select "9"
select select "1"
type input "5230"
select select "1"
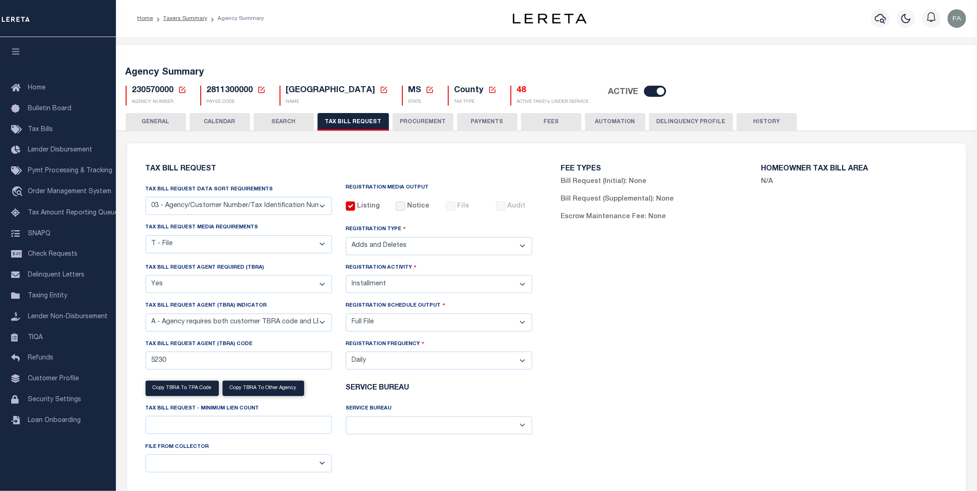
click at [201, 331] on select "A - Agency requires both customer TBRA code and LERETA TBRA code. B - Agency re…" at bounding box center [239, 323] width 186 height 18
click at [146, 315] on select "A - Agency requires both customer TBRA code and LERETA TBRA code. B - Agency re…" at bounding box center [239, 323] width 186 height 18
drag, startPoint x: 211, startPoint y: 327, endPoint x: 212, endPoint y: 335, distance: 8.4
click at [211, 327] on select "A - Agency requires both customer TBRA code and LERETA TBRA code. B - Agency re…" at bounding box center [239, 323] width 186 height 18
select select
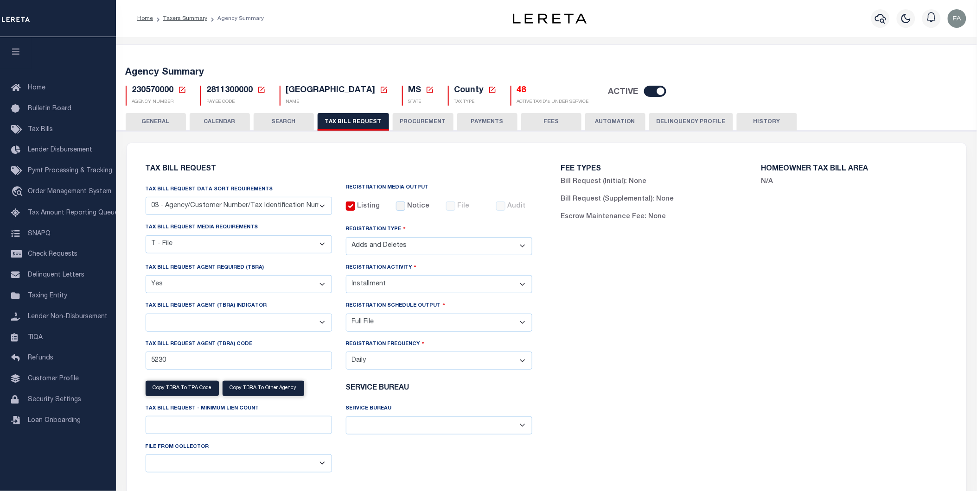
click at [146, 315] on select "A - Agency requires both customer TBRA code and LERETA TBRA code. B - Agency re…" at bounding box center [239, 323] width 186 height 18
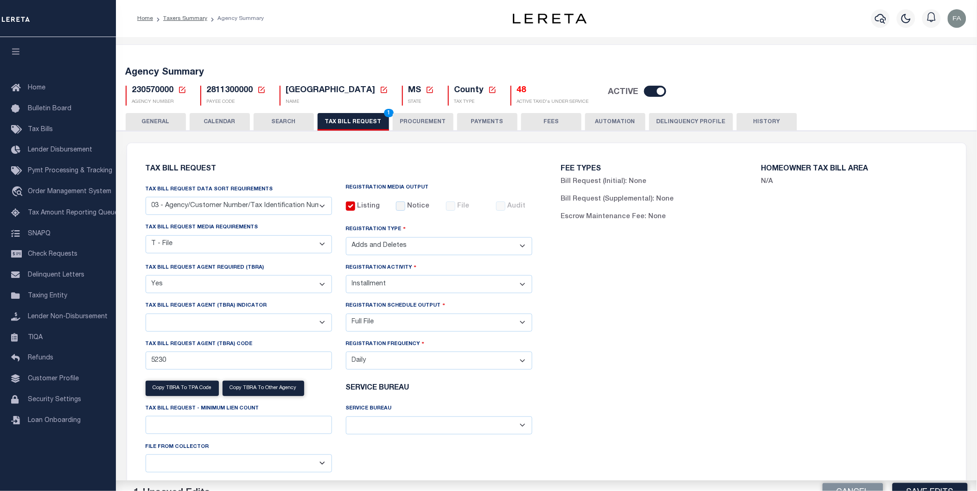
click at [223, 294] on div "Tax Bill Request Agent Required (TBRA) Yes No" at bounding box center [239, 282] width 200 height 38
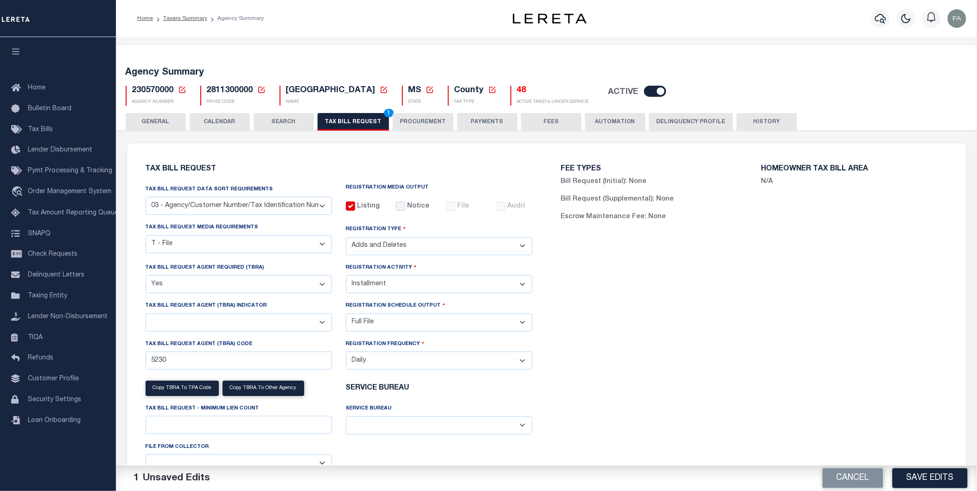
click at [221, 281] on select "Yes No" at bounding box center [239, 284] width 186 height 18
select select "false"
click at [146, 276] on select "Yes No" at bounding box center [239, 284] width 186 height 18
click at [924, 480] on button "Save Edits" at bounding box center [929, 479] width 75 height 20
